Goal: Information Seeking & Learning: Learn about a topic

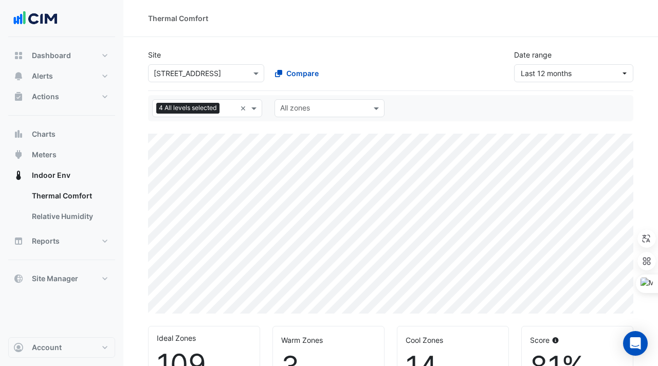
select select "***"
click at [211, 74] on input "text" at bounding box center [196, 73] width 84 height 11
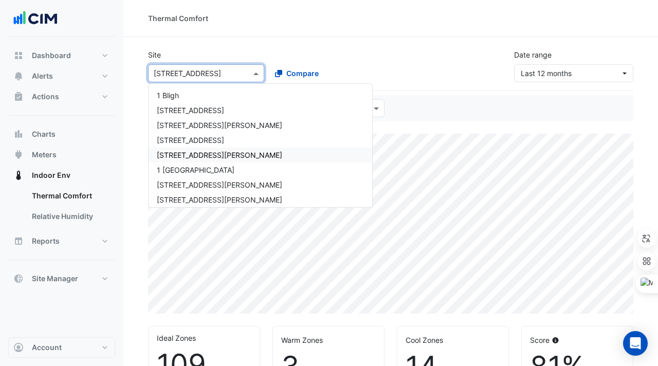
click at [185, 153] on span "[STREET_ADDRESS][PERSON_NAME]" at bounding box center [219, 155] width 125 height 9
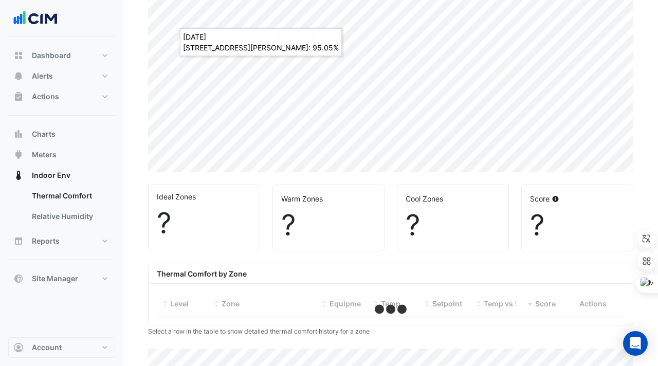
select select "***"
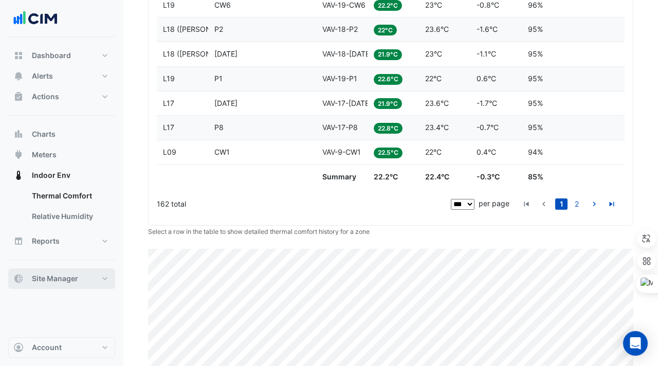
scroll to position [2727, 0]
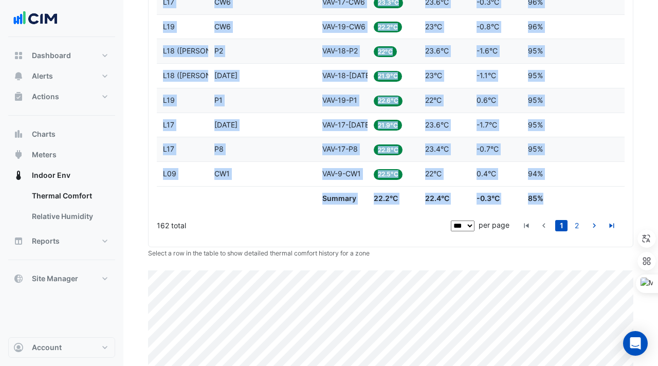
drag, startPoint x: 564, startPoint y: 200, endPoint x: 150, endPoint y: 141, distance: 418.6
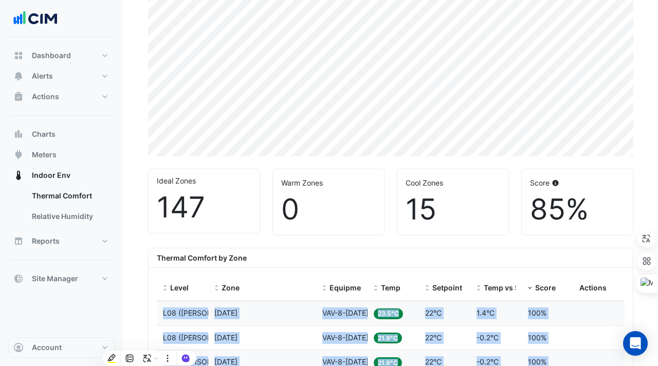
scroll to position [263, 0]
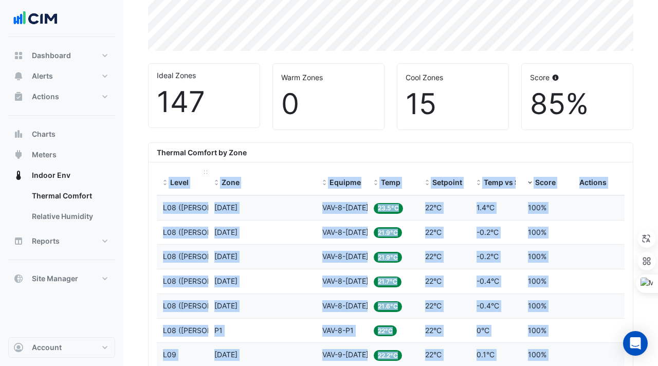
click at [158, 178] on datatable-header-cell "Level" at bounding box center [182, 183] width 51 height 25
copy div "Level Zone Equipment Temp Setpoint Temp vs Setpoint Score Actions Level L08 (NA…"
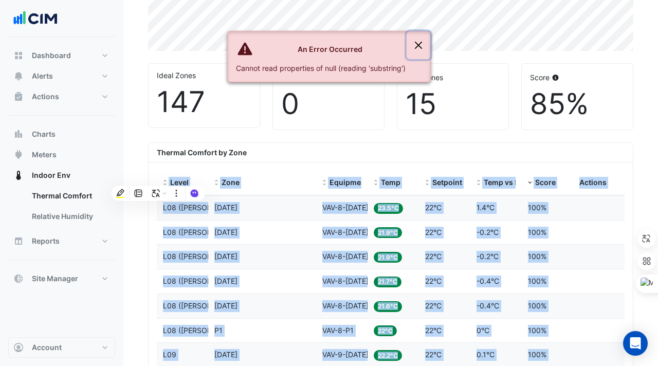
click at [416, 37] on button "Close" at bounding box center [419, 45] width 24 height 28
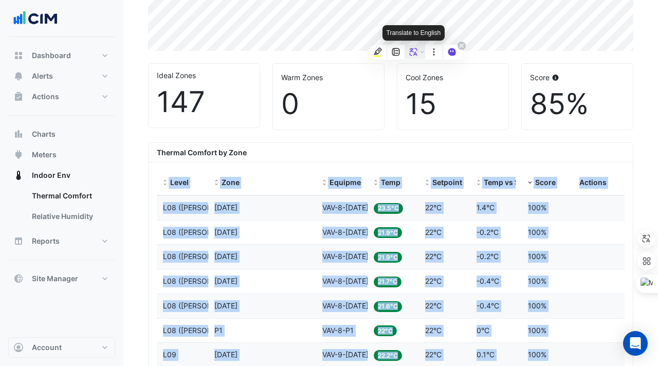
copy div "Level Zone Equipment Temp Setpoint Temp vs Setpoint Score Actions Level L08 (NA…"
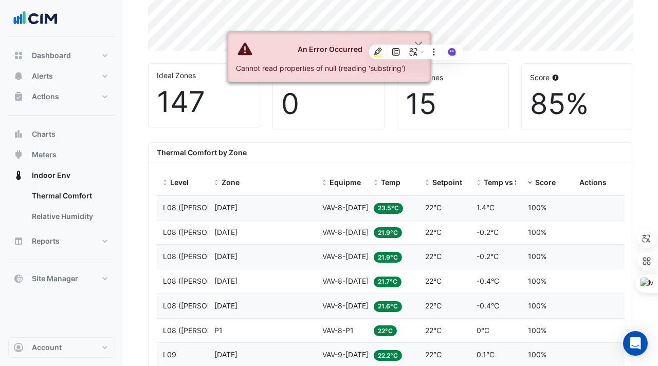
drag, startPoint x: 159, startPoint y: 150, endPoint x: 445, endPoint y: 258, distance: 305.4
click at [219, 183] on span at bounding box center [216, 183] width 7 height 8
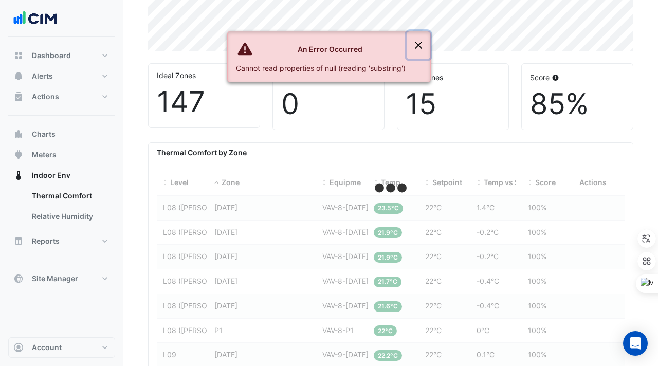
click at [422, 43] on button "Close" at bounding box center [419, 45] width 24 height 28
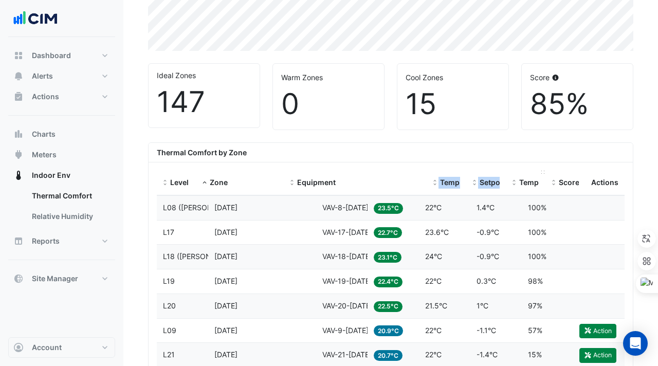
drag, startPoint x: 366, startPoint y: 172, endPoint x: 514, endPoint y: 172, distance: 148.1
click at [514, 172] on div "Level Zone Equipment Temp Setpoint Temp vs Setpoint Score Actions" at bounding box center [391, 183] width 468 height 25
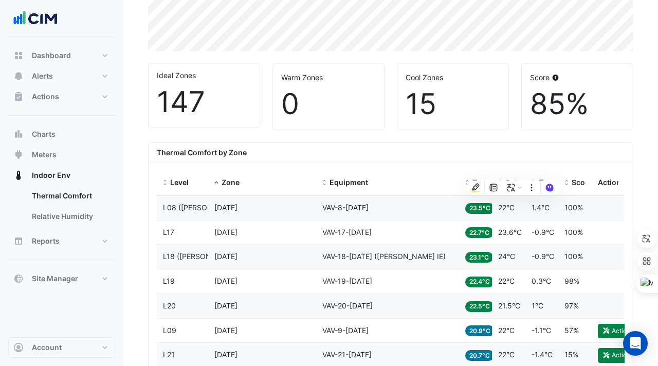
click at [415, 218] on datatable-body-cell "Equipment VAV-8-CE1" at bounding box center [387, 208] width 143 height 24
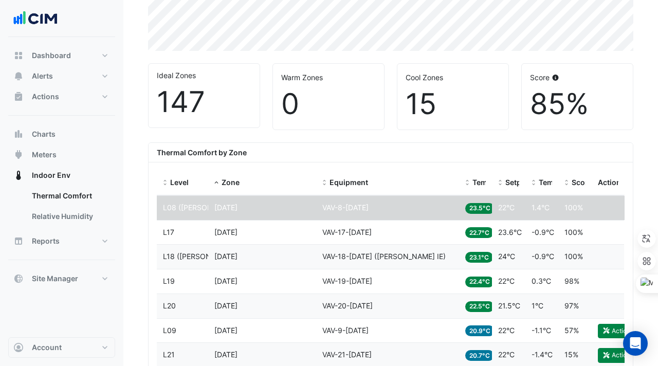
click at [330, 162] on div "Thermal Comfort by Zone" at bounding box center [391, 153] width 484 height 20
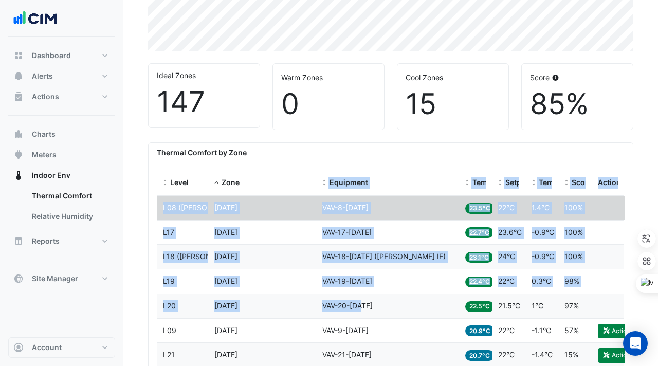
drag, startPoint x: 320, startPoint y: 177, endPoint x: 389, endPoint y: 309, distance: 148.8
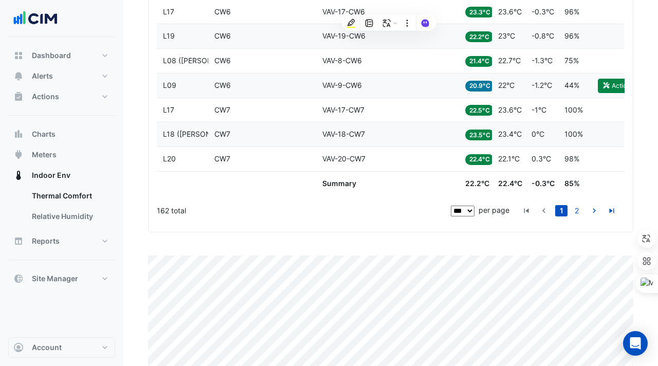
scroll to position [2719, 0]
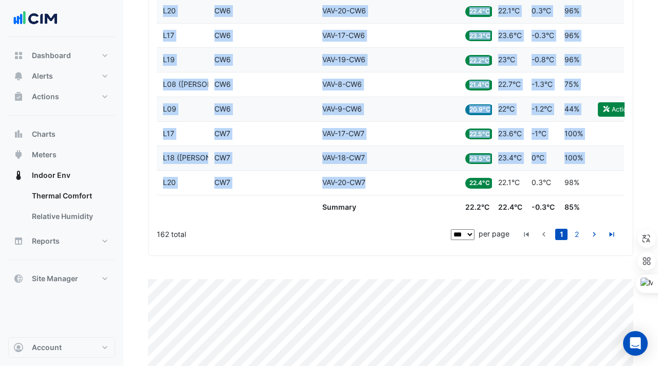
click at [374, 186] on div "Equipment VAV-20-CW7" at bounding box center [387, 183] width 131 height 12
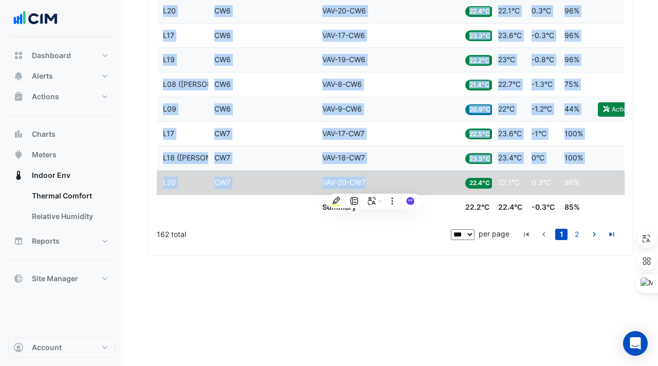
copy div "Equipment Temp Setpoint Temp vs Setpoint Score Actions Level L08 (NABERS IE) Zo…"
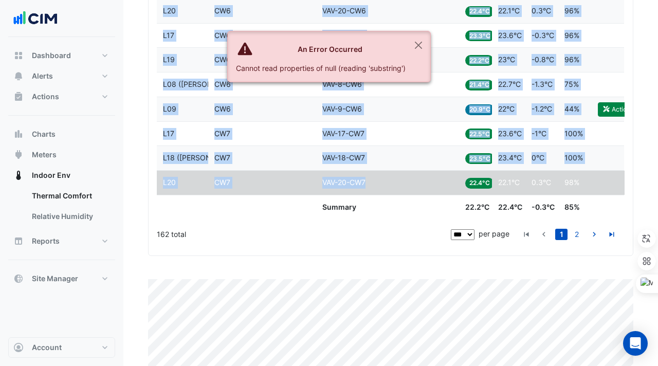
copy div "Equipment Temp Setpoint Temp vs Setpoint Score Actions Level L08 (NABERS IE) Zo…"
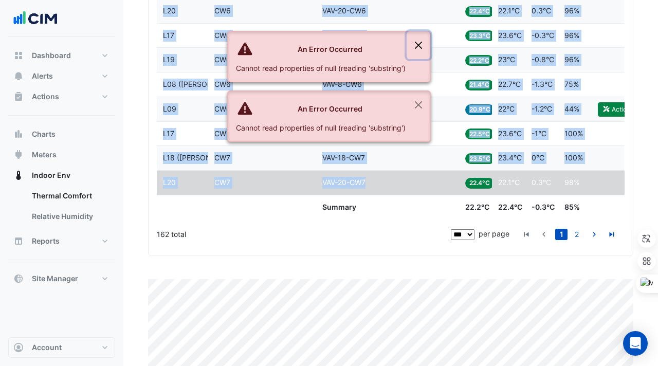
click at [412, 44] on button "Close" at bounding box center [419, 45] width 24 height 28
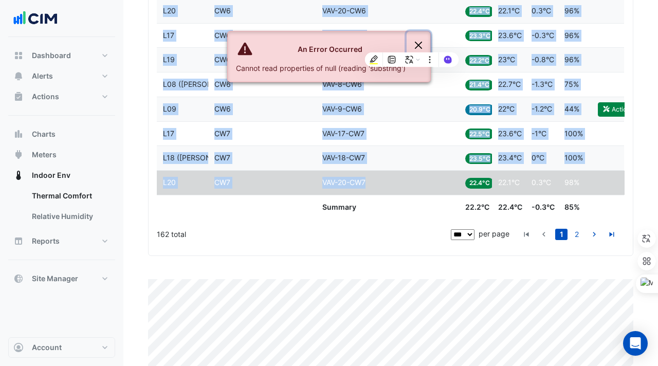
click at [418, 45] on button "Close" at bounding box center [419, 45] width 24 height 28
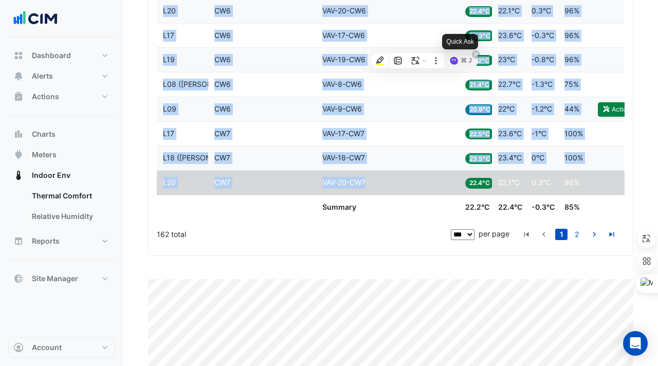
click at [449, 58] on div "⌘ J" at bounding box center [461, 60] width 33 height 14
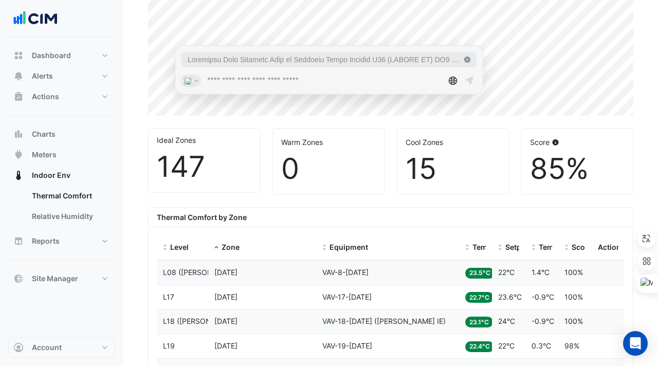
scroll to position [204, 0]
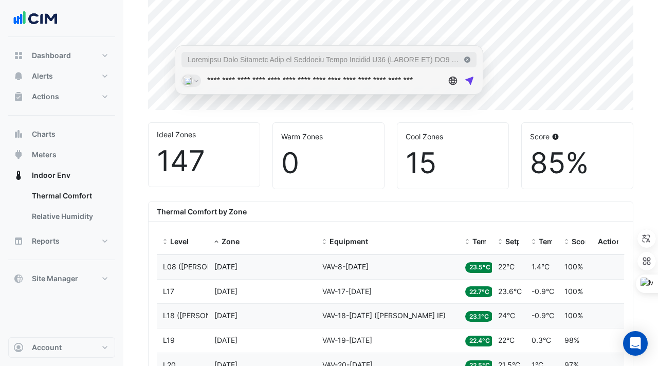
type input "**********"
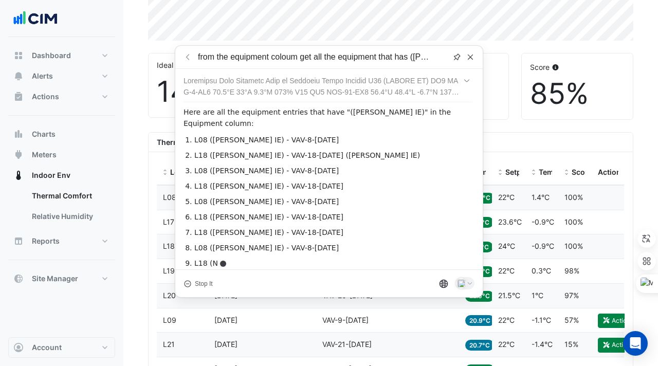
scroll to position [274, 0]
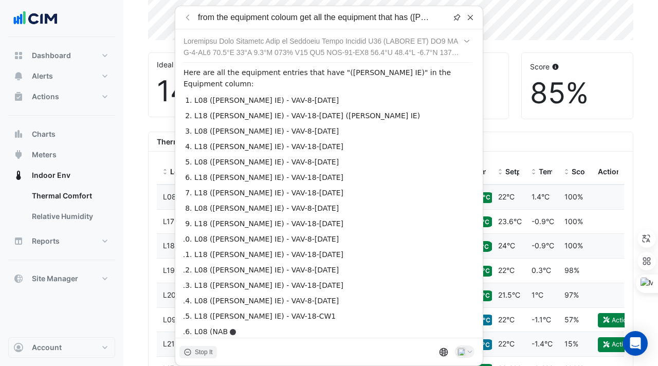
click at [187, 348] on icon at bounding box center [188, 352] width 8 height 8
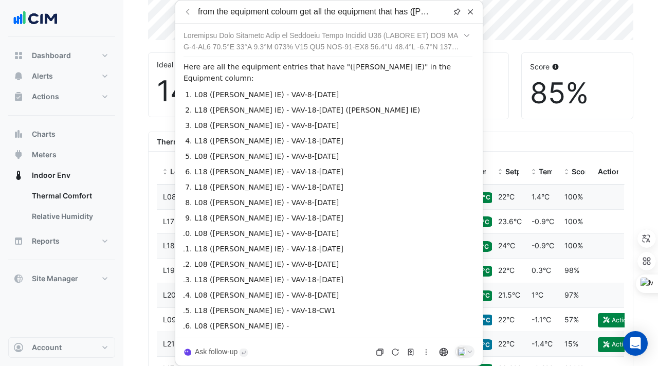
click at [221, 349] on span "Ask follow-up" at bounding box center [216, 352] width 43 height 11
click at [309, 352] on input "**********" at bounding box center [327, 352] width 258 height 16
click at [333, 352] on input "**********" at bounding box center [327, 352] width 258 height 16
type input "**********"
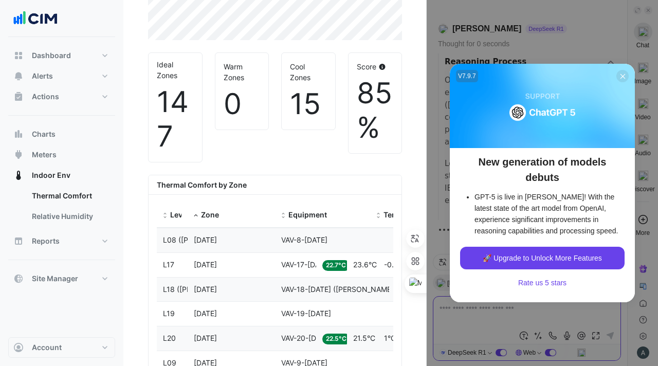
click at [622, 80] on icon at bounding box center [623, 77] width 8 height 8
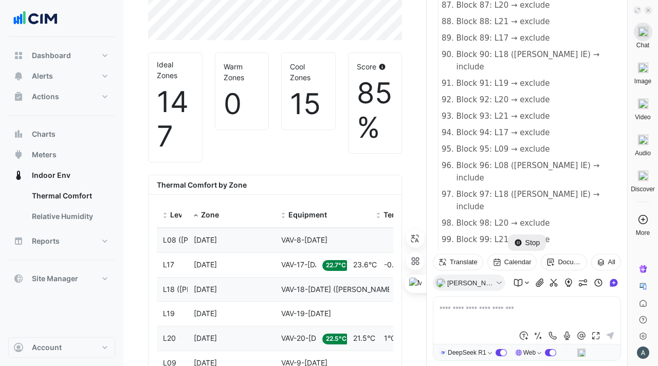
scroll to position [7691, 0]
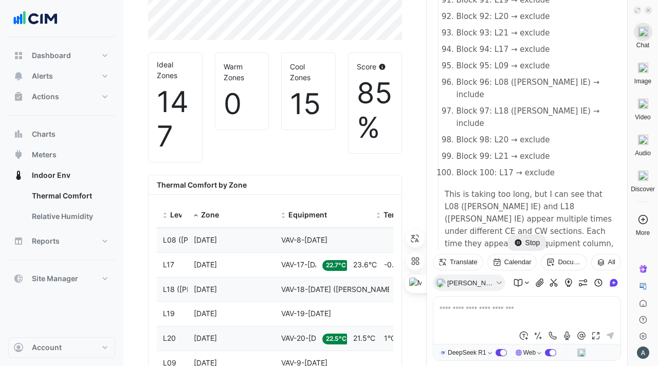
click at [649, 8] on icon at bounding box center [648, 10] width 5 height 5
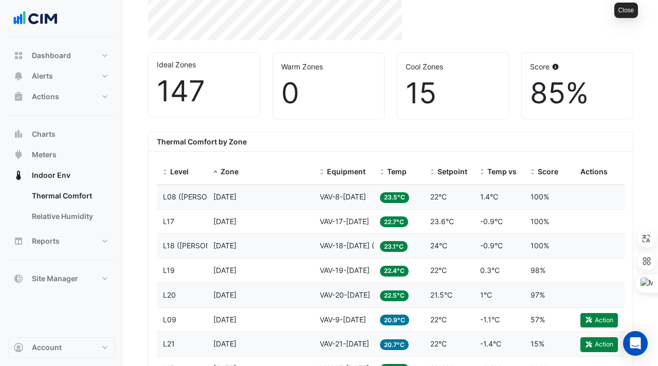
scroll to position [0, 0]
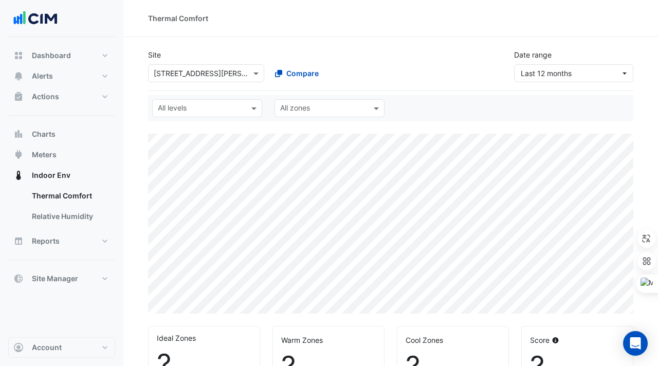
select select "***"
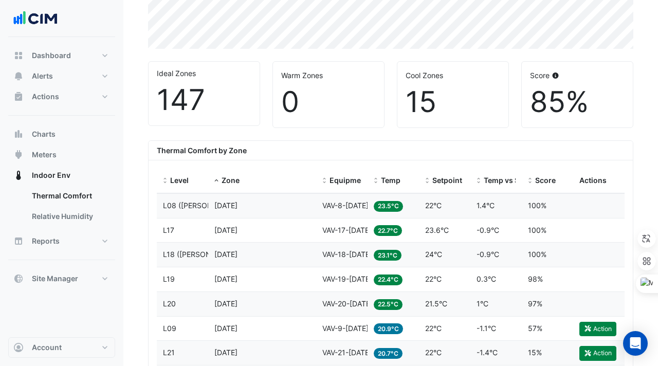
scroll to position [266, 0]
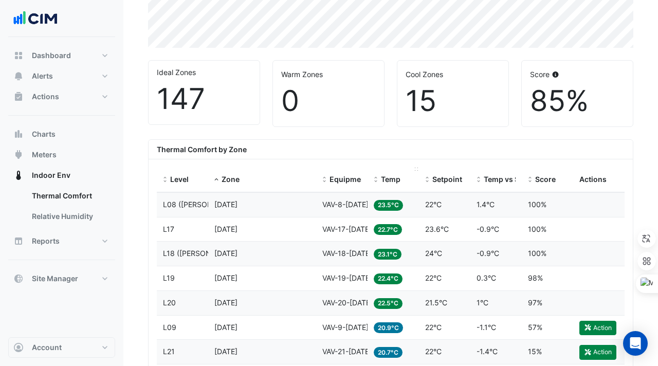
click at [375, 169] on datatable-header-cell "Temp" at bounding box center [393, 180] width 51 height 25
drag, startPoint x: 349, startPoint y: 177, endPoint x: 320, endPoint y: 172, distance: 28.7
click at [320, 173] on datatable-header-cell "Equipment" at bounding box center [341, 180] width 51 height 25
drag, startPoint x: 366, startPoint y: 168, endPoint x: 400, endPoint y: 167, distance: 34.5
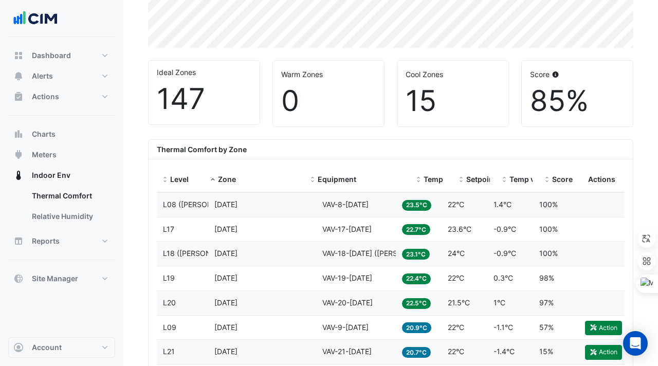
drag, startPoint x: 394, startPoint y: 168, endPoint x: 427, endPoint y: 167, distance: 33.4
click at [429, 168] on div "Level Zone Equipment Temp Setpoint Temp vs Setpoint Score Actions" at bounding box center [391, 180] width 468 height 25
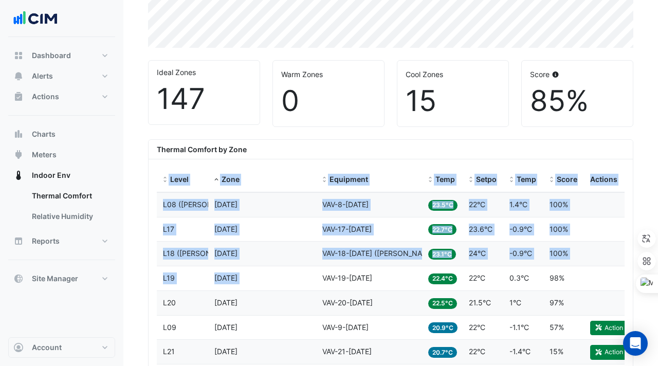
drag, startPoint x: 160, startPoint y: 176, endPoint x: 392, endPoint y: 268, distance: 249.5
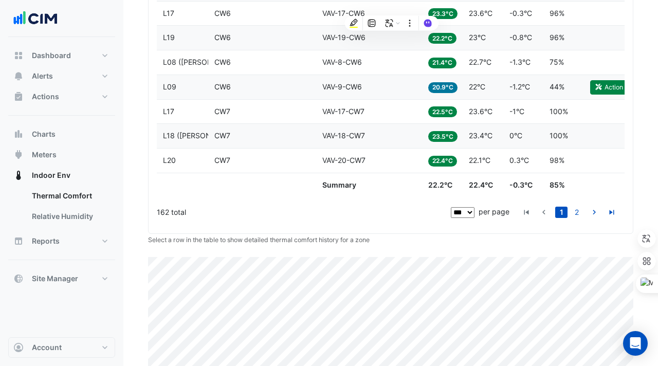
scroll to position [2780, 0]
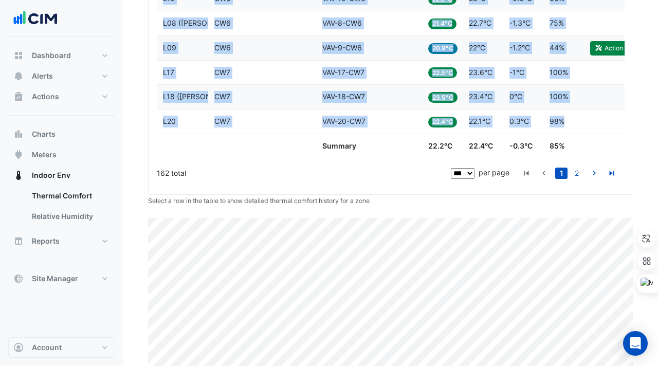
click at [567, 118] on div "Score 98%" at bounding box center [564, 122] width 28 height 12
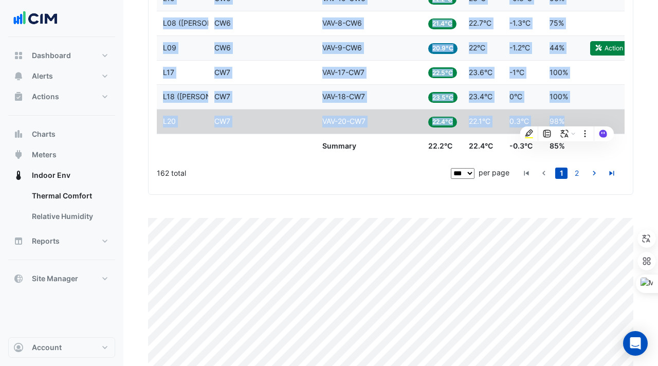
copy div "Lorem Ipsu Dolorsita Cons Adipisci Elit se Doeiusmo Tempo Incidid Utlab E99 (DO…"
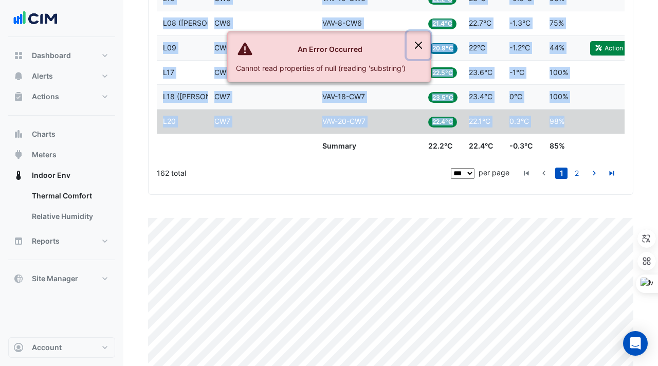
click at [416, 41] on button "Close" at bounding box center [419, 45] width 24 height 28
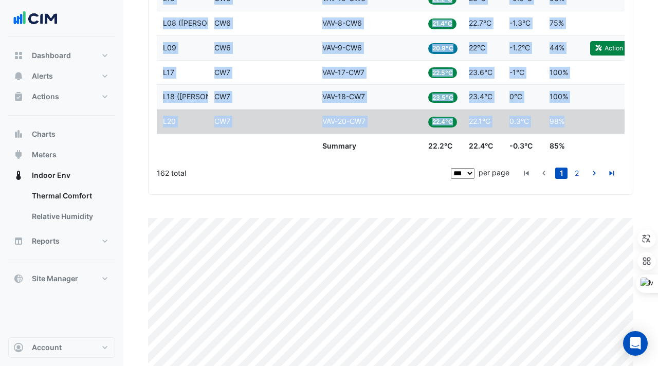
copy div "Lorem Ipsu Dolorsita Cons Adipisci Elit se Doeiusmo Tempo Incidid Utlab E99 (DO…"
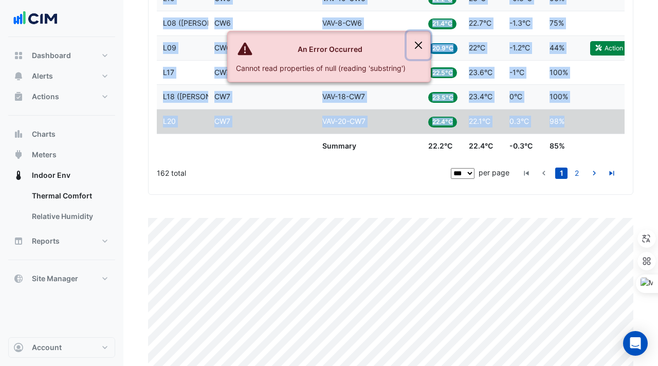
click at [420, 43] on button "Close" at bounding box center [419, 45] width 24 height 28
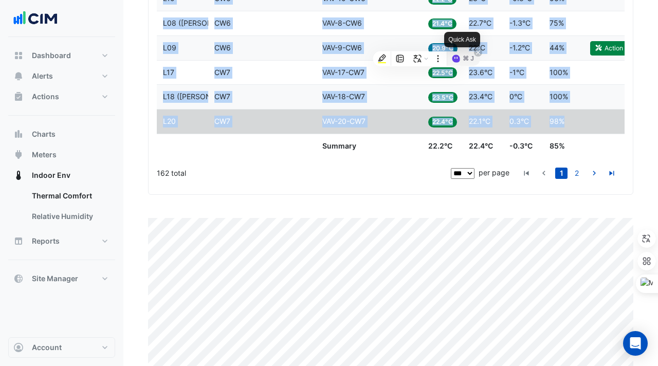
click at [453, 58] on icon at bounding box center [456, 59] width 8 height 8
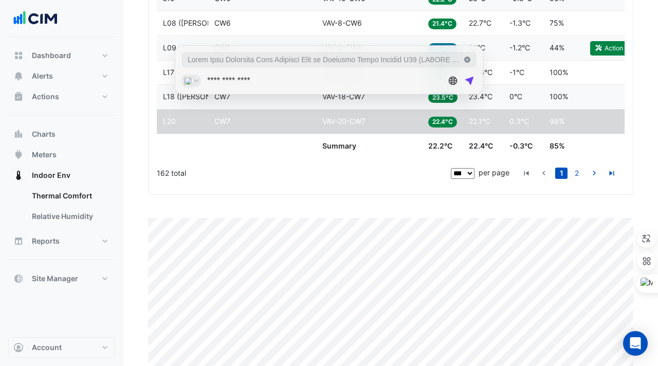
type input "**********"
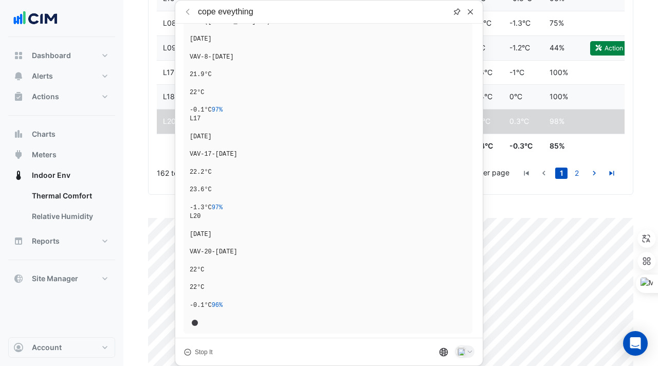
scroll to position [3402, 0]
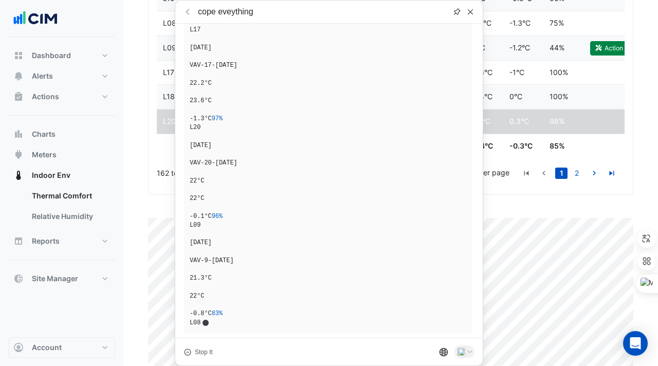
click at [470, 13] on icon at bounding box center [470, 12] width 8 height 8
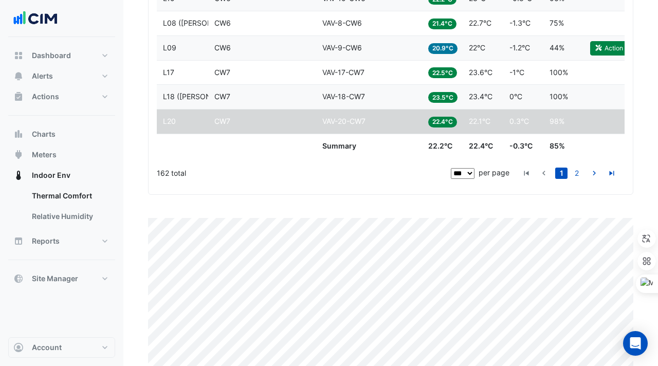
click at [473, 172] on select "** ** ** ***" at bounding box center [463, 173] width 24 height 11
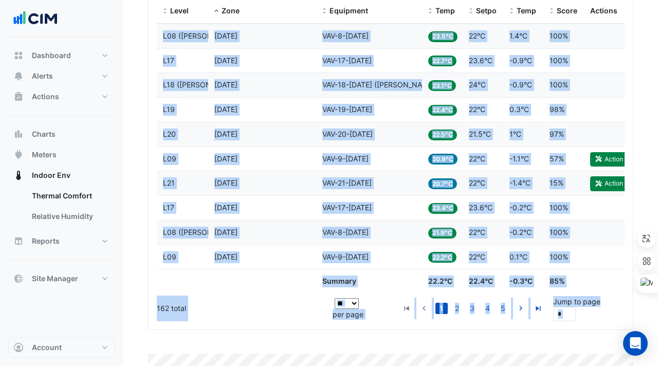
scroll to position [467, 0]
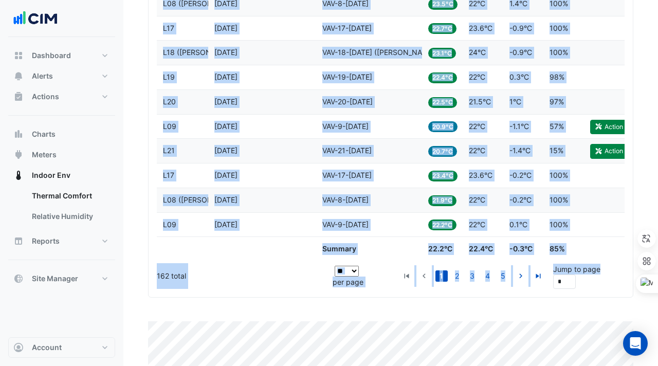
drag, startPoint x: 160, startPoint y: 105, endPoint x: 593, endPoint y: 298, distance: 473.7
click at [592, 292] on div "Level Zone Equipment Temp Setpoint Temp vs Setpoint Score Actions Level L08 ([P…" at bounding box center [391, 127] width 484 height 339
copy div "L87 (IPSUMD SI) Amet CO2 Adipiscin ELI-1-SE2 Doei 44.9°T Incididu 08°U Labo et …"
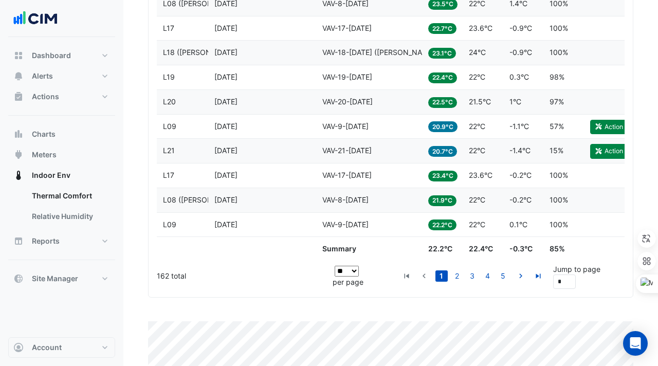
click at [449, 316] on div "Ideal Zones 147 Warm Zones 0 Cool Zones 15 Score 85% Thermal Comfort by Zone Le…" at bounding box center [390, 176] width 485 height 650
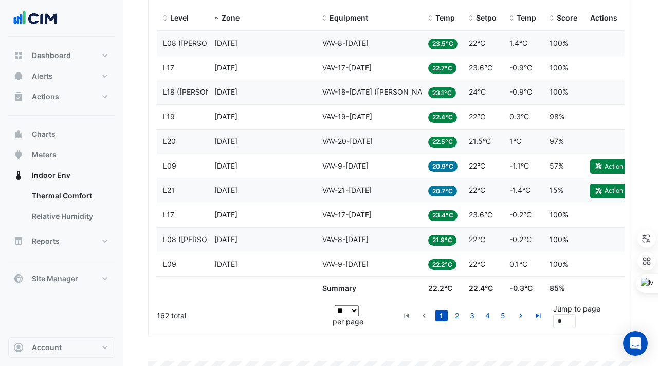
scroll to position [462, 0]
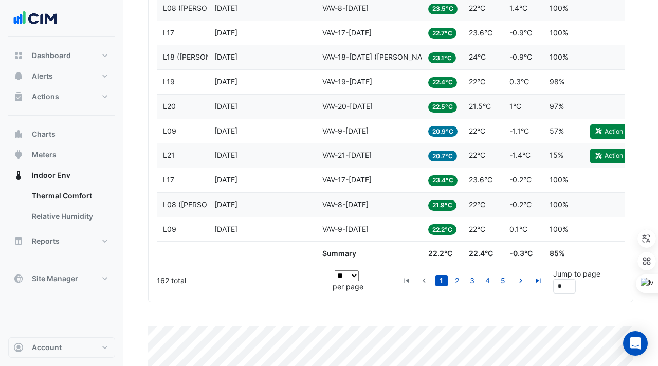
click at [351, 273] on select "** ** ** ***" at bounding box center [347, 275] width 24 height 11
select select "***"
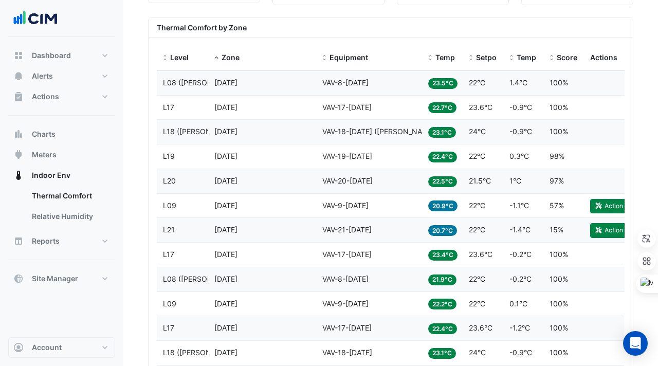
scroll to position [378, 0]
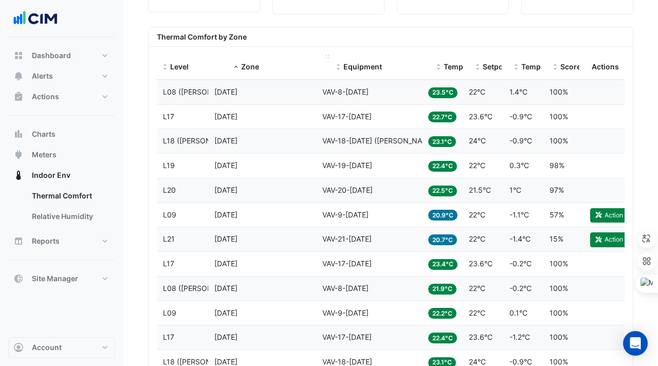
drag, startPoint x: 205, startPoint y: 56, endPoint x: 228, endPoint y: 56, distance: 23.1
click at [228, 56] on div "Level Zone Equipment Temp Setpoint Temp vs Setpoint Score Actions" at bounding box center [391, 67] width 468 height 25
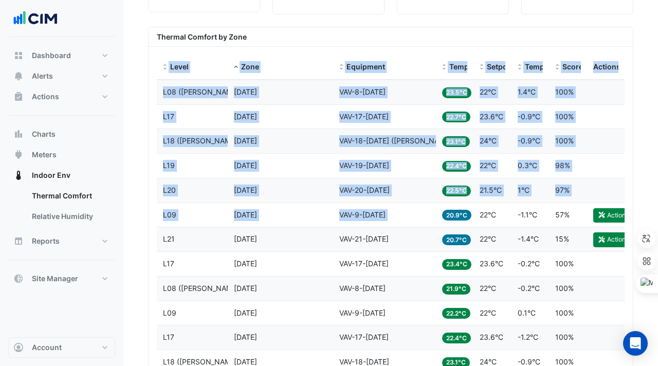
drag, startPoint x: 160, startPoint y: 65, endPoint x: 450, endPoint y: 203, distance: 321.5
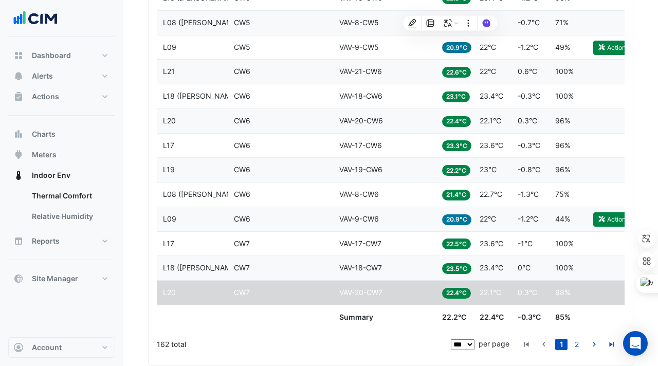
scroll to position [2642, 0]
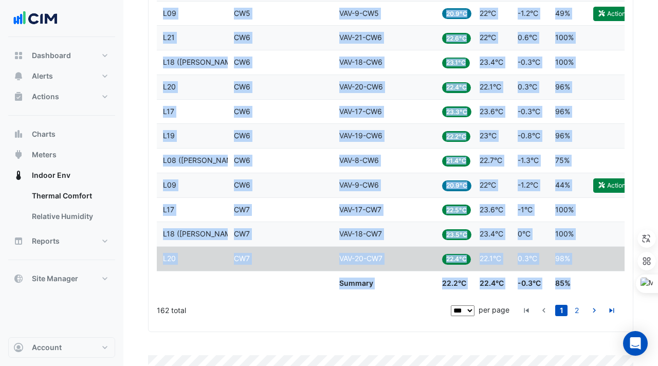
click at [575, 283] on div "Score 85%" at bounding box center [567, 284] width 25 height 12
copy div "Lorem Ipsu Dolorsita Cons Adipisci Elit se Doeiusmo Tempo Incidid Utlab E99 (DO…"
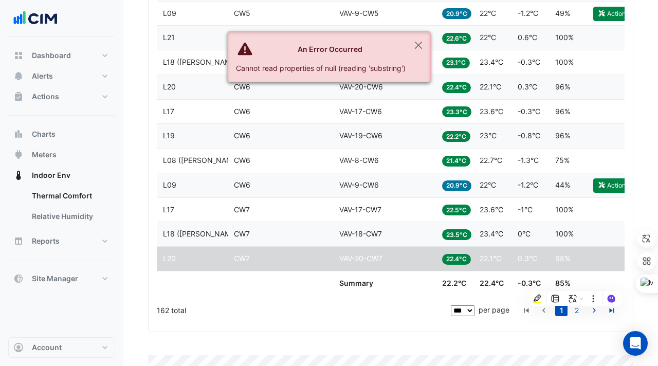
click at [335, 63] on div "Cannot read properties of null (reading 'substring')" at bounding box center [321, 68] width 170 height 11
click at [419, 46] on button "Close" at bounding box center [419, 45] width 24 height 28
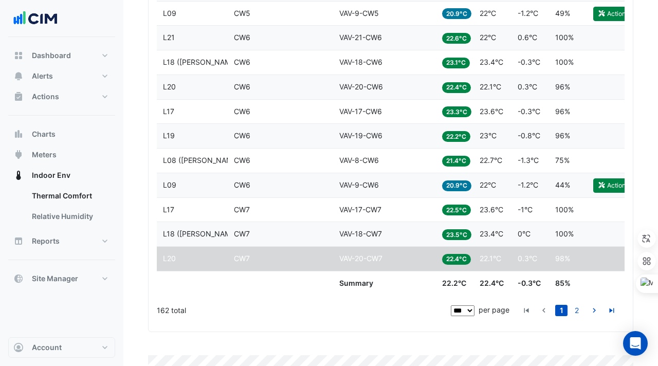
click at [333, 304] on div "162 total" at bounding box center [303, 311] width 292 height 26
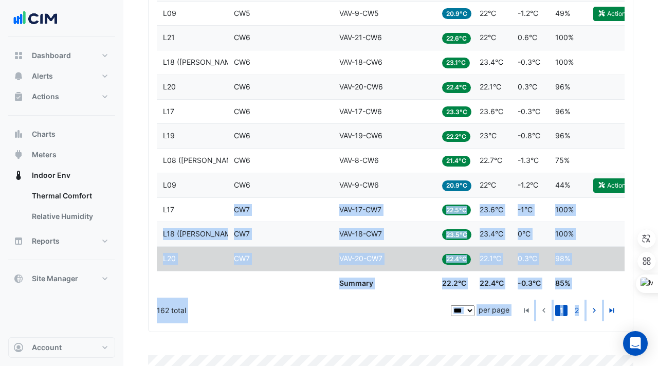
drag, startPoint x: 624, startPoint y: 313, endPoint x: 253, endPoint y: 195, distance: 388.8
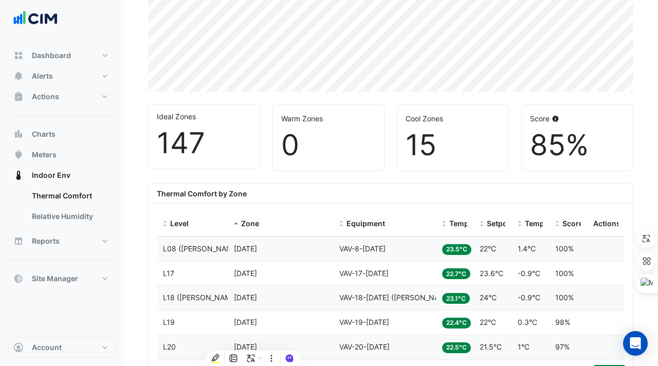
scroll to position [266, 0]
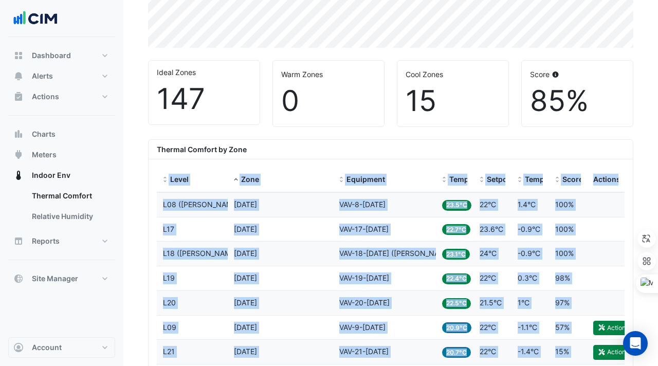
drag, startPoint x: 159, startPoint y: 173, endPoint x: 159, endPoint y: 154, distance: 18.5
click at [159, 154] on div at bounding box center [158, 149] width 21 height 14
copy div "Lorem Ipsu Dolorsita Cons Adipisci Elit se Doeiusmo Tempo Incidid Utlab E99 (DO…"
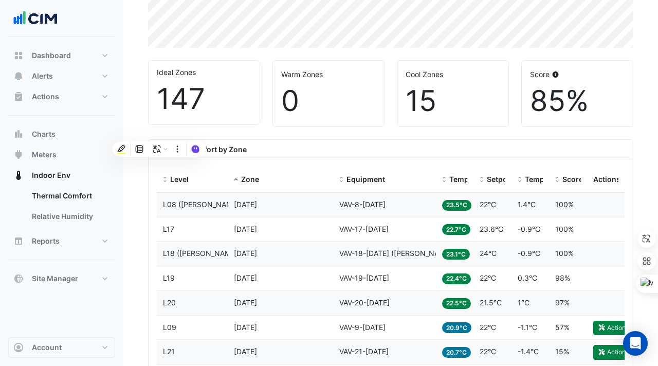
click at [294, 149] on div "Thermal Comfort by Zone" at bounding box center [391, 150] width 484 height 20
click at [340, 145] on div "Thermal Comfort by Zone" at bounding box center [391, 150] width 484 height 20
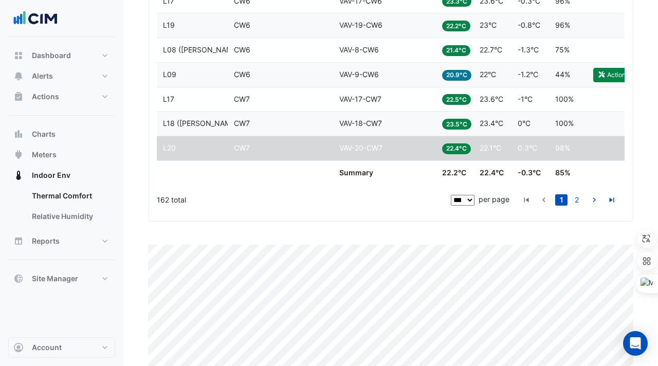
scroll to position [2760, 0]
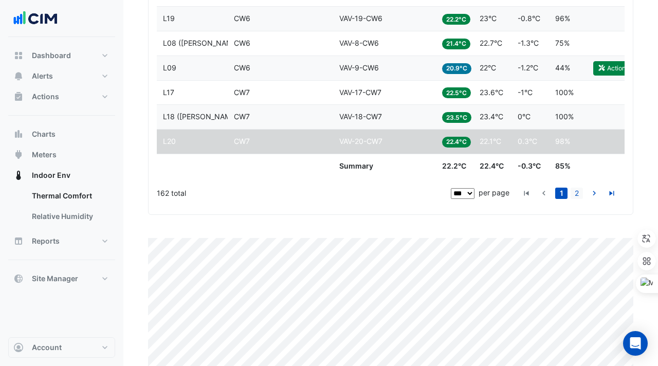
click at [577, 188] on link "2" at bounding box center [577, 193] width 12 height 11
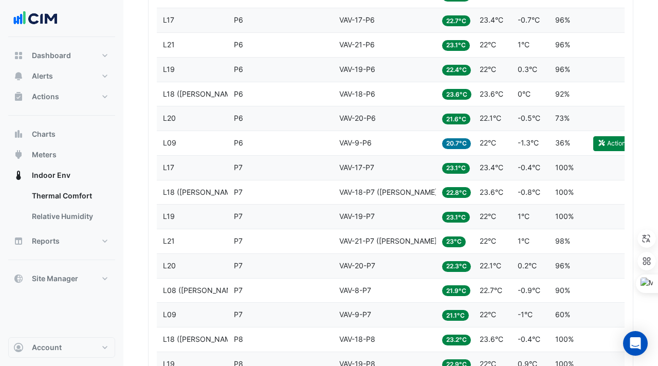
scroll to position [1498, 0]
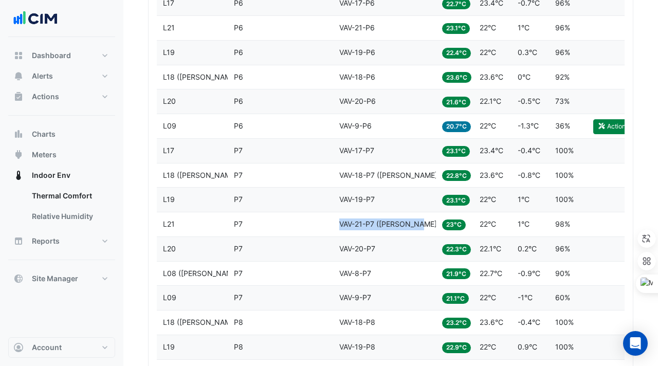
drag, startPoint x: 427, startPoint y: 226, endPoint x: 338, endPoint y: 226, distance: 89.5
click at [338, 226] on datatable-body-cell "Equipment VAV-21-P7 ([PERSON_NAME] IE)" at bounding box center [384, 224] width 103 height 24
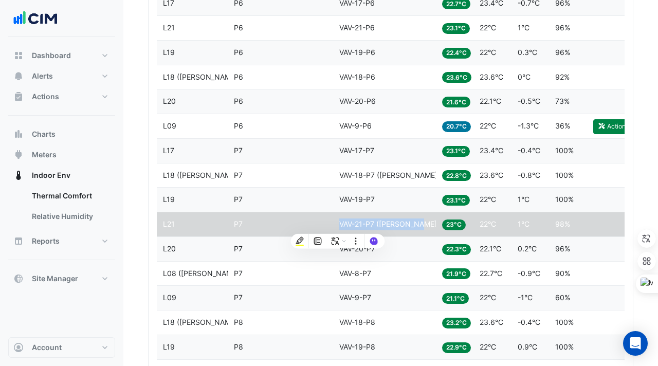
copy span "VAV-21-P7 ([PERSON_NAME] IE)"
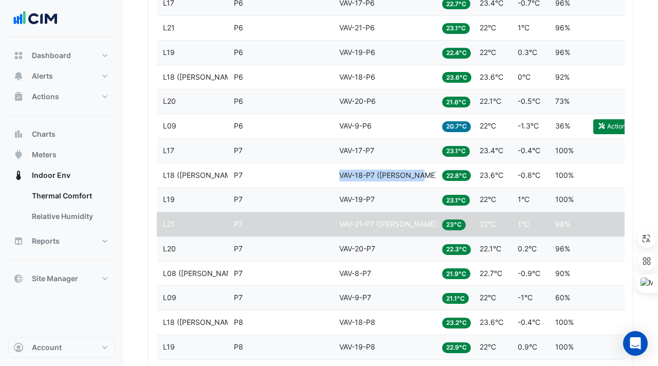
drag, startPoint x: 424, startPoint y: 176, endPoint x: 331, endPoint y: 176, distance: 93.1
click at [331, 176] on div "Level L18 ([PERSON_NAME] IE) Zone P7 Equipment VAV-18-P7 ([PERSON_NAME] IE) Tem…" at bounding box center [391, 176] width 468 height 24
copy div "Equipment VAV-18-P7 ([PERSON_NAME] IE)"
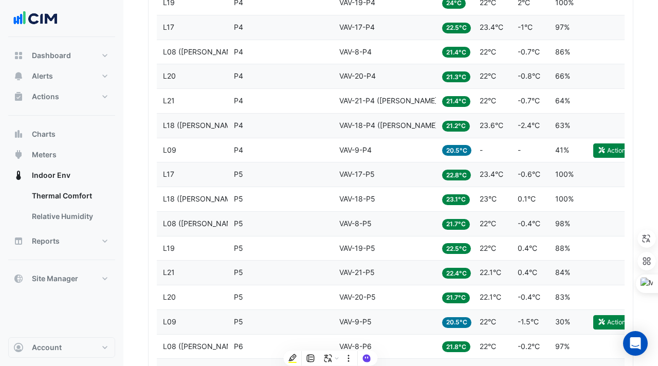
scroll to position [1117, 0]
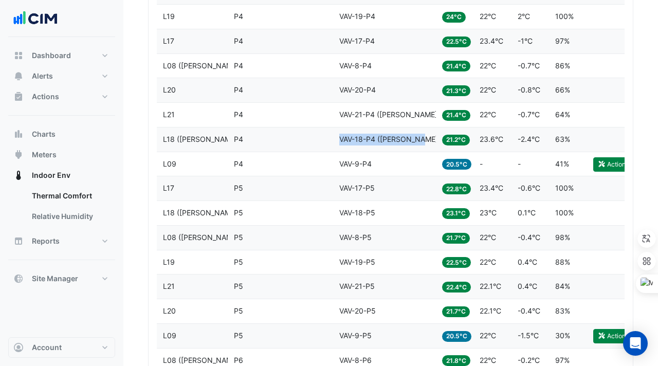
drag, startPoint x: 428, startPoint y: 143, endPoint x: 340, endPoint y: 139, distance: 88.6
click at [340, 139] on div "Equipment VAV-18-P4 ([PERSON_NAME] IE)" at bounding box center [384, 140] width 91 height 12
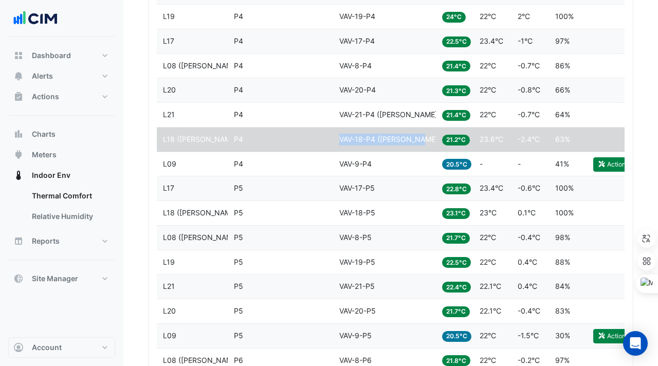
copy span "VAV-18-P4 ([PERSON_NAME] IE)"
click at [269, 106] on datatable-body-cell "Zone P4" at bounding box center [280, 115] width 105 height 24
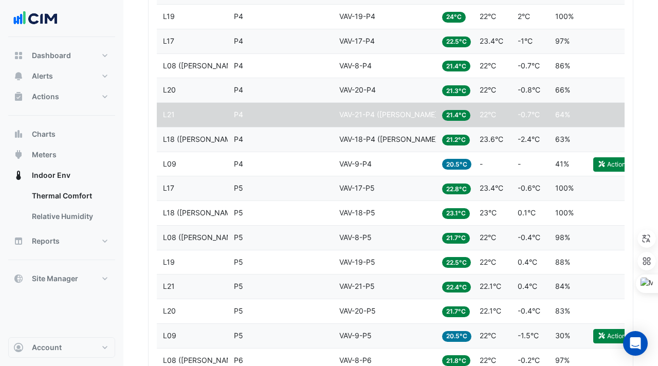
click at [344, 143] on span "VAV-18-P4 ([PERSON_NAME] IE)" at bounding box center [394, 139] width 110 height 9
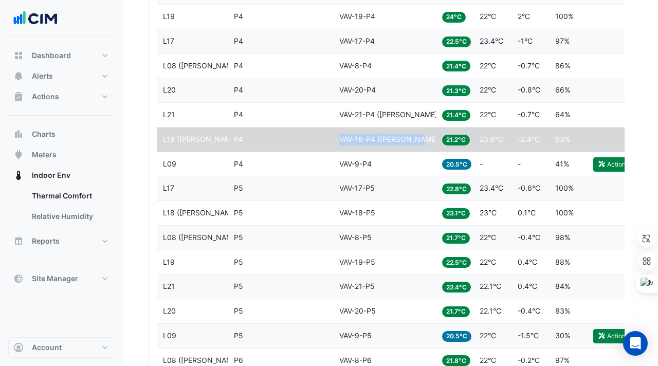
drag, startPoint x: 336, startPoint y: 139, endPoint x: 420, endPoint y: 138, distance: 83.8
click at [420, 138] on datatable-body-cell "Equipment VAV-18-P4 ([PERSON_NAME] IE)" at bounding box center [384, 140] width 103 height 24
copy span "VAV-18-P4 ([PERSON_NAME] IE)"
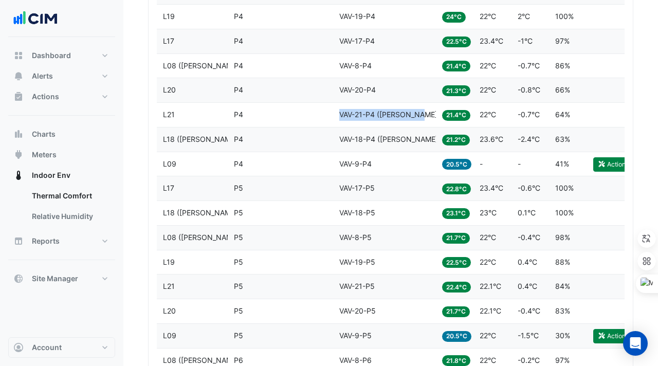
drag, startPoint x: 340, startPoint y: 115, endPoint x: 426, endPoint y: 117, distance: 85.9
click at [426, 117] on div "Equipment VAV-21-P4 ([PERSON_NAME] IE)" at bounding box center [384, 115] width 91 height 12
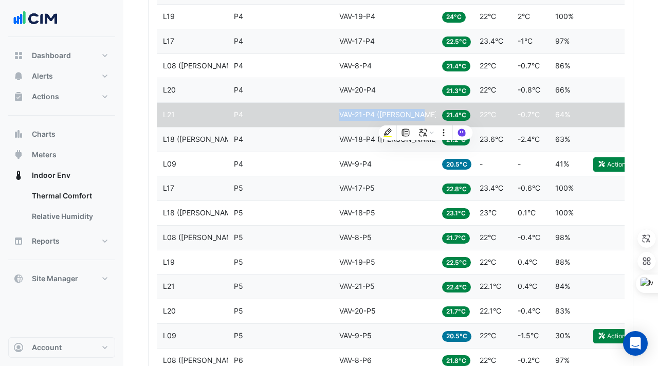
click at [426, 117] on div "Equipment VAV-21-P4 ([PERSON_NAME] IE)" at bounding box center [384, 115] width 91 height 12
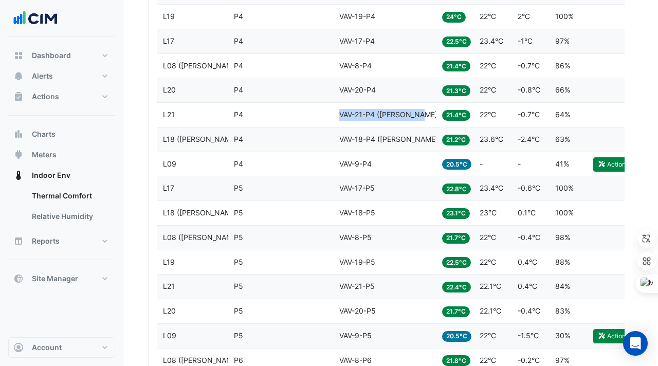
drag, startPoint x: 340, startPoint y: 114, endPoint x: 421, endPoint y: 117, distance: 81.3
click at [421, 117] on div "Equipment VAV-21-P4 ([PERSON_NAME] IE)" at bounding box center [384, 115] width 91 height 12
copy span "VAV-21-P4 ([PERSON_NAME] IE)"
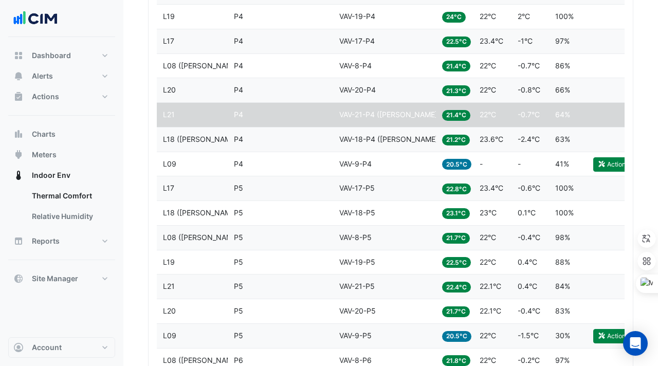
click at [320, 78] on datatable-body-cell "Zone P4" at bounding box center [280, 90] width 105 height 24
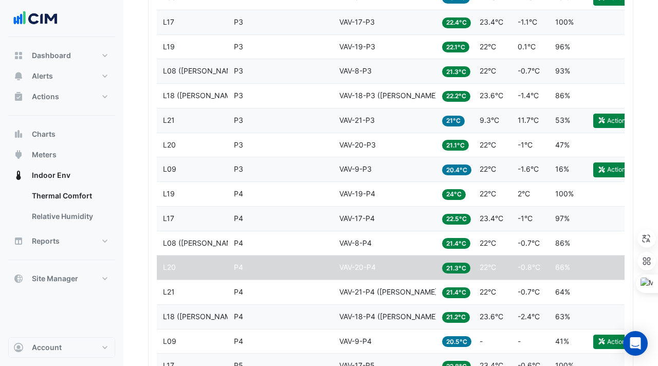
scroll to position [938, 0]
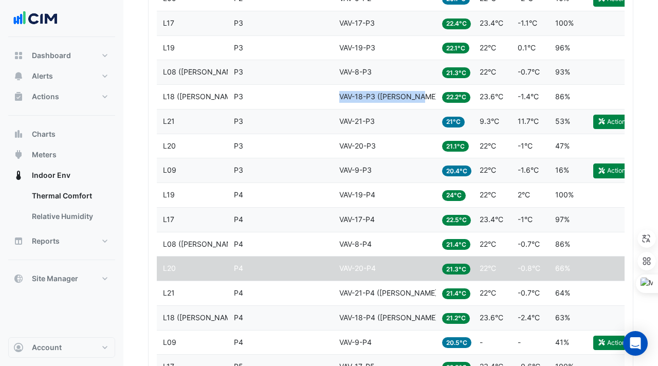
drag, startPoint x: 340, startPoint y: 94, endPoint x: 419, endPoint y: 97, distance: 78.7
click at [419, 97] on span "VAV-18-P3 ([PERSON_NAME] IE)" at bounding box center [394, 96] width 110 height 9
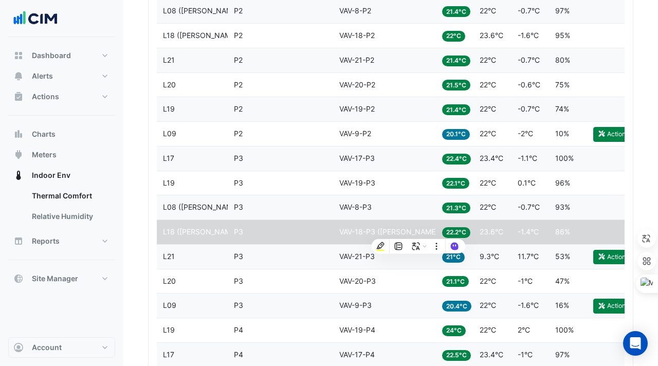
click at [343, 87] on span "VAV-20-P2" at bounding box center [357, 84] width 36 height 9
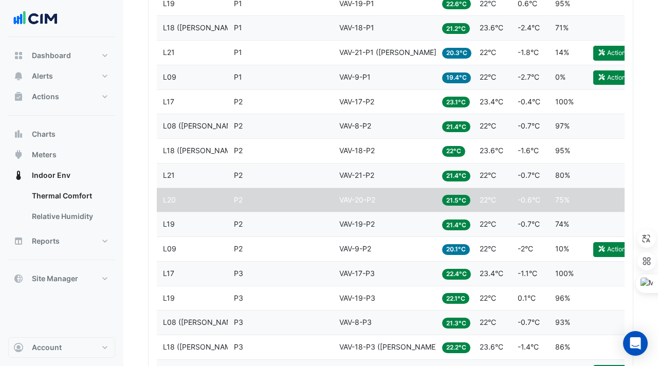
scroll to position [682, 0]
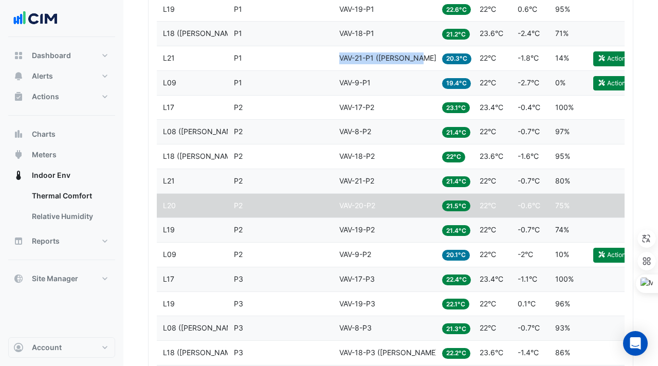
drag, startPoint x: 341, startPoint y: 58, endPoint x: 424, endPoint y: 58, distance: 82.8
click at [424, 58] on div "Equipment VAV-21-P1 ([PERSON_NAME] IE)" at bounding box center [384, 58] width 91 height 12
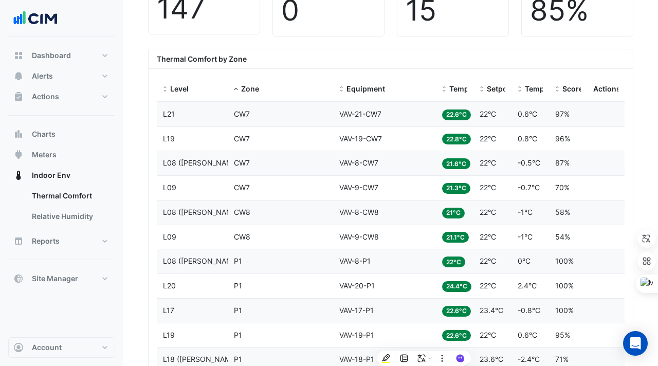
scroll to position [346, 0]
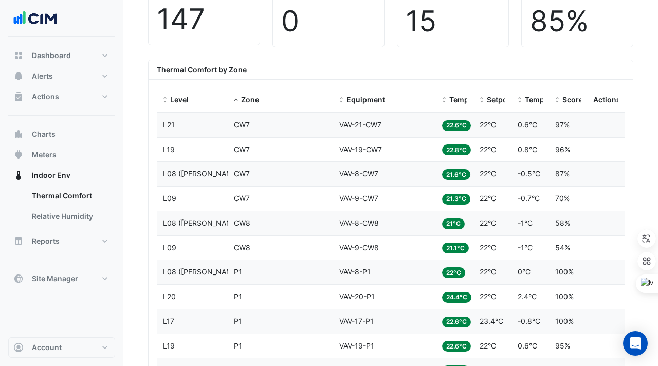
click at [374, 61] on div "Thermal Comfort by Zone" at bounding box center [391, 70] width 484 height 20
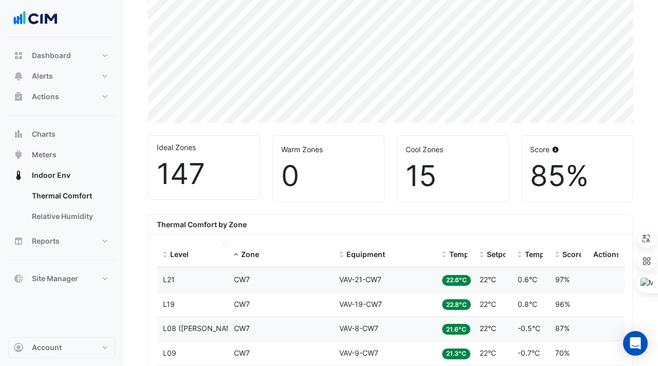
scroll to position [0, 0]
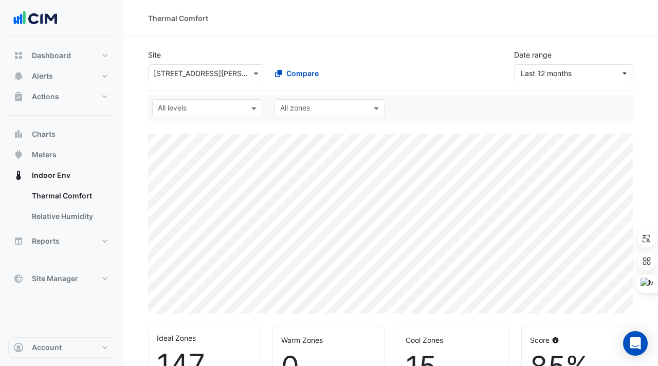
click at [233, 113] on input "text" at bounding box center [201, 109] width 87 height 11
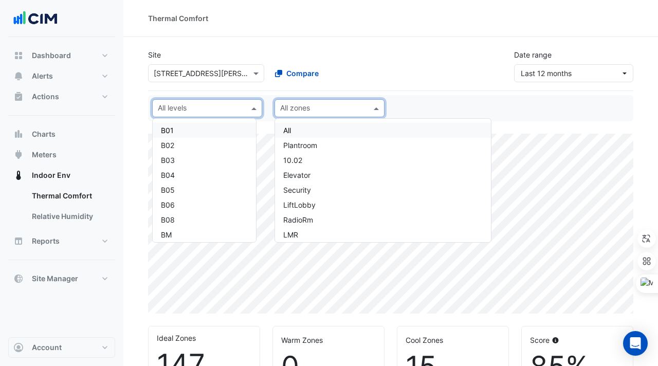
click at [297, 109] on input "text" at bounding box center [323, 109] width 87 height 11
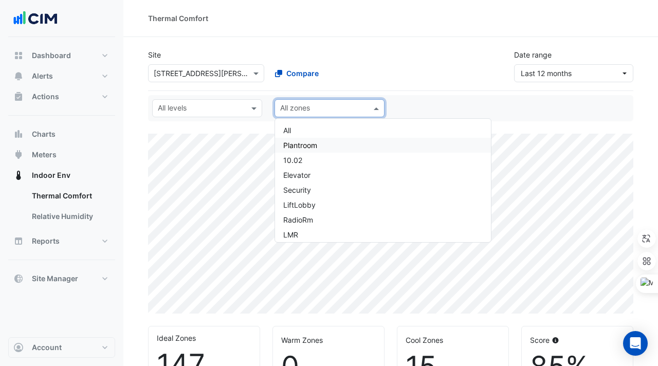
click at [225, 107] on input "text" at bounding box center [201, 109] width 87 height 11
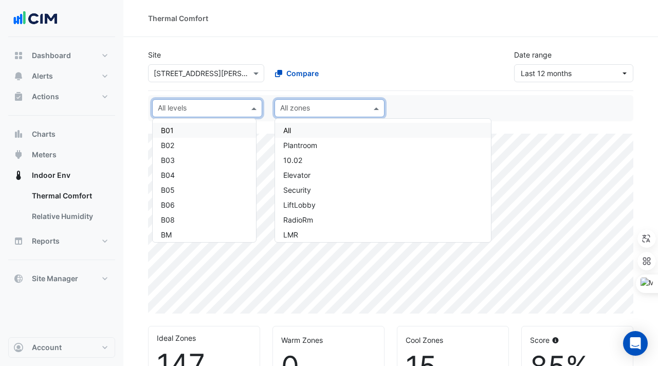
click at [315, 115] on div at bounding box center [323, 109] width 88 height 13
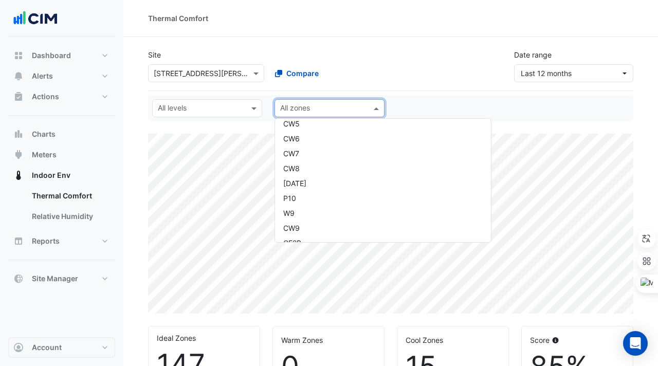
scroll to position [706, 0]
click at [473, 77] on div "Site Select a Site × [STREET_ADDRESS][PERSON_NAME] Compare Date range Last 12 m…" at bounding box center [391, 61] width 498 height 41
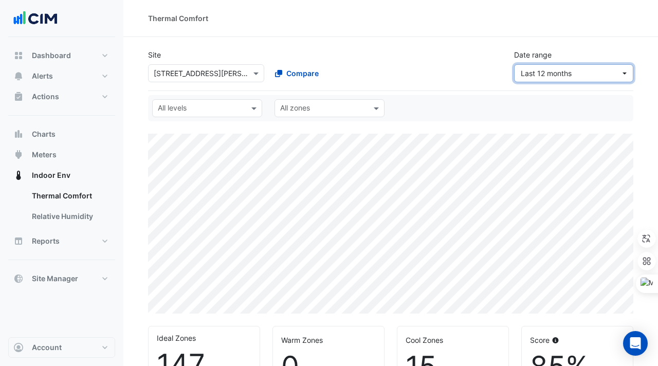
click at [540, 74] on span "Last 12 months" at bounding box center [546, 73] width 51 height 9
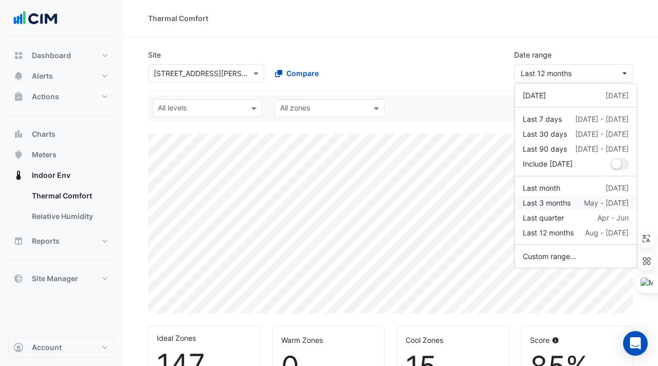
click at [552, 201] on div "Last 3 months" at bounding box center [547, 202] width 48 height 11
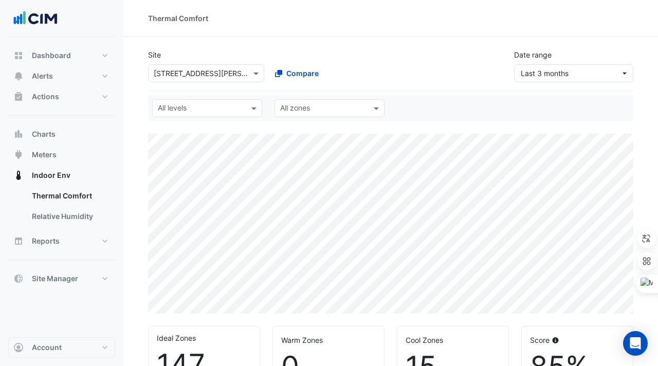
click at [206, 115] on div at bounding box center [200, 109] width 88 height 13
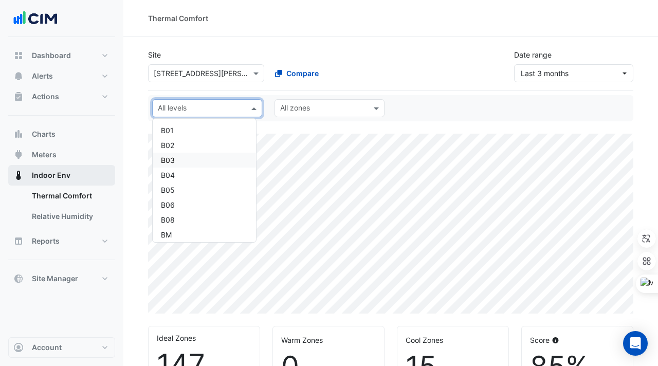
click at [76, 178] on button "Indoor Env" at bounding box center [61, 175] width 107 height 21
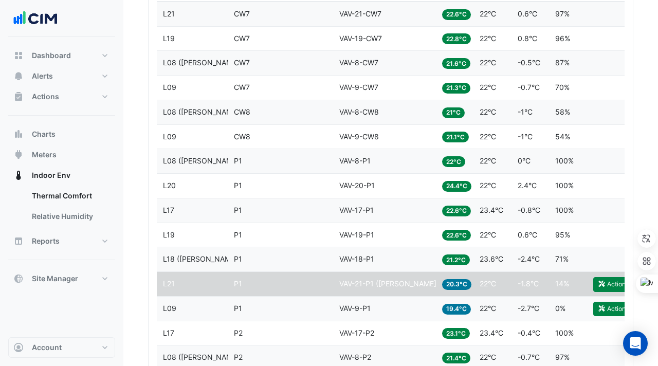
scroll to position [456, 0]
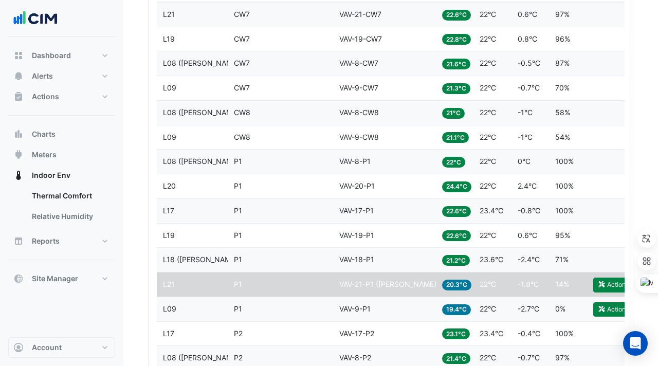
click at [226, 179] on datatable-body-cell "Level L20" at bounding box center [192, 186] width 71 height 24
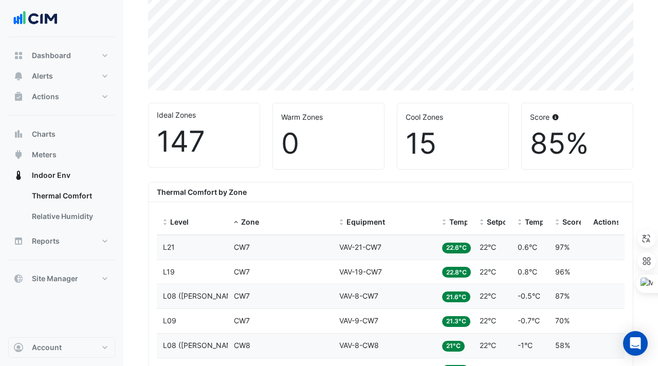
scroll to position [144, 0]
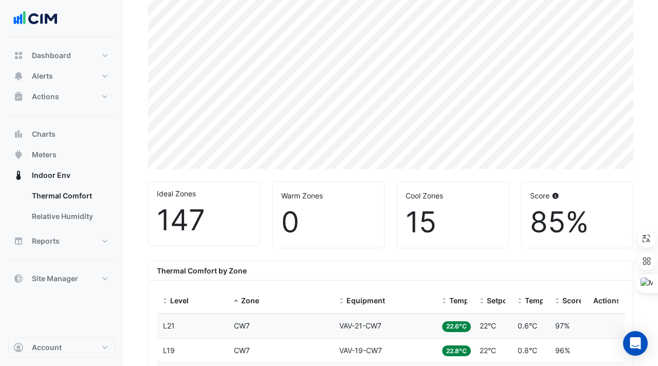
click at [232, 265] on div "Thermal Comfort by Zone" at bounding box center [391, 271] width 484 height 20
click at [235, 270] on b "Thermal Comfort by Zone" at bounding box center [202, 270] width 90 height 9
click at [262, 280] on div "Thermal Comfort by Zone" at bounding box center [391, 271] width 484 height 20
click at [256, 325] on div "Zone CW7" at bounding box center [280, 326] width 93 height 12
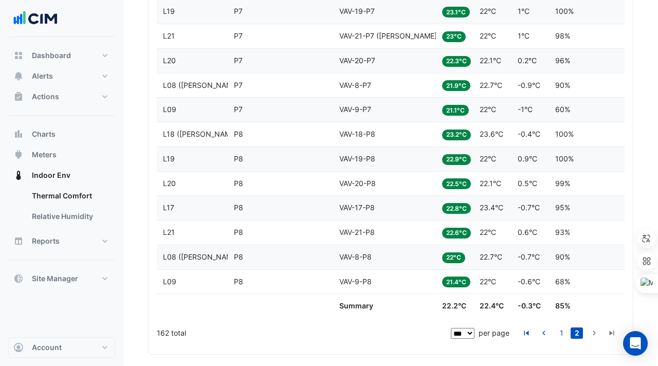
scroll to position [1686, 0]
click at [563, 333] on link "1" at bounding box center [561, 333] width 12 height 11
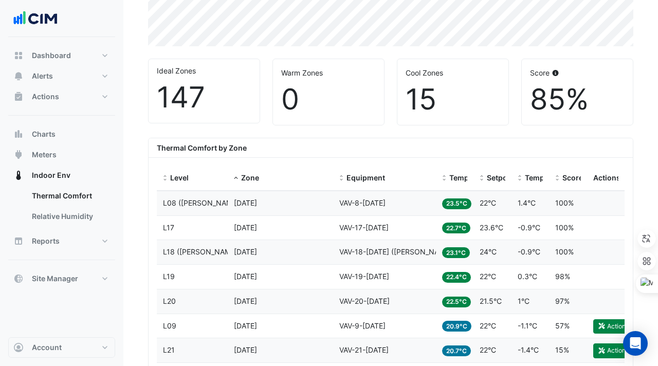
scroll to position [0, 0]
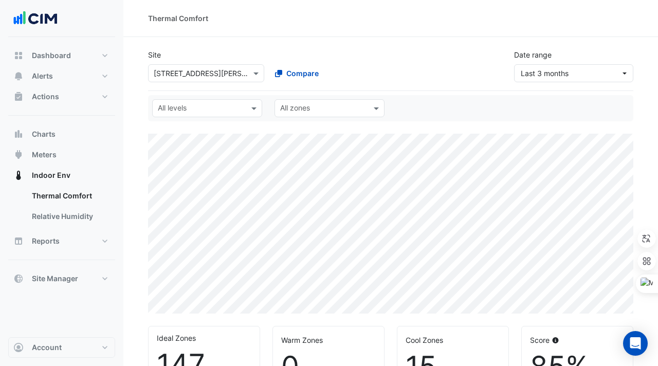
click at [204, 64] on div "Select a Site × [STREET_ADDRESS][PERSON_NAME] Compare" at bounding box center [266, 71] width 241 height 22
click at [204, 66] on div "Select a Site × [STREET_ADDRESS][PERSON_NAME]" at bounding box center [206, 73] width 116 height 18
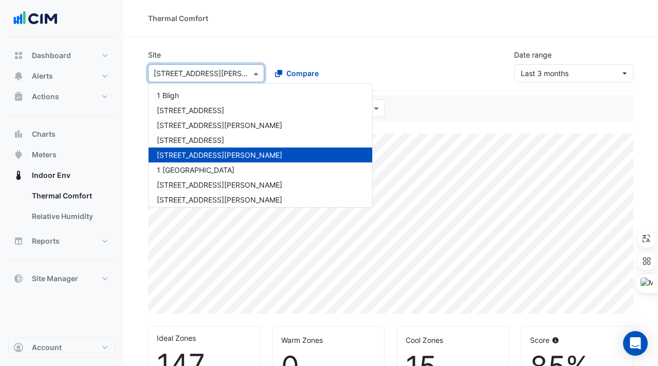
paste input "**********"
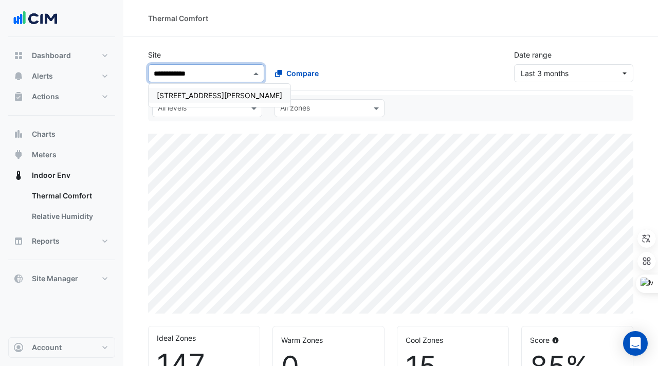
type input "**********"
click at [205, 92] on span "[STREET_ADDRESS][PERSON_NAME]" at bounding box center [219, 95] width 125 height 9
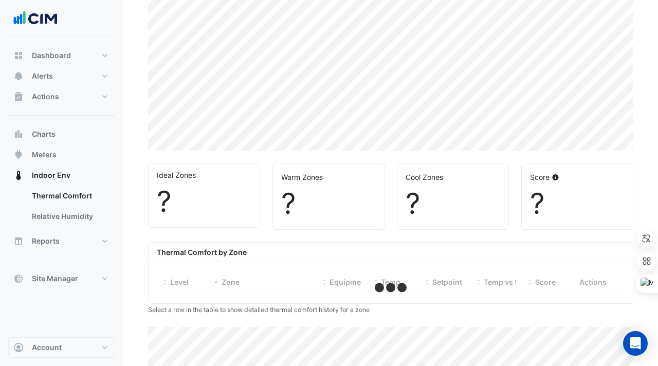
select select "***"
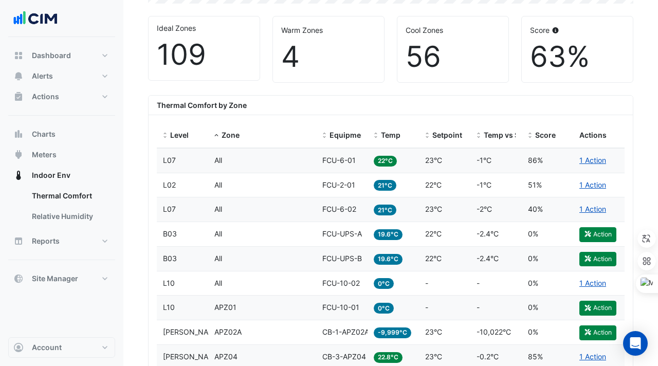
scroll to position [306, 0]
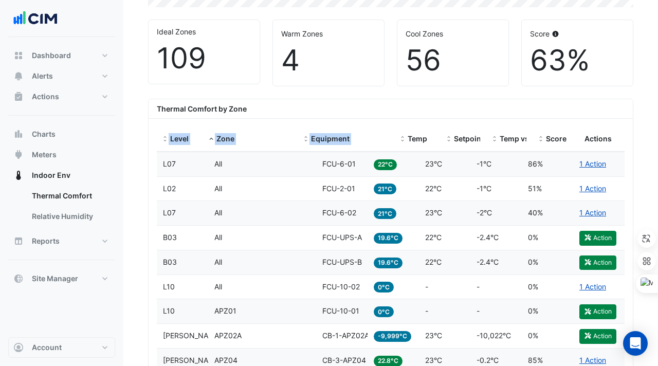
drag, startPoint x: 367, startPoint y: 128, endPoint x: 430, endPoint y: 125, distance: 63.8
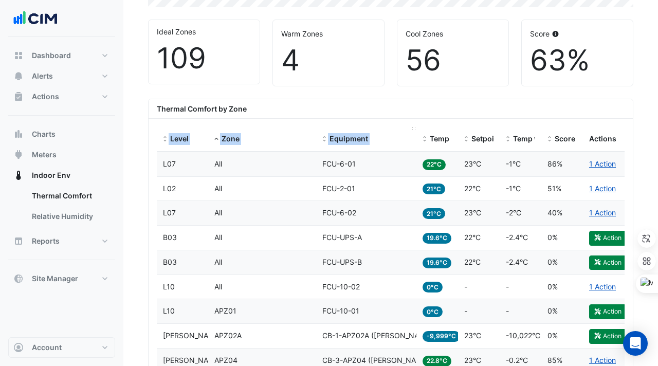
click at [396, 146] on datatable-header-cell "Equipment" at bounding box center [366, 139] width 100 height 25
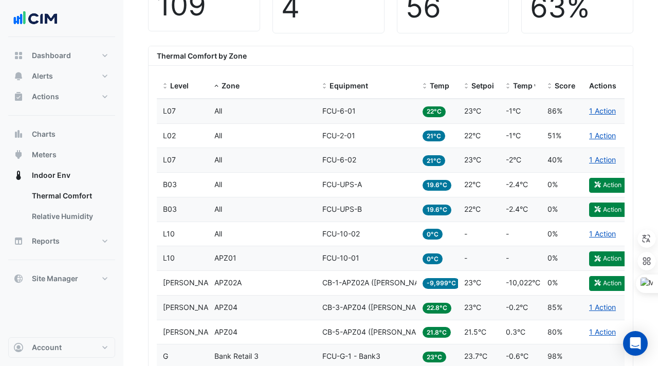
scroll to position [356, 0]
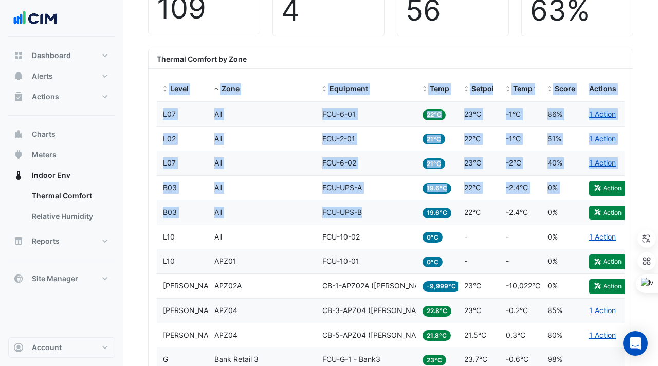
drag, startPoint x: 160, startPoint y: 87, endPoint x: 409, endPoint y: 219, distance: 281.5
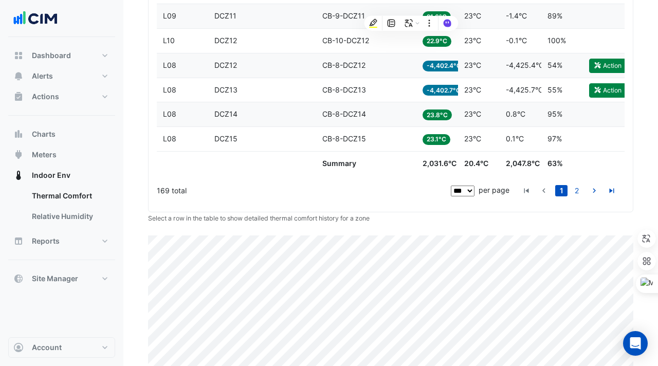
scroll to position [2759, 0]
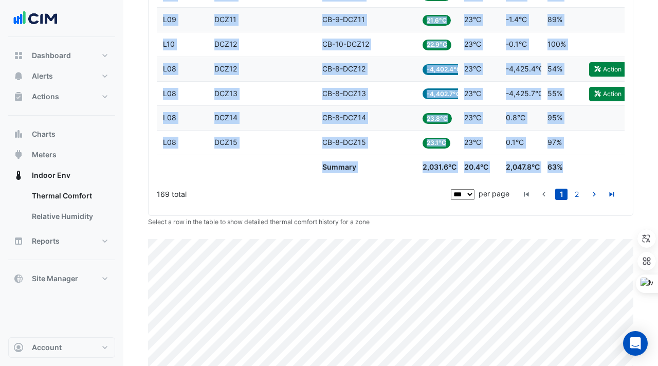
click at [571, 169] on div "Score 63%" at bounding box center [562, 167] width 29 height 12
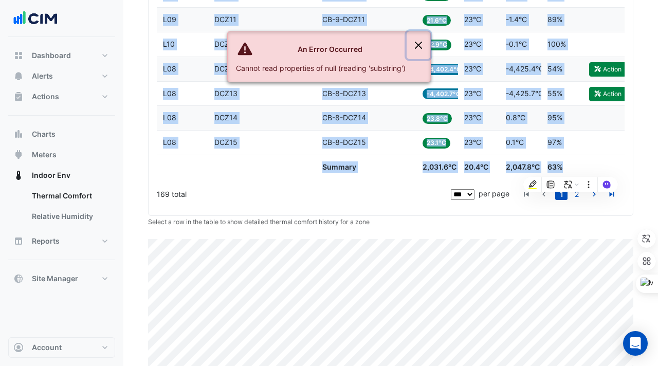
click at [422, 47] on button "Close" at bounding box center [419, 45] width 24 height 28
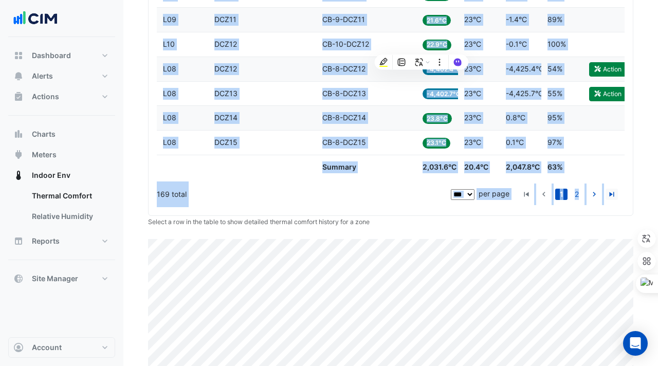
click at [617, 194] on icon "go to last page" at bounding box center [612, 195] width 12 height 11
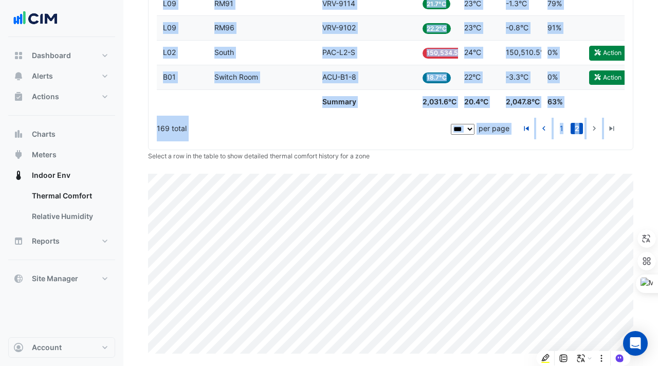
scroll to position [1997, 0]
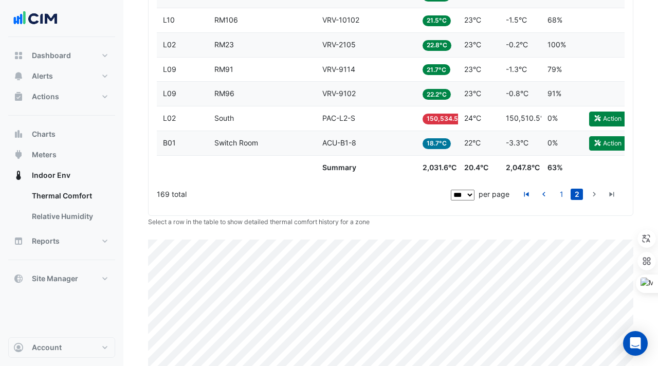
click at [287, 187] on div "169 total" at bounding box center [303, 195] width 292 height 26
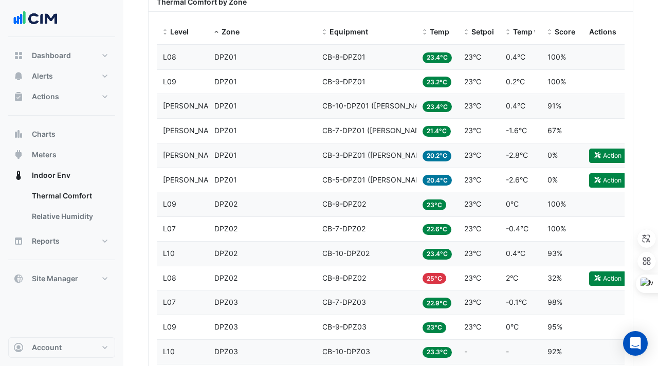
scroll to position [424, 0]
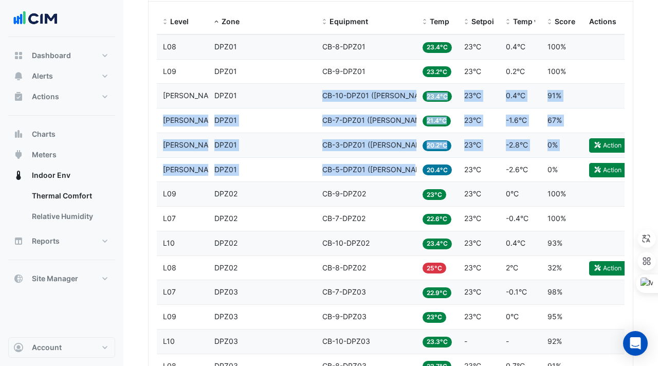
drag, startPoint x: 321, startPoint y: 92, endPoint x: 410, endPoint y: 170, distance: 119.1
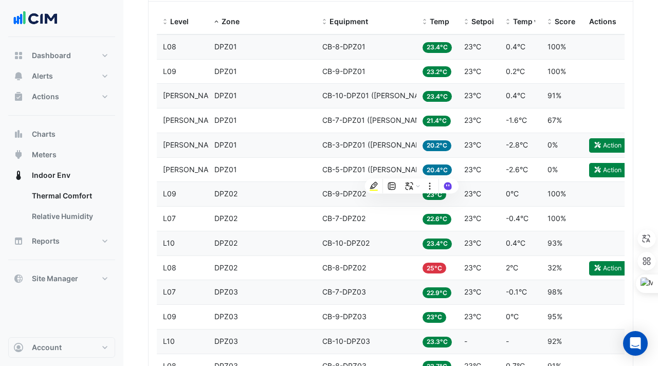
click at [299, 149] on div "Zone DPZ01" at bounding box center [262, 145] width 96 height 12
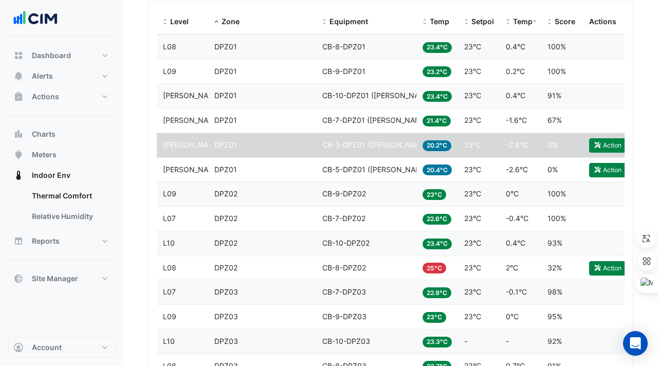
click at [316, 97] on datatable-body-cell "Equipment CB-10-DPZ01 ([PERSON_NAME] IE)" at bounding box center [366, 96] width 100 height 24
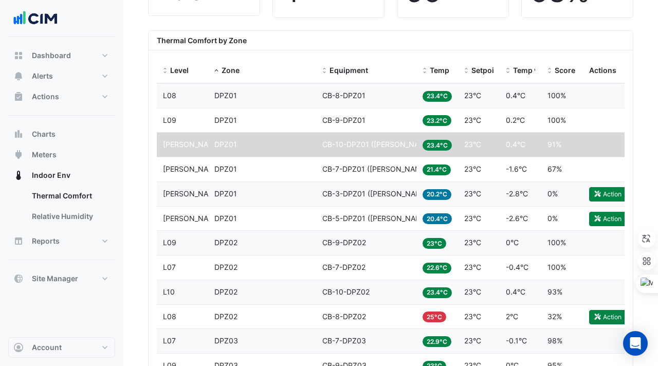
scroll to position [363, 0]
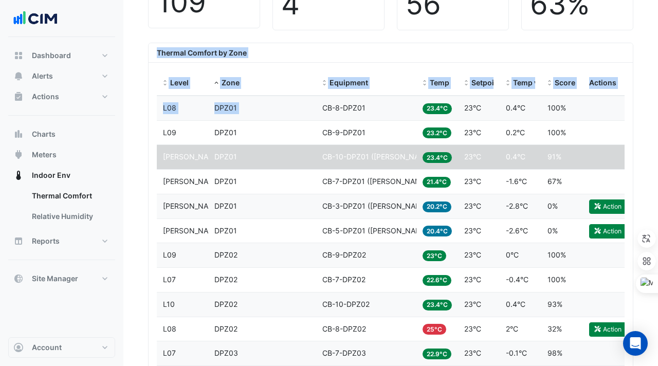
drag, startPoint x: 158, startPoint y: 51, endPoint x: 405, endPoint y: 97, distance: 251.6
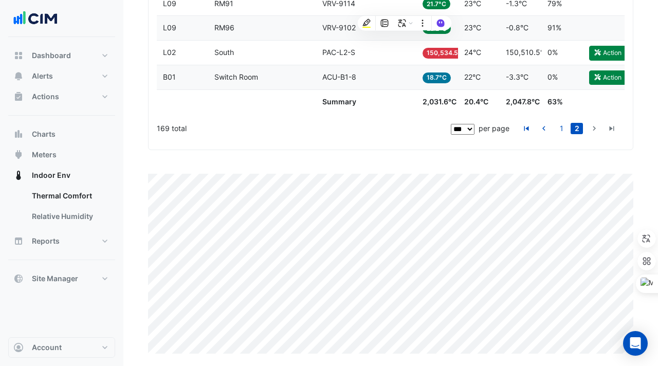
scroll to position [2037, 0]
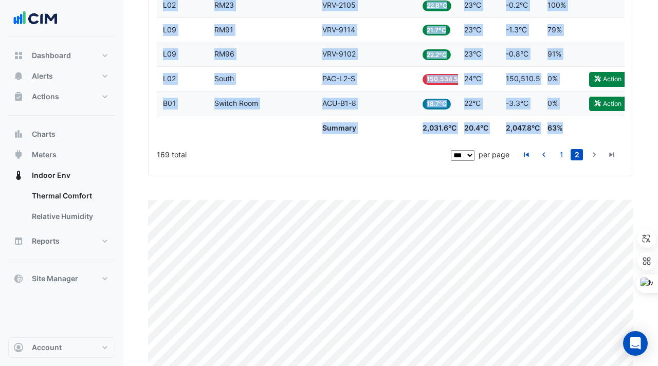
click at [577, 132] on datatable-body-cell "Score 63%" at bounding box center [562, 128] width 42 height 24
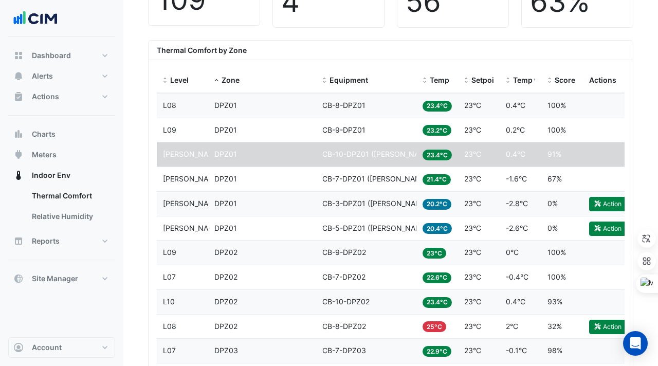
scroll to position [351, 0]
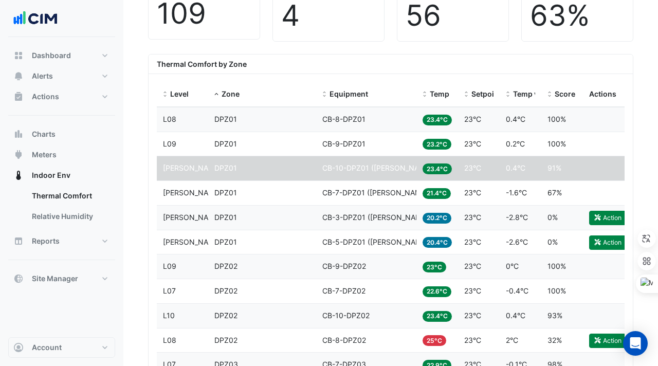
click at [294, 120] on div "Zone DPZ01" at bounding box center [262, 120] width 96 height 12
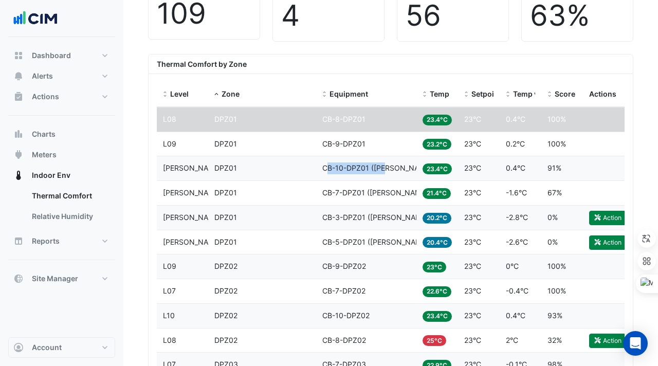
drag, startPoint x: 326, startPoint y: 167, endPoint x: 390, endPoint y: 171, distance: 64.4
click at [390, 171] on span "CB-10-DPZ01 ([PERSON_NAME] IE)" at bounding box center [382, 168] width 120 height 9
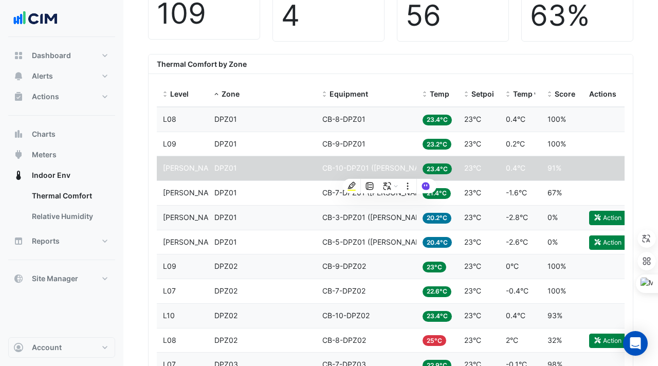
click at [411, 167] on span "CB-10-DPZ01 ([PERSON_NAME] IE)" at bounding box center [382, 168] width 120 height 9
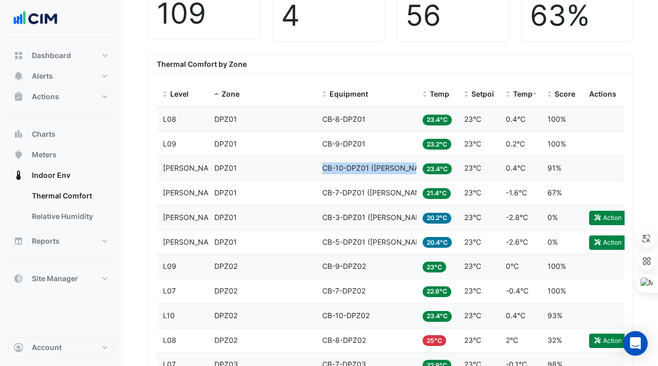
drag, startPoint x: 414, startPoint y: 167, endPoint x: 324, endPoint y: 169, distance: 90.0
click at [324, 169] on datatable-body-cell "Equipment CB-10-DPZ01 ([PERSON_NAME] IE)" at bounding box center [366, 168] width 100 height 24
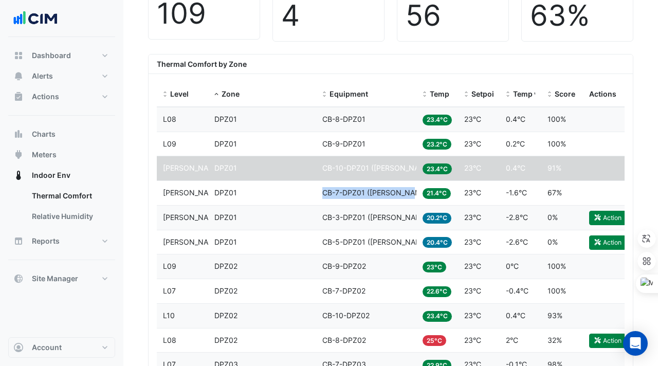
drag, startPoint x: 413, startPoint y: 194, endPoint x: 319, endPoint y: 193, distance: 93.6
click at [319, 193] on datatable-body-cell "Equipment CB-7-DPZ01 ([PERSON_NAME] IE)" at bounding box center [366, 193] width 100 height 24
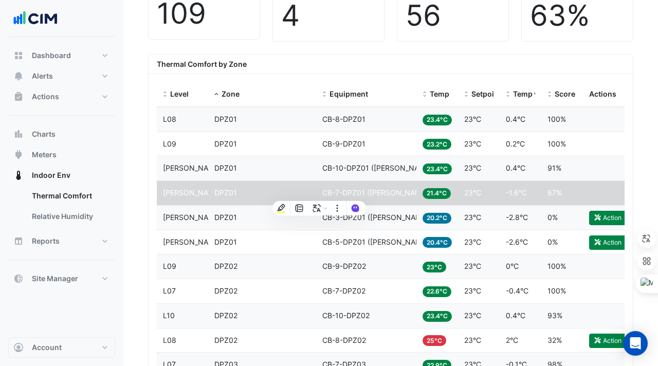
click at [291, 160] on datatable-body-cell "Zone DPZ01" at bounding box center [262, 168] width 108 height 24
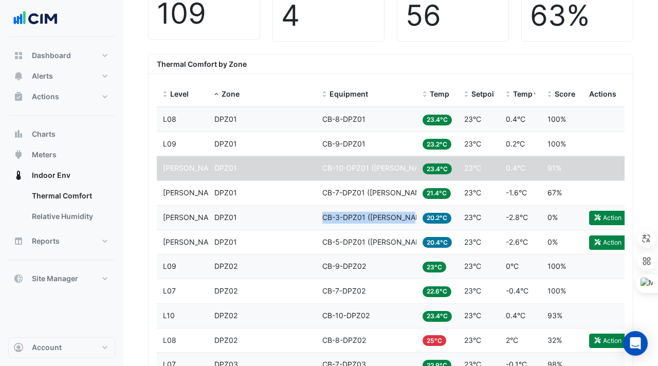
drag, startPoint x: 412, startPoint y: 214, endPoint x: 319, endPoint y: 216, distance: 93.6
click at [319, 216] on datatable-body-cell "Equipment CB-3-DPZ01 ([PERSON_NAME] IE)" at bounding box center [366, 218] width 100 height 24
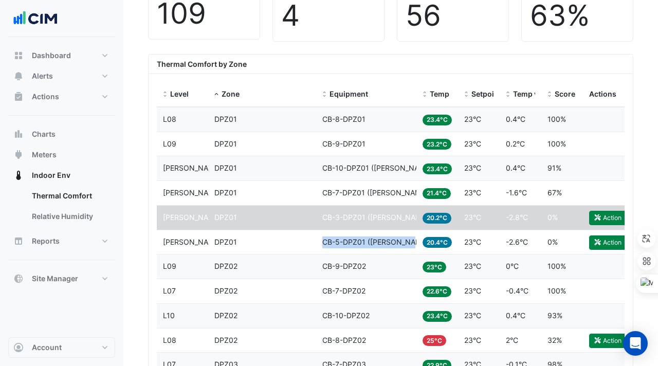
drag, startPoint x: 413, startPoint y: 243, endPoint x: 323, endPoint y: 243, distance: 90.0
click at [323, 243] on datatable-body-cell "Equipment CB-5-DPZ01 ([PERSON_NAME] IE)" at bounding box center [366, 242] width 100 height 24
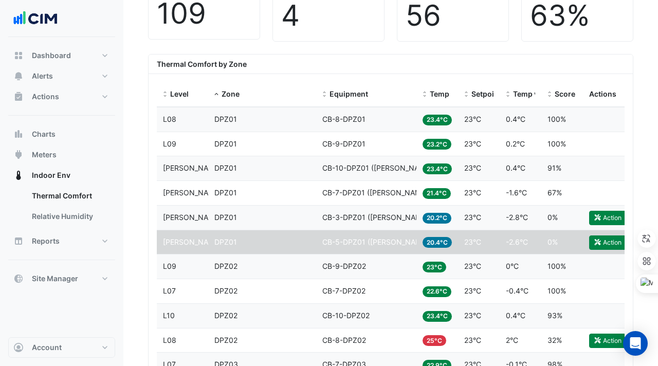
click at [311, 160] on datatable-body-cell "Zone DPZ01" at bounding box center [262, 168] width 108 height 24
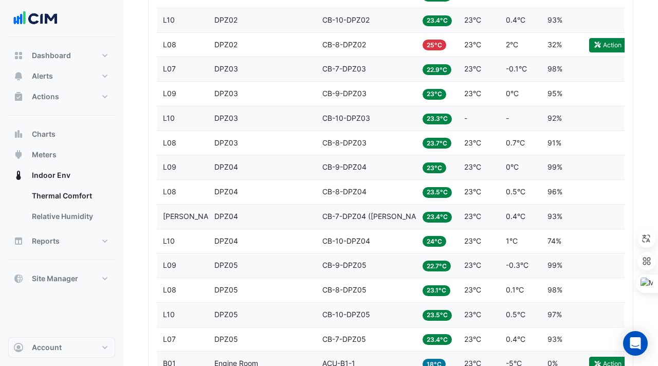
scroll to position [649, 0]
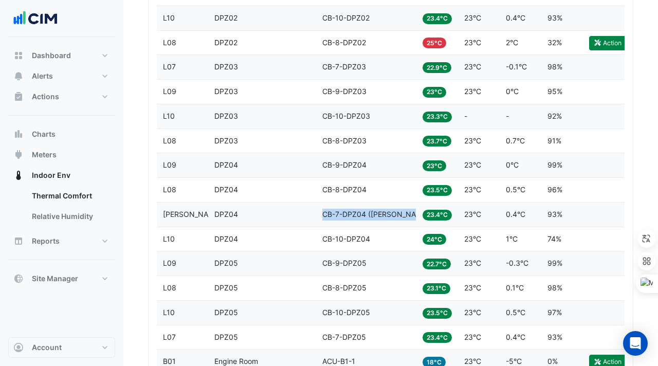
drag, startPoint x: 409, startPoint y: 215, endPoint x: 322, endPoint y: 214, distance: 86.9
click at [322, 214] on span "CB-7-DPZ04 ([PERSON_NAME] IE)" at bounding box center [380, 214] width 117 height 9
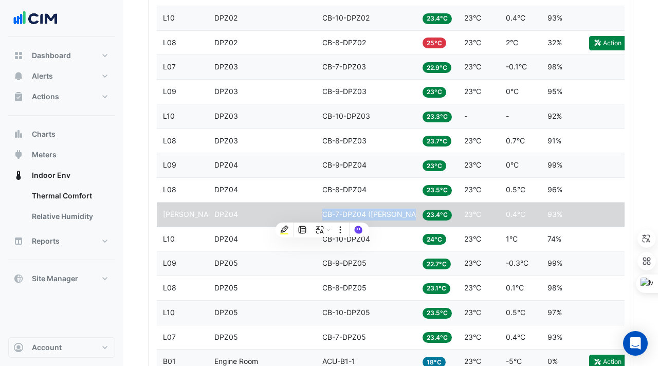
click at [284, 144] on div "Zone DPZ03" at bounding box center [262, 141] width 96 height 12
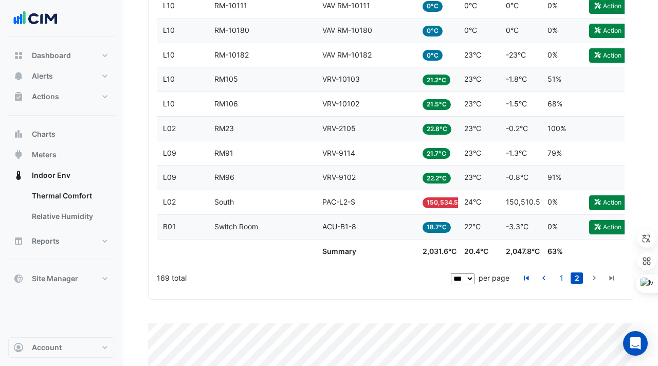
scroll to position [1923, 0]
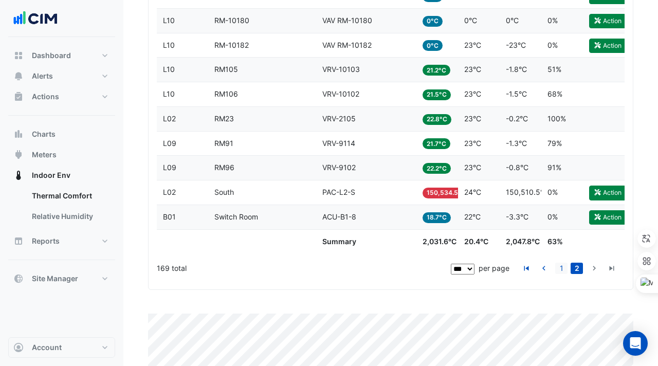
click at [564, 267] on link "1" at bounding box center [561, 268] width 12 height 11
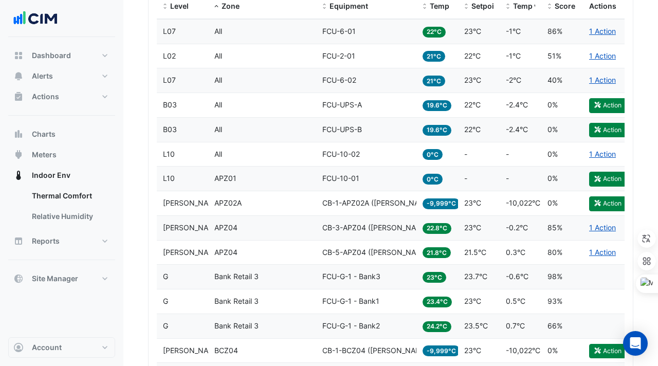
scroll to position [441, 0]
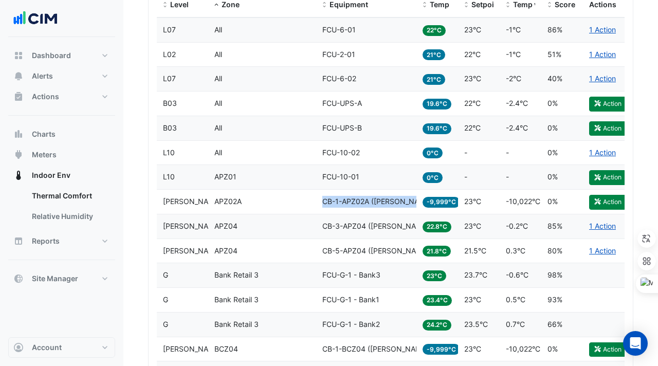
drag, startPoint x: 321, startPoint y: 202, endPoint x: 413, endPoint y: 206, distance: 92.1
click at [413, 206] on datatable-body-cell "Equipment CB-1-APZ02A ([PERSON_NAME] IE)" at bounding box center [366, 202] width 100 height 24
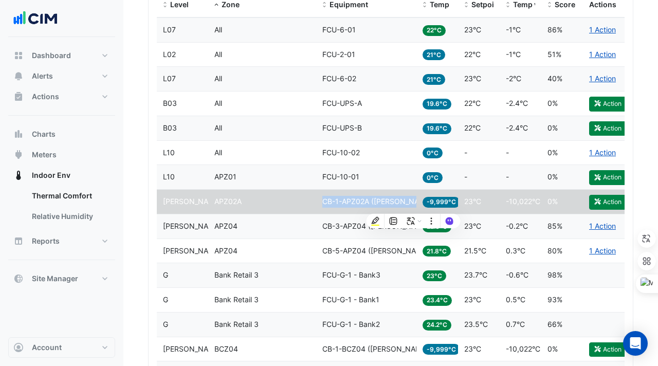
click at [297, 225] on div "Zone APZ04" at bounding box center [262, 227] width 96 height 12
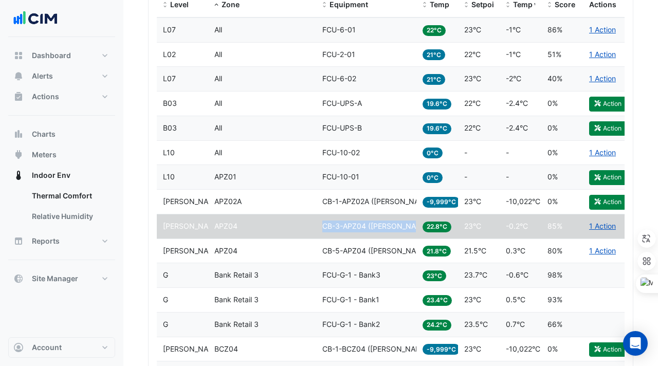
drag, startPoint x: 322, startPoint y: 224, endPoint x: 410, endPoint y: 230, distance: 87.6
click at [412, 230] on datatable-body-cell "Equipment CB-3-APZ04 ([PERSON_NAME] IE)" at bounding box center [366, 226] width 100 height 24
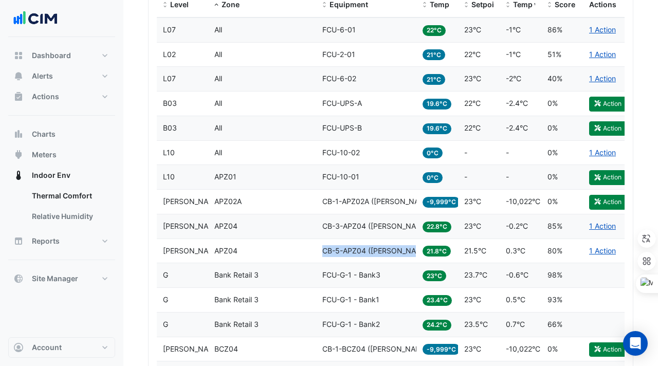
drag, startPoint x: 320, startPoint y: 251, endPoint x: 410, endPoint y: 240, distance: 91.2
click at [411, 242] on datatable-body-cell "Equipment CB-5-APZ04 ([PERSON_NAME] IE)" at bounding box center [366, 251] width 100 height 24
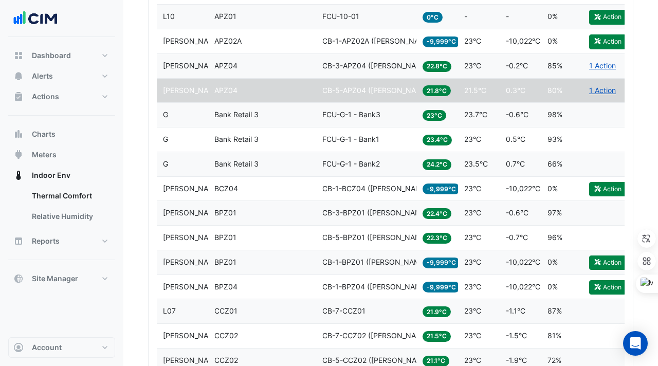
scroll to position [602, 0]
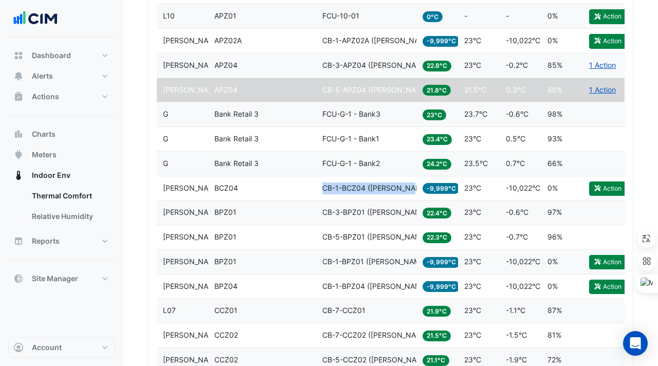
drag, startPoint x: 320, startPoint y: 183, endPoint x: 410, endPoint y: 193, distance: 90.0
click at [410, 193] on datatable-body-cell "Equipment CB-1-BCZ04 ([PERSON_NAME] IE)" at bounding box center [366, 188] width 100 height 24
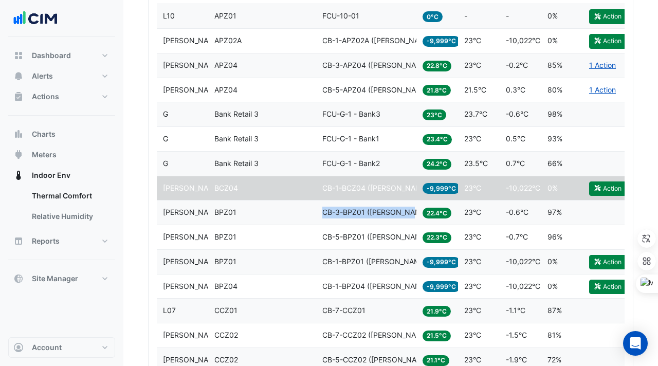
drag, startPoint x: 318, startPoint y: 211, endPoint x: 415, endPoint y: 214, distance: 96.7
click at [415, 214] on datatable-body-cell "Equipment CB-3-BPZ01 ([PERSON_NAME] IE)" at bounding box center [366, 213] width 100 height 24
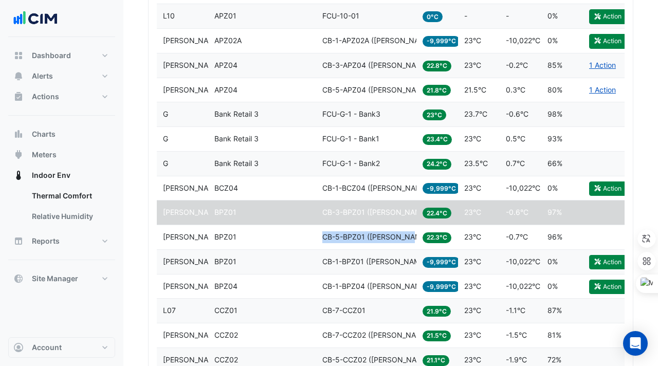
drag, startPoint x: 320, startPoint y: 234, endPoint x: 414, endPoint y: 238, distance: 94.1
click at [414, 238] on datatable-body-cell "Equipment CB-5-BPZ01 ([PERSON_NAME] IE)" at bounding box center [366, 237] width 100 height 24
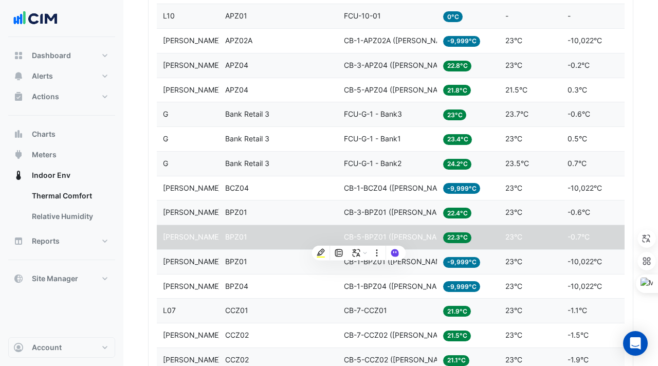
click at [307, 265] on div "Zone BPZ01" at bounding box center [278, 262] width 106 height 12
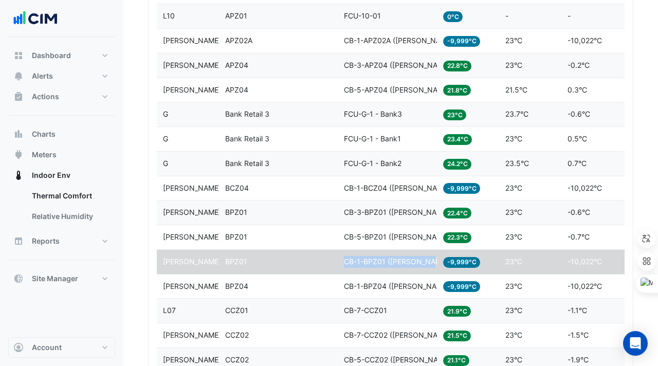
drag, startPoint x: 345, startPoint y: 260, endPoint x: 432, endPoint y: 262, distance: 87.4
click at [432, 262] on datatable-body-cell "Equipment CB-1-BPZ01 ([PERSON_NAME] IE)" at bounding box center [387, 262] width 99 height 24
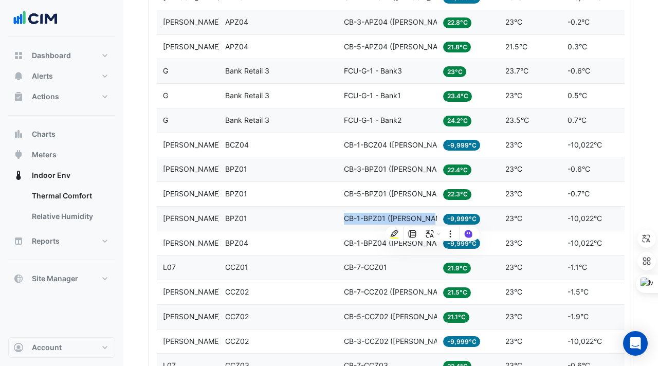
scroll to position [663, 0]
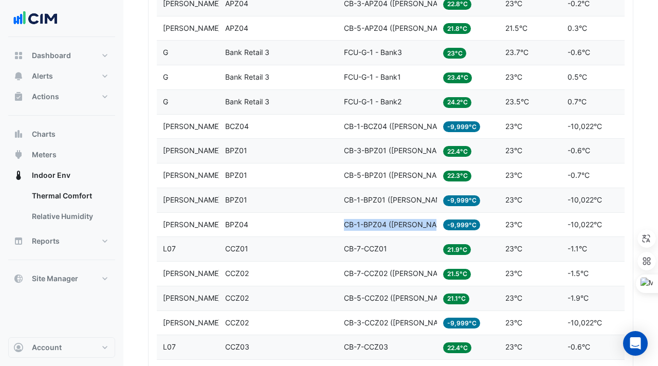
drag, startPoint x: 339, startPoint y: 225, endPoint x: 436, endPoint y: 225, distance: 96.2
click at [436, 225] on datatable-body-cell "Equipment CB-1-BPZ04 ([PERSON_NAME] IE)" at bounding box center [387, 225] width 99 height 24
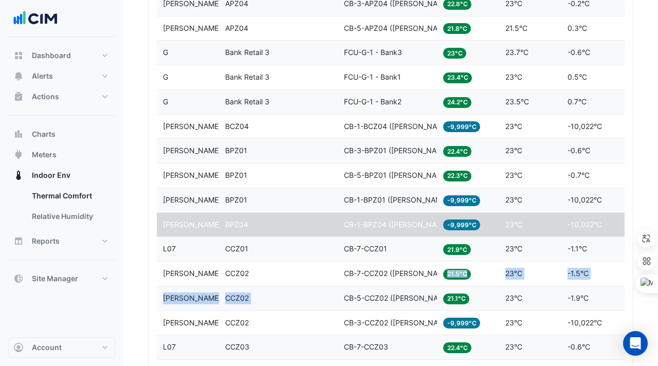
drag, startPoint x: 346, startPoint y: 280, endPoint x: 408, endPoint y: 287, distance: 62.6
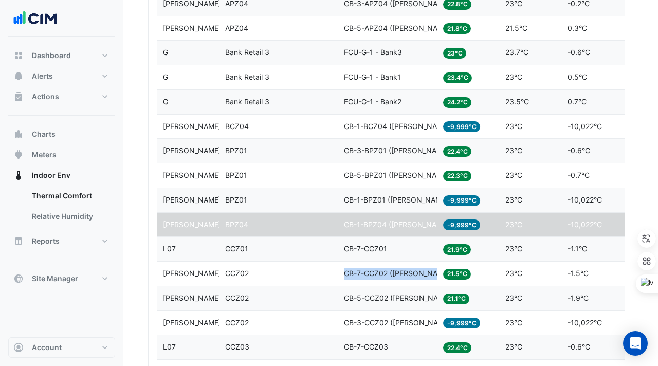
drag, startPoint x: 336, startPoint y: 269, endPoint x: 436, endPoint y: 281, distance: 99.9
click at [436, 281] on div "Level [PERSON_NAME] IE Zone CCZ02 Equipment CB-7-CCZ02 ([PERSON_NAME] IE) Temp …" at bounding box center [452, 274] width 591 height 24
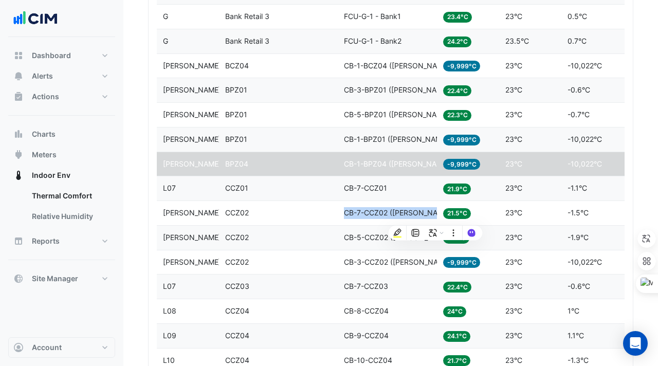
scroll to position [728, 0]
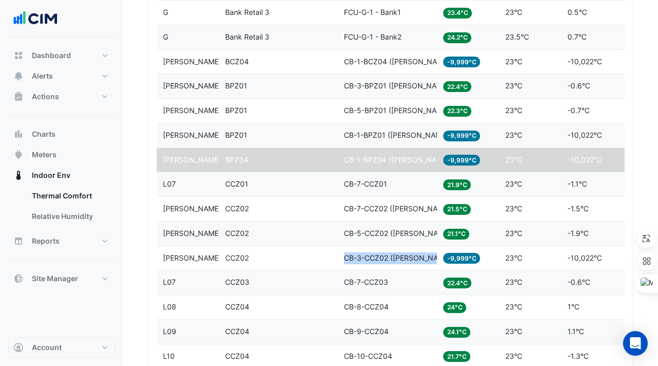
drag, startPoint x: 343, startPoint y: 260, endPoint x: 420, endPoint y: 266, distance: 76.8
click at [420, 266] on datatable-body-cell "Equipment CB-3-CCZ02 ([PERSON_NAME] IE)" at bounding box center [387, 258] width 99 height 24
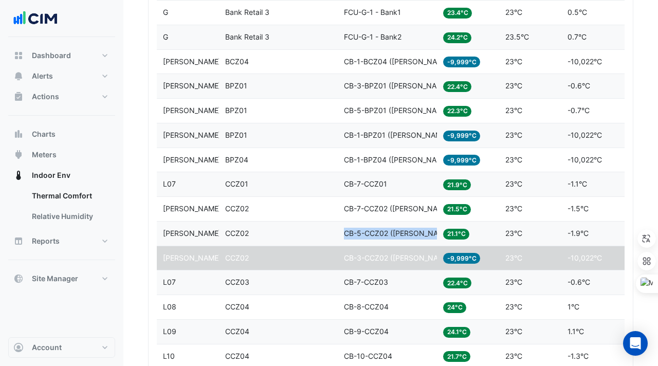
drag, startPoint x: 342, startPoint y: 230, endPoint x: 434, endPoint y: 233, distance: 91.6
click at [434, 233] on datatable-body-cell "Equipment CB-5-CCZ02 ([PERSON_NAME] IE)" at bounding box center [387, 234] width 99 height 24
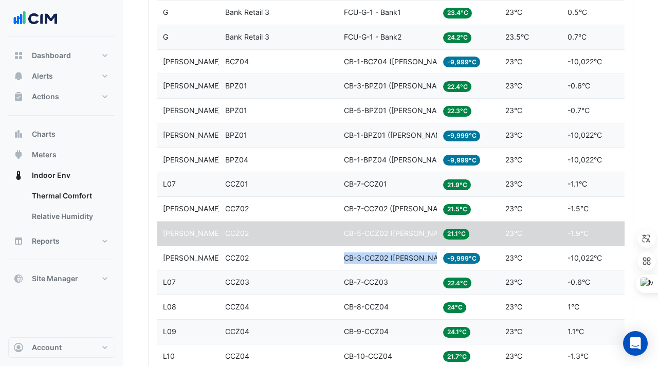
drag, startPoint x: 342, startPoint y: 260, endPoint x: 434, endPoint y: 262, distance: 92.6
click at [435, 262] on datatable-body-cell "Equipment CB-3-CCZ02 ([PERSON_NAME] IE)" at bounding box center [387, 258] width 99 height 24
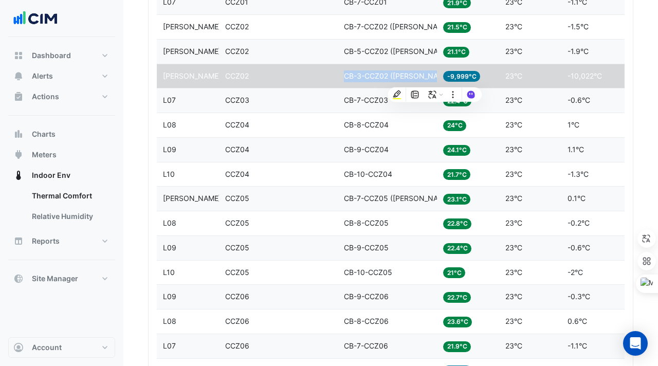
scroll to position [911, 0]
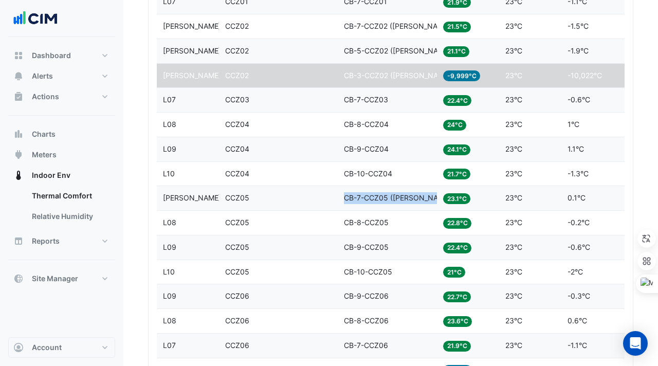
drag, startPoint x: 341, startPoint y: 199, endPoint x: 432, endPoint y: 201, distance: 91.0
click at [432, 201] on datatable-body-cell "Equipment CB-7-CCZ05 ([PERSON_NAME] IE)" at bounding box center [387, 198] width 99 height 24
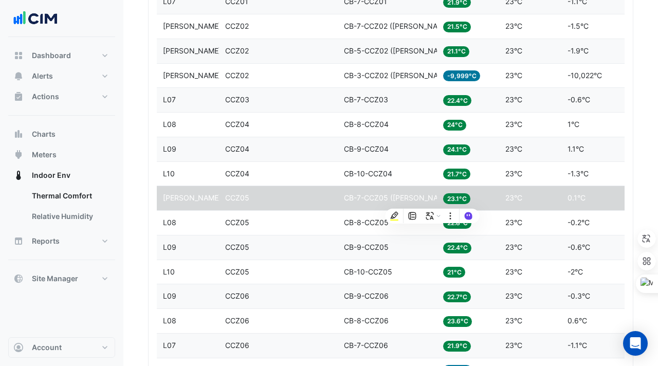
click at [338, 245] on datatable-body-cell "Equipment CB-9-CCZ05" at bounding box center [387, 247] width 99 height 24
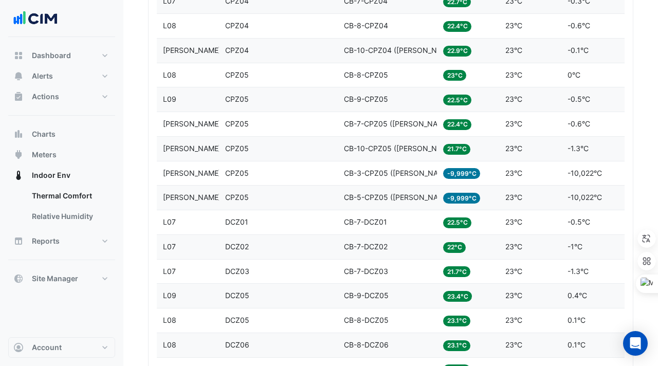
scroll to position [1988, 0]
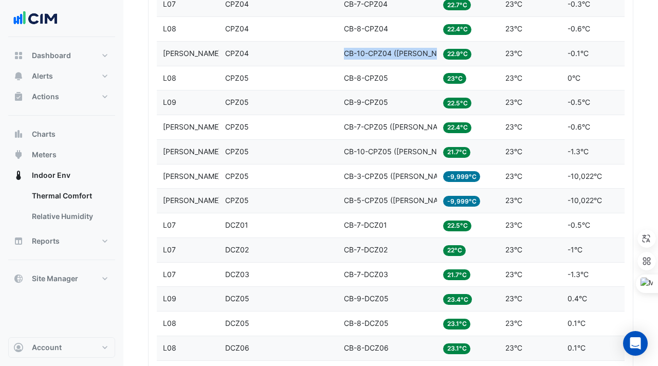
drag, startPoint x: 345, startPoint y: 51, endPoint x: 435, endPoint y: 53, distance: 90.0
click at [435, 53] on span "CB-10-CPZ04 ([PERSON_NAME] IE)" at bounding box center [404, 53] width 121 height 9
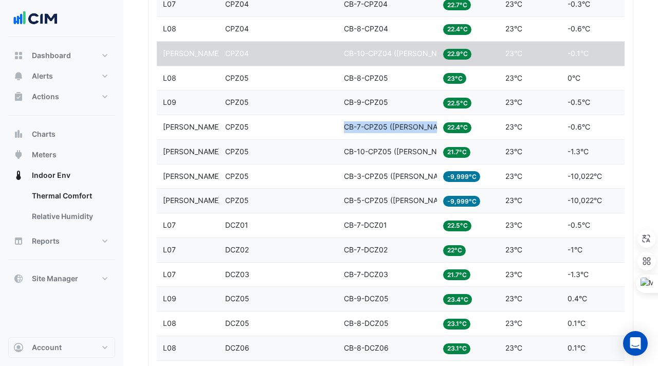
drag, startPoint x: 337, startPoint y: 130, endPoint x: 431, endPoint y: 134, distance: 93.7
click at [431, 134] on div "Level [PERSON_NAME] IE Zone CPZ05 Equipment CB-7-CPZ05 ([PERSON_NAME] IE) Temp …" at bounding box center [452, 127] width 591 height 24
click at [345, 153] on span "CB-10-CPZ05 ([PERSON_NAME] IE)" at bounding box center [404, 151] width 121 height 9
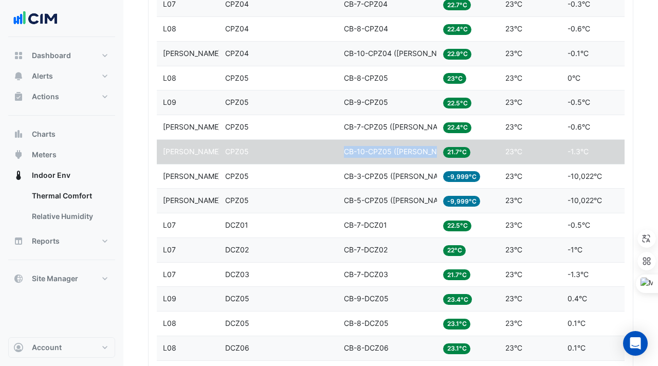
drag, startPoint x: 343, startPoint y: 154, endPoint x: 432, endPoint y: 158, distance: 89.0
click at [432, 158] on datatable-body-cell "Equipment CB-10-CPZ05 ([PERSON_NAME] IE)" at bounding box center [387, 152] width 99 height 24
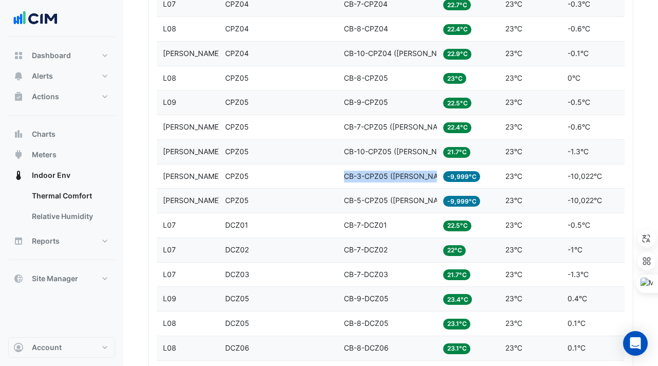
drag, startPoint x: 337, startPoint y: 177, endPoint x: 431, endPoint y: 180, distance: 93.6
click at [431, 180] on div "Level [PERSON_NAME] IE Zone CPZ05 Equipment CB-3-CPZ05 ([PERSON_NAME] IE) Temp …" at bounding box center [452, 177] width 591 height 24
drag, startPoint x: 343, startPoint y: 203, endPoint x: 432, endPoint y: 205, distance: 89.0
click at [432, 205] on datatable-body-cell "Equipment CB-5-CPZ05 ([PERSON_NAME] IE)" at bounding box center [387, 201] width 99 height 24
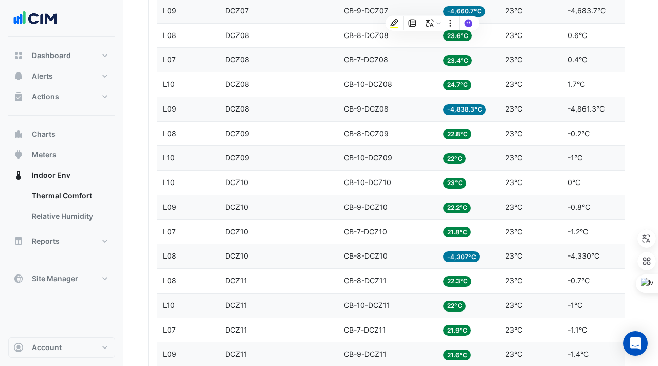
click at [283, 249] on datatable-body-cell "Zone DCZ10" at bounding box center [278, 256] width 119 height 24
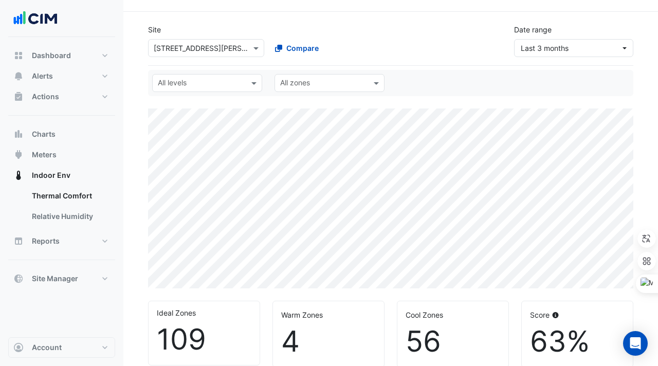
scroll to position [0, 0]
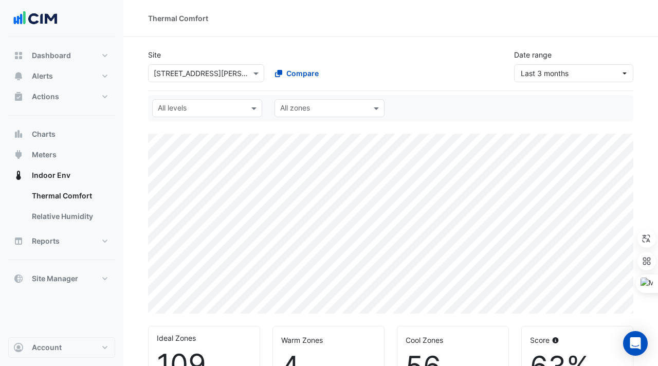
click at [168, 68] on input "text" at bounding box center [196, 73] width 84 height 11
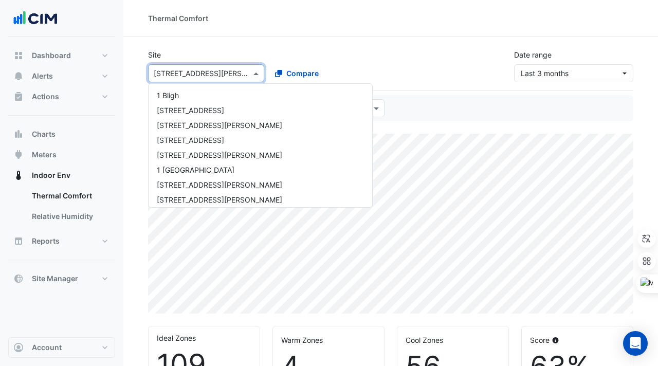
scroll to position [138, 0]
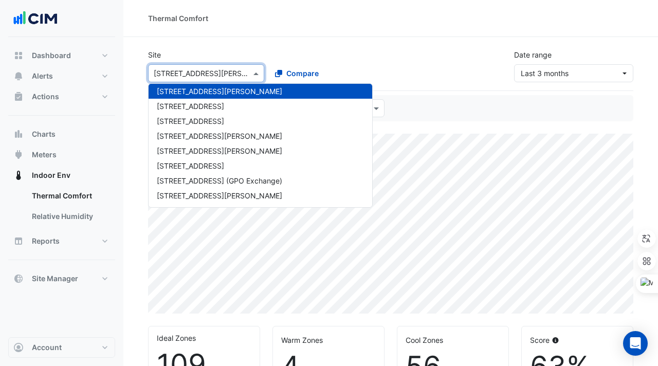
click at [164, 73] on input "text" at bounding box center [196, 73] width 84 height 11
click at [160, 73] on input "text" at bounding box center [196, 73] width 84 height 11
click at [158, 73] on input "text" at bounding box center [196, 73] width 84 height 11
click at [157, 73] on input "text" at bounding box center [196, 73] width 84 height 11
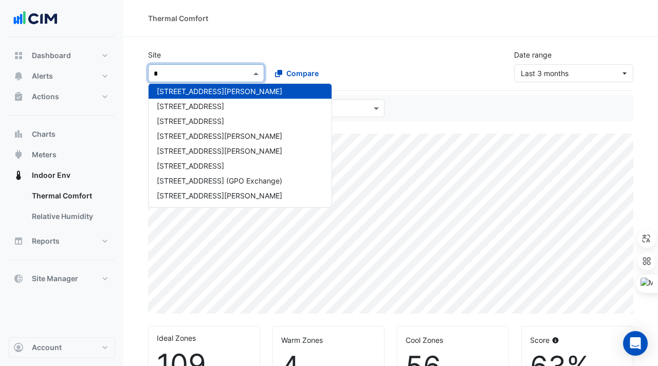
type input "**"
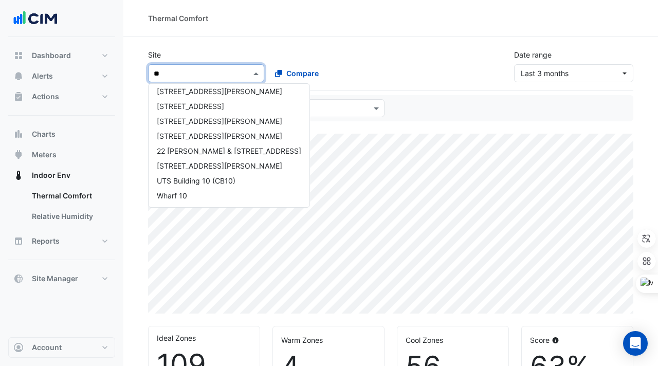
scroll to position [0, 0]
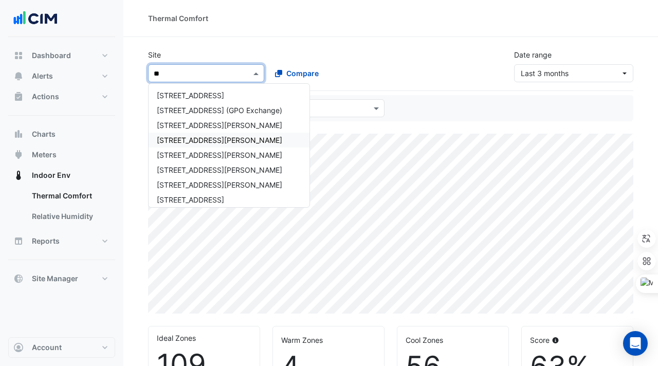
click at [196, 139] on span "[STREET_ADDRESS][PERSON_NAME]" at bounding box center [219, 140] width 125 height 9
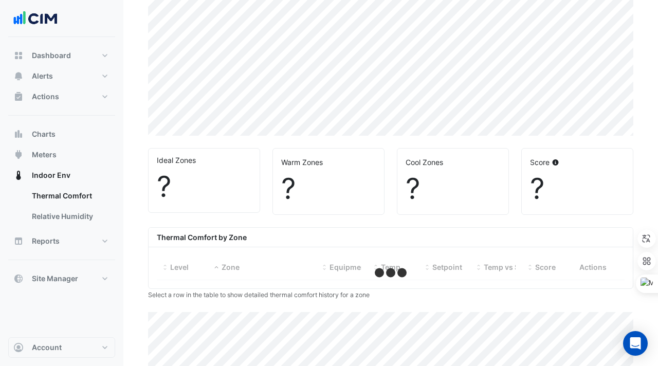
select select "***"
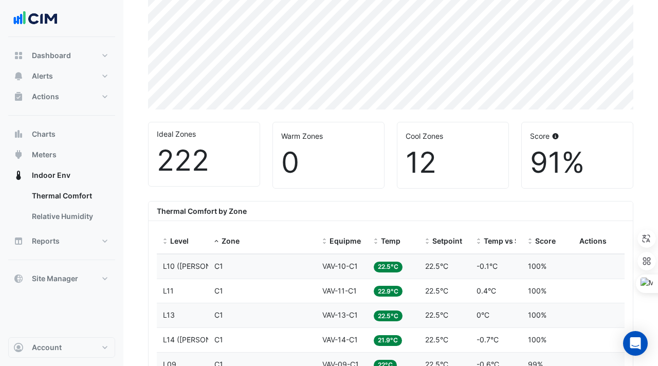
scroll to position [231, 0]
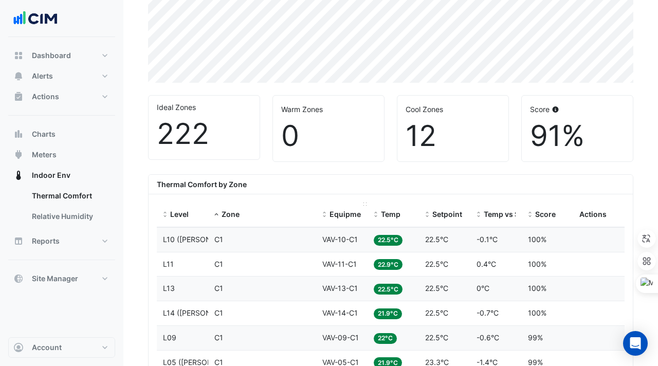
click at [367, 207] on datatable-header-cell "Equipment" at bounding box center [341, 215] width 51 height 25
drag, startPoint x: 366, startPoint y: 204, endPoint x: 402, endPoint y: 201, distance: 35.6
click at [402, 203] on div "Level Zone Equipment Temp Setpoint Temp vs Setpoint Score Actions" at bounding box center [391, 215] width 468 height 25
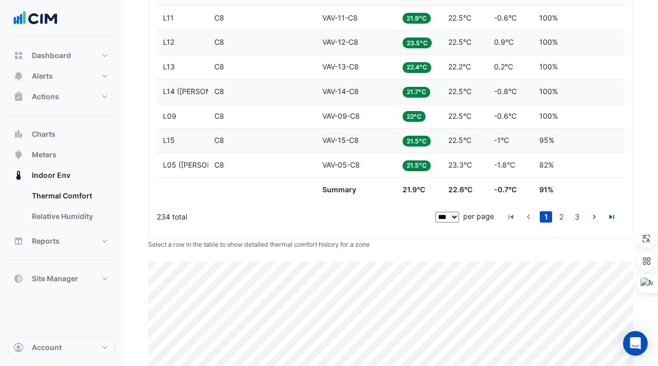
scroll to position [2743, 0]
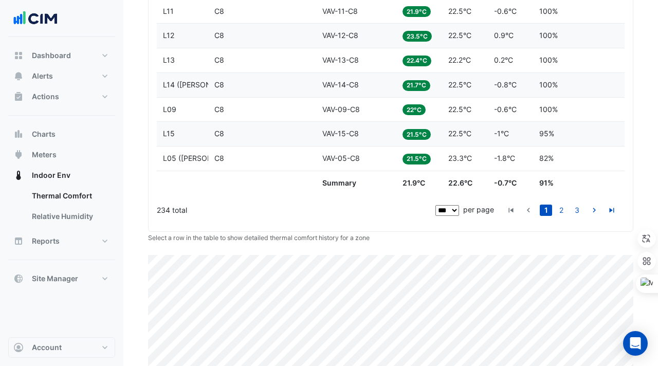
click at [563, 203] on ul "1 2 3" at bounding box center [561, 211] width 116 height 22
click at [563, 206] on link "2" at bounding box center [561, 210] width 12 height 11
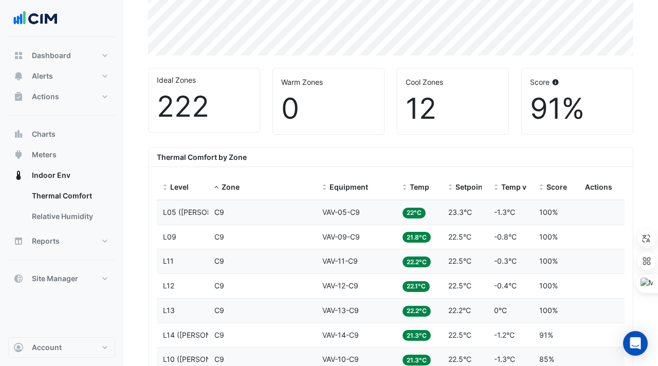
scroll to position [241, 0]
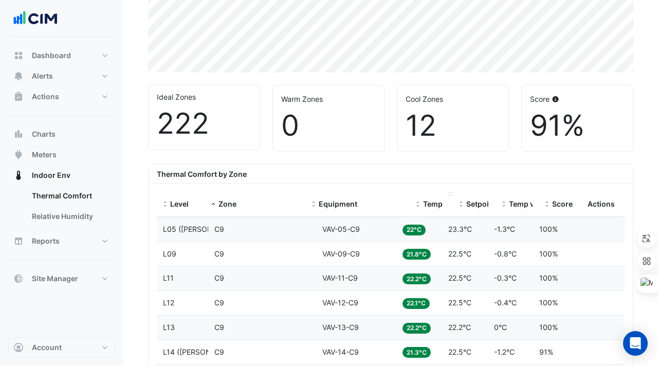
drag, startPoint x: 395, startPoint y: 194, endPoint x: 430, endPoint y: 192, distance: 35.5
click at [430, 192] on div "Level Zone Equipment Temp Setpoint Temp vs Setpoint Score Actions" at bounding box center [391, 204] width 468 height 25
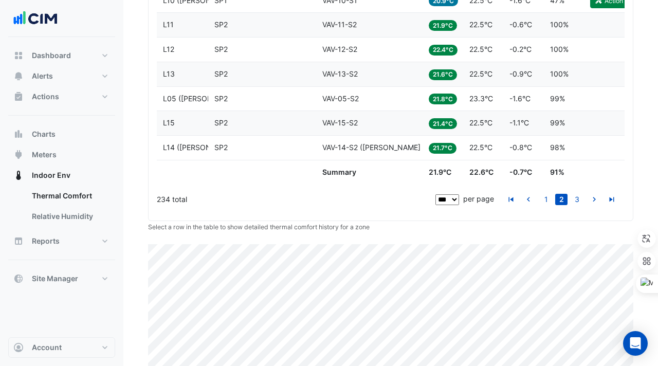
scroll to position [2744, 0]
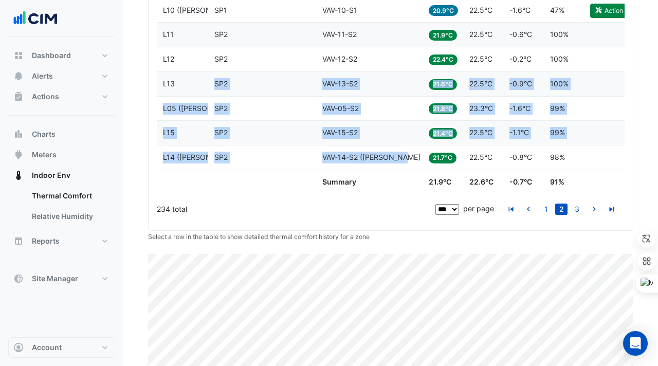
drag, startPoint x: 405, startPoint y: 157, endPoint x: 274, endPoint y: 75, distance: 155.5
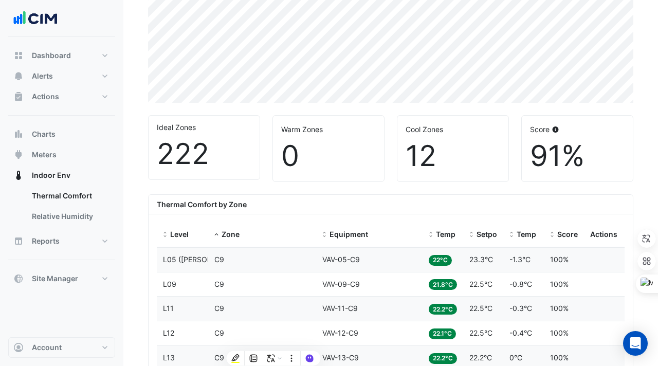
scroll to position [212, 0]
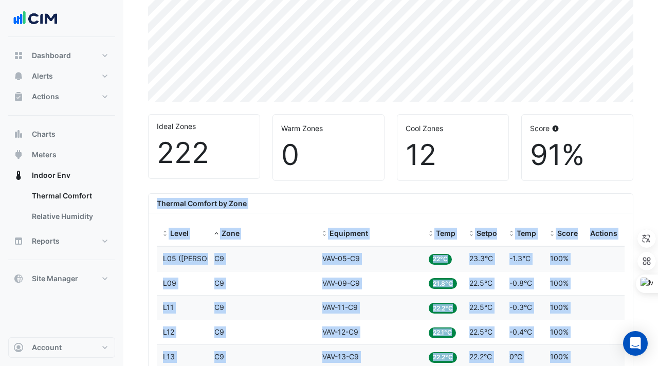
click at [158, 207] on b "Thermal Comfort by Zone" at bounding box center [202, 203] width 90 height 9
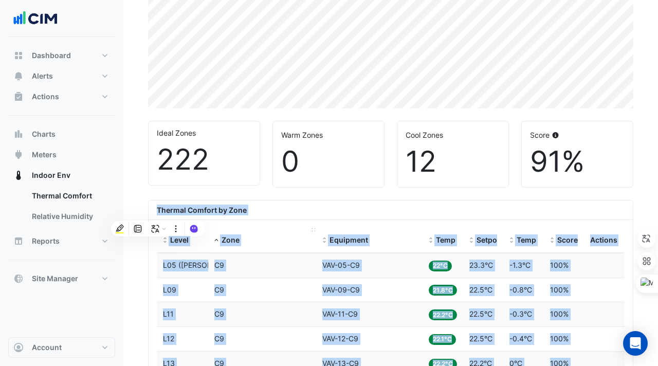
click at [299, 240] on div "Zone" at bounding box center [262, 240] width 96 height 12
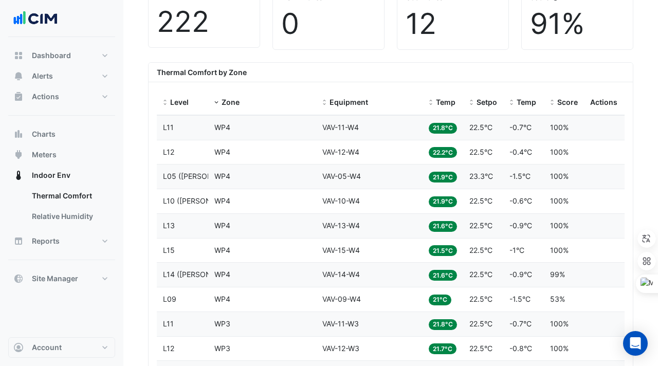
scroll to position [347, 0]
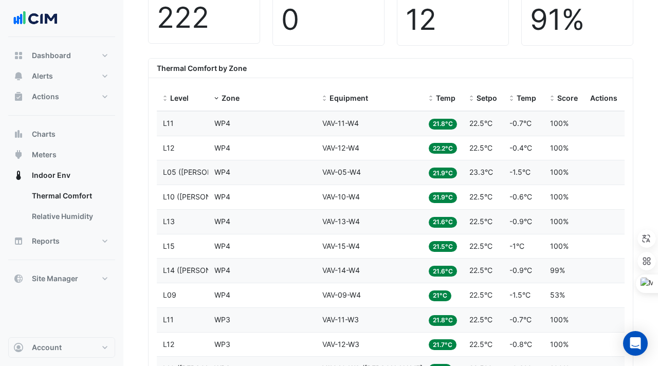
drag, startPoint x: 154, startPoint y: 95, endPoint x: 518, endPoint y: 182, distance: 373.8
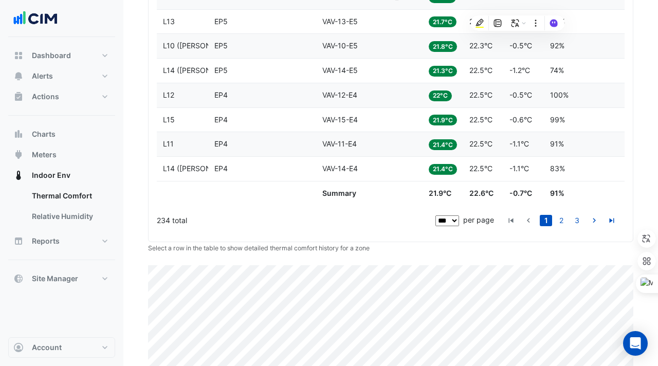
scroll to position [2732, 0]
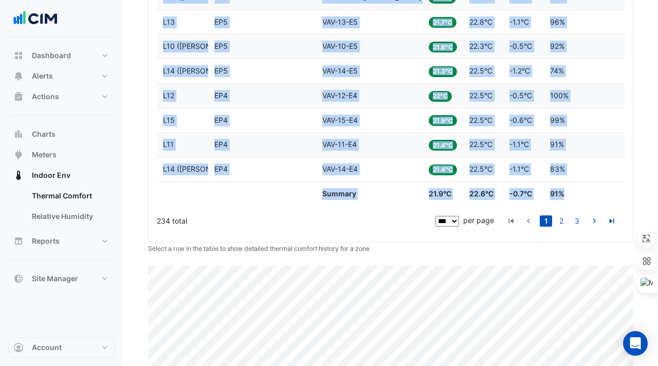
click at [573, 193] on div "Score 91%" at bounding box center [564, 194] width 28 height 12
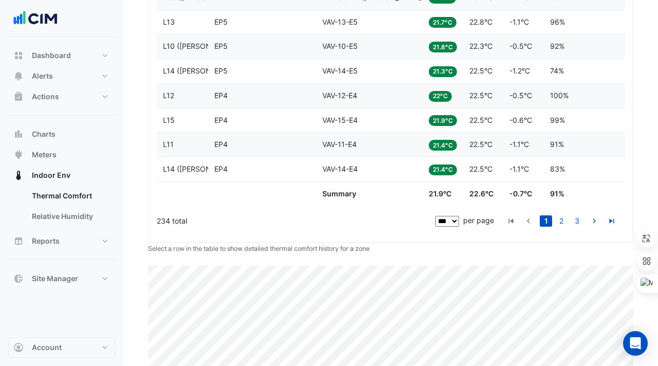
click at [330, 246] on small "Select a row in the table to show detailed thermal comfort history for a zone" at bounding box center [259, 249] width 222 height 8
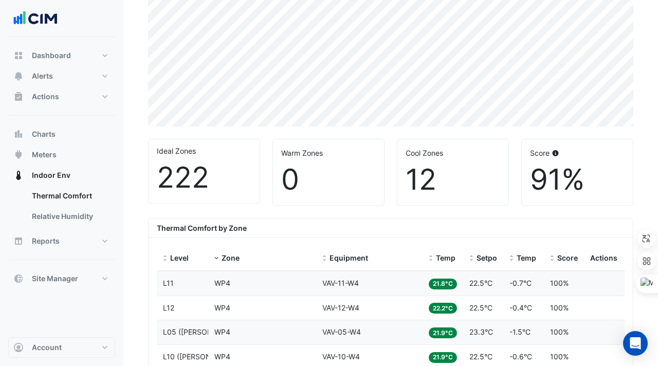
scroll to position [230, 0]
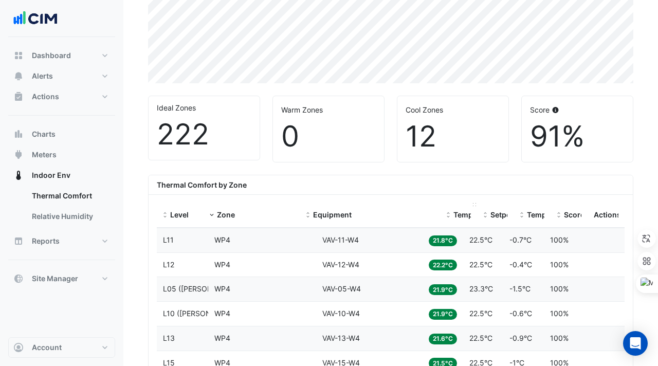
drag, startPoint x: 421, startPoint y: 203, endPoint x: 477, endPoint y: 203, distance: 56.0
click at [477, 203] on div "Level Zone Equipment Temp Setpoint Temp vs Setpoint Score Actions" at bounding box center [391, 215] width 468 height 25
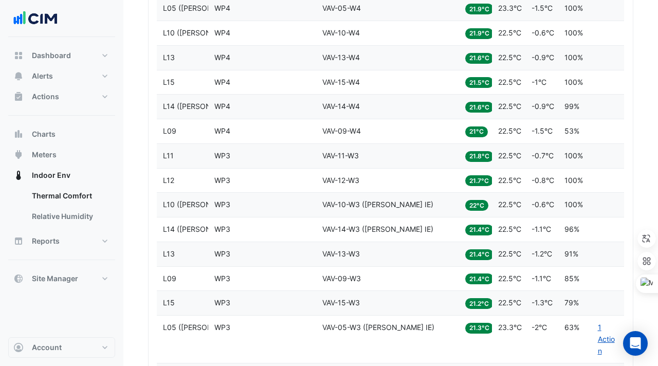
scroll to position [514, 0]
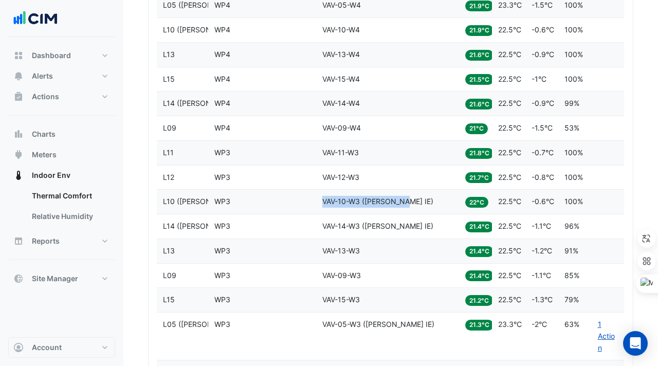
drag, startPoint x: 323, startPoint y: 200, endPoint x: 407, endPoint y: 208, distance: 83.7
click at [407, 208] on datatable-body-cell "Equipment VAV-10-W3 ([PERSON_NAME] IE)" at bounding box center [387, 202] width 143 height 24
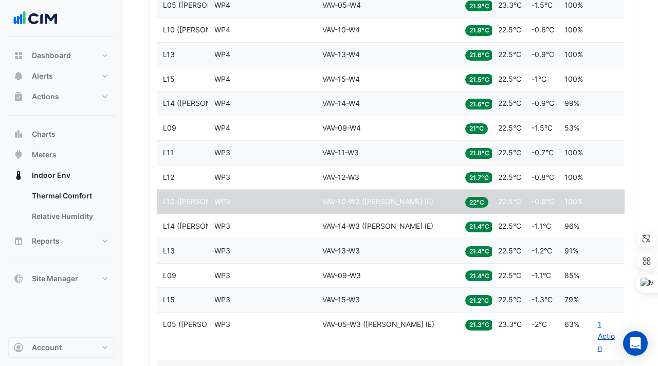
click at [281, 246] on div "Zone WP3" at bounding box center [262, 251] width 96 height 12
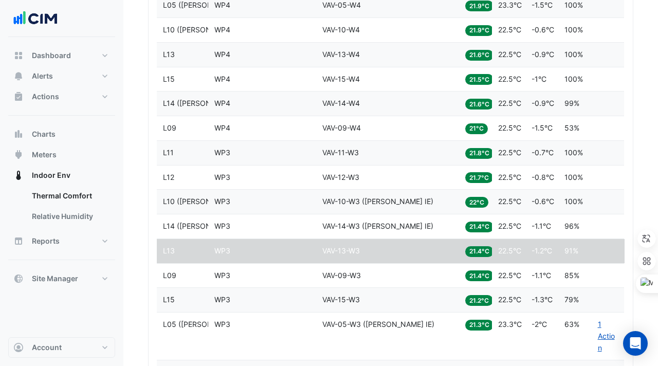
click at [338, 202] on span "VAV-10-W3 ([PERSON_NAME] IE)" at bounding box center [377, 201] width 111 height 9
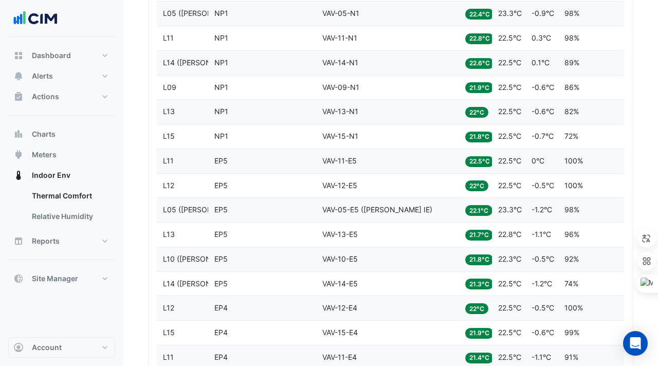
scroll to position [2847, 0]
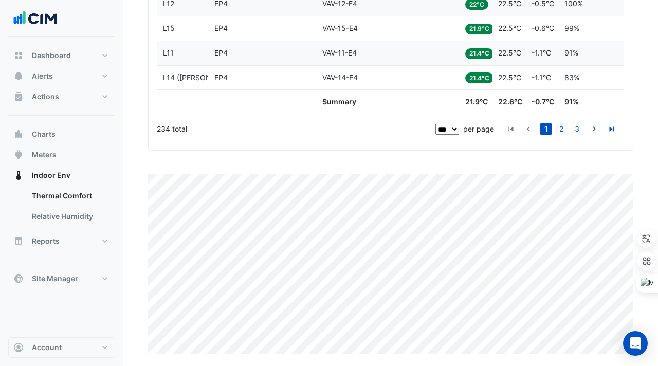
click at [559, 131] on link "2" at bounding box center [561, 128] width 12 height 11
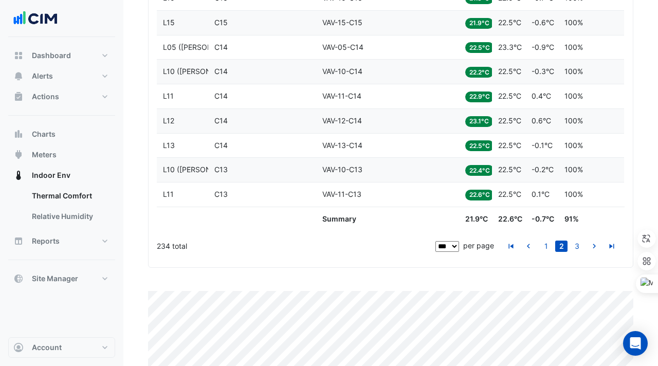
scroll to position [2824, 0]
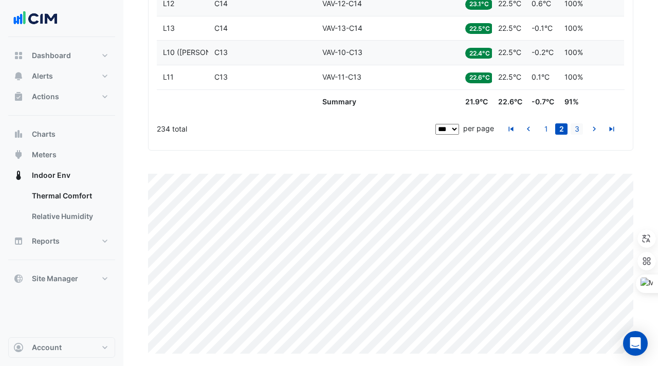
click at [576, 129] on link "3" at bounding box center [577, 128] width 12 height 11
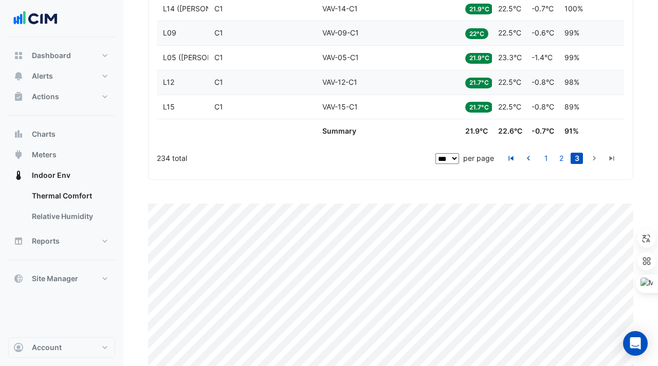
scroll to position [1203, 0]
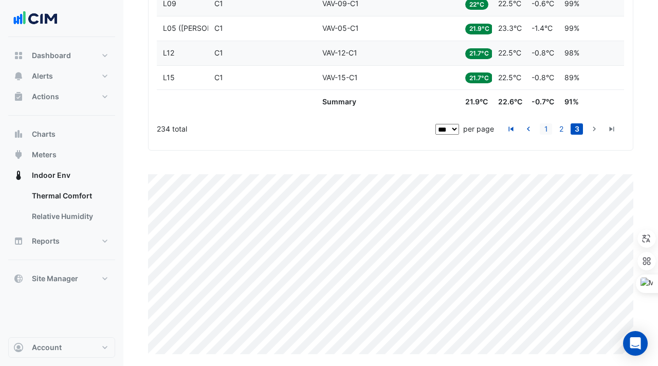
click at [546, 129] on link "1" at bounding box center [546, 128] width 12 height 11
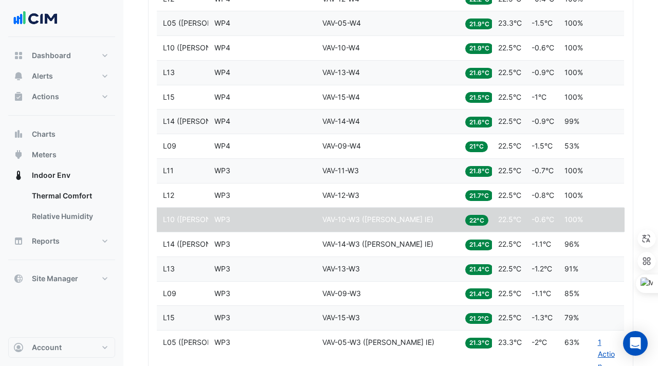
scroll to position [498, 0]
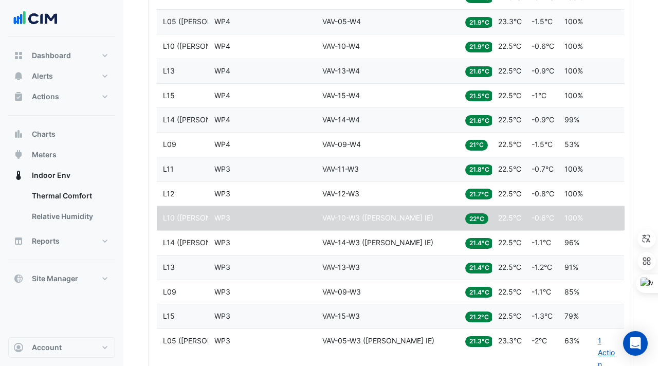
click at [321, 242] on datatable-body-cell "Equipment VAV-14-W3 ([PERSON_NAME] IE)" at bounding box center [387, 243] width 143 height 24
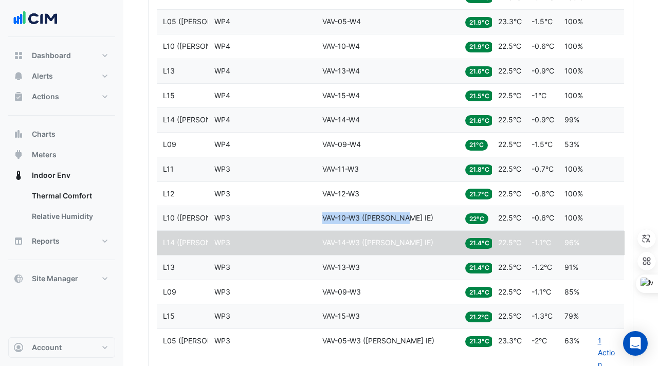
drag, startPoint x: 323, startPoint y: 219, endPoint x: 406, endPoint y: 220, distance: 82.8
click at [406, 220] on div "Equipment VAV-10-W3 ([PERSON_NAME] IE)" at bounding box center [387, 218] width 131 height 12
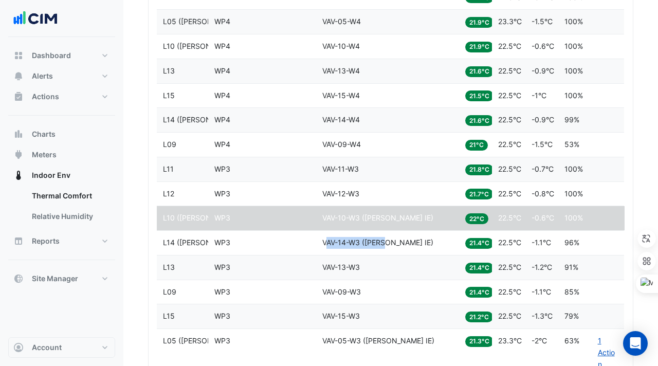
drag, startPoint x: 325, startPoint y: 244, endPoint x: 391, endPoint y: 242, distance: 65.3
click at [391, 242] on span "VAV-14-W3 ([PERSON_NAME] IE)" at bounding box center [377, 242] width 111 height 9
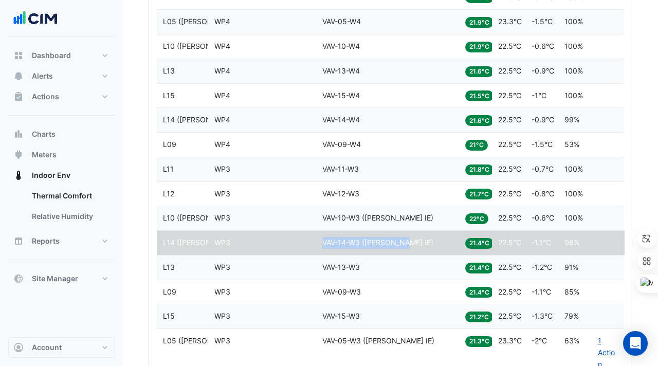
drag, startPoint x: 414, startPoint y: 242, endPoint x: 321, endPoint y: 243, distance: 93.1
click at [321, 242] on datatable-body-cell "Equipment VAV-14-W3 ([PERSON_NAME] IE)" at bounding box center [387, 243] width 143 height 24
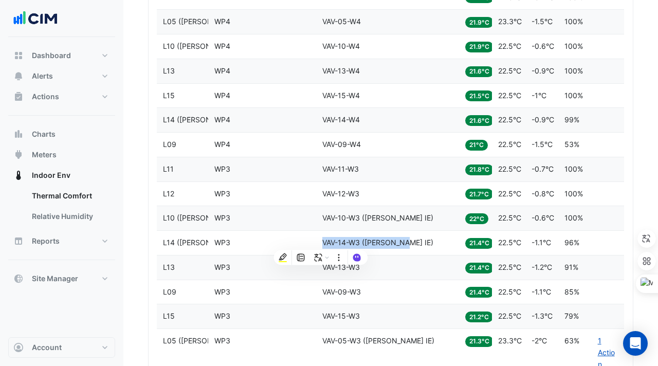
click at [346, 156] on datatable-body-cell "Equipment VAV-09-W4" at bounding box center [387, 145] width 143 height 24
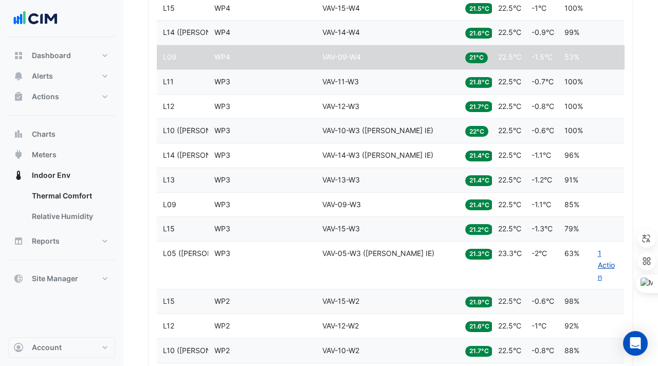
scroll to position [595, 0]
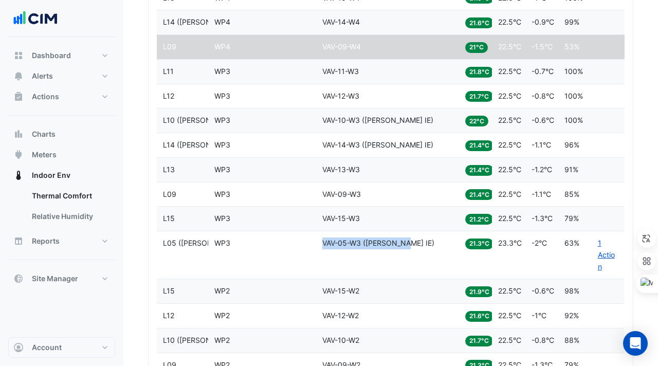
drag, startPoint x: 383, startPoint y: 242, endPoint x: 408, endPoint y: 242, distance: 25.2
click at [408, 242] on div "Equipment VAV-05-W3 ([PERSON_NAME] IE)" at bounding box center [387, 244] width 131 height 12
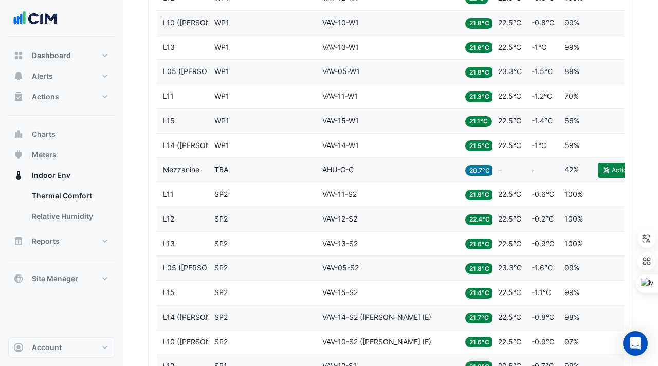
click at [371, 209] on datatable-body-cell "Equipment VAV-12-S2" at bounding box center [387, 219] width 143 height 24
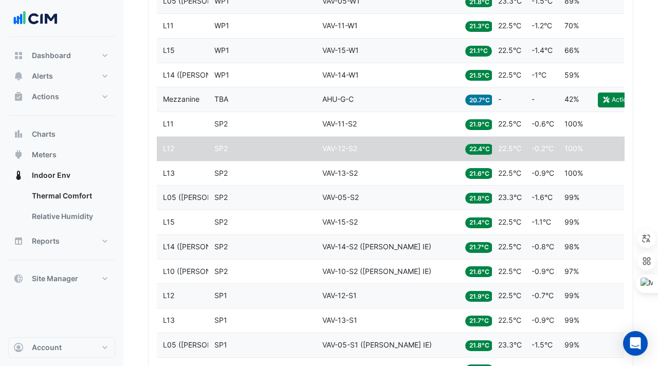
scroll to position [1197, 0]
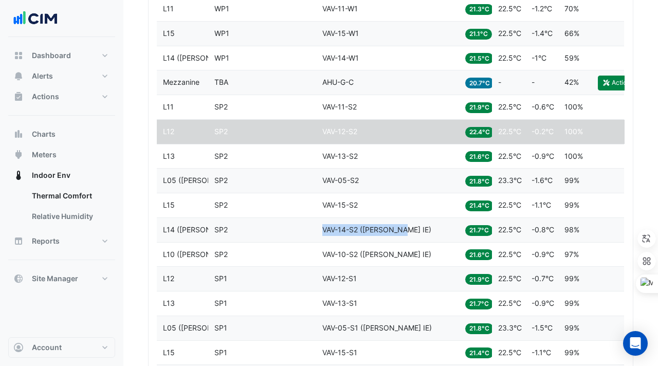
drag, startPoint x: 321, startPoint y: 229, endPoint x: 409, endPoint y: 231, distance: 87.9
click at [409, 231] on datatable-body-cell "Equipment VAV-14-S2 ([PERSON_NAME] IE)" at bounding box center [387, 230] width 143 height 24
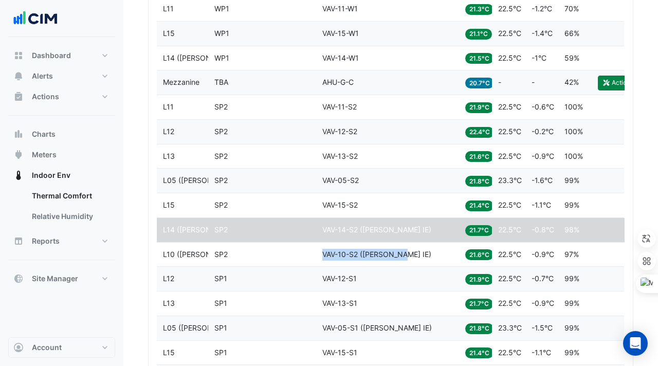
drag, startPoint x: 322, startPoint y: 254, endPoint x: 408, endPoint y: 259, distance: 86.0
click at [408, 259] on div "Equipment VAV-10-S2 ([PERSON_NAME] IE)" at bounding box center [387, 255] width 131 height 12
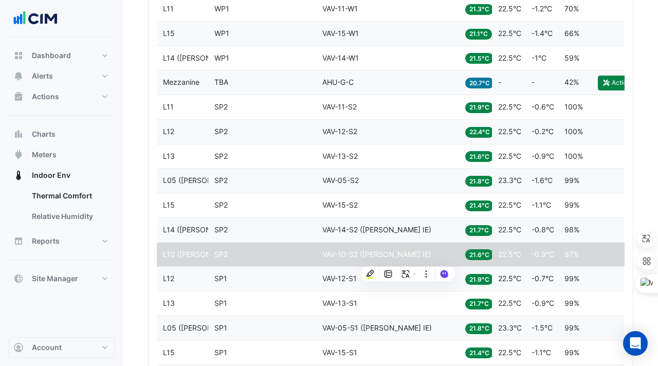
click at [275, 158] on div "Zone SP2" at bounding box center [262, 157] width 96 height 12
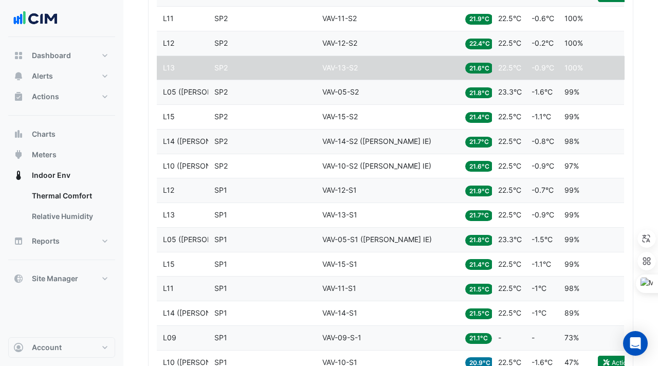
scroll to position [1309, 0]
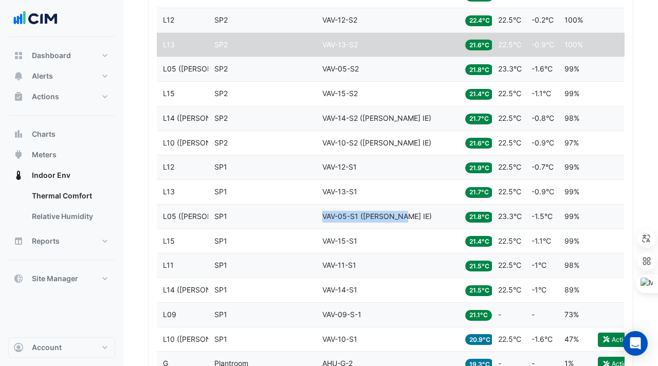
drag, startPoint x: 322, startPoint y: 216, endPoint x: 405, endPoint y: 220, distance: 82.8
click at [405, 220] on datatable-body-cell "Equipment VAV-05-S1 ([PERSON_NAME] IE)" at bounding box center [387, 217] width 143 height 24
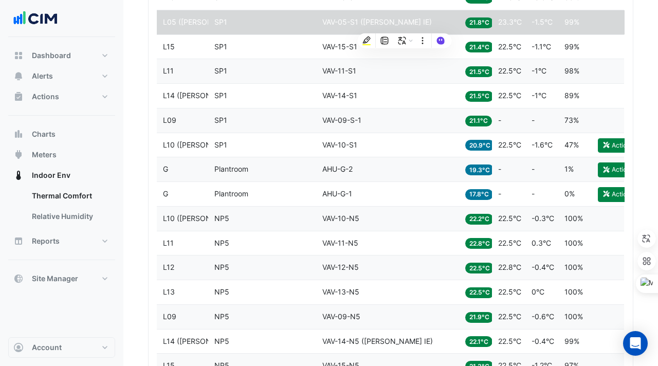
click at [306, 210] on datatable-body-cell "Zone NP5" at bounding box center [262, 219] width 108 height 24
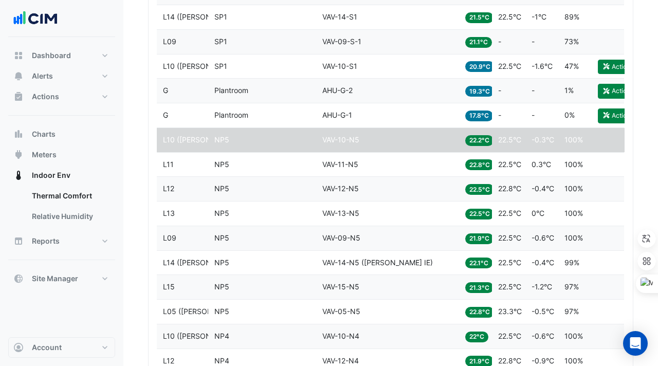
scroll to position [1598, 0]
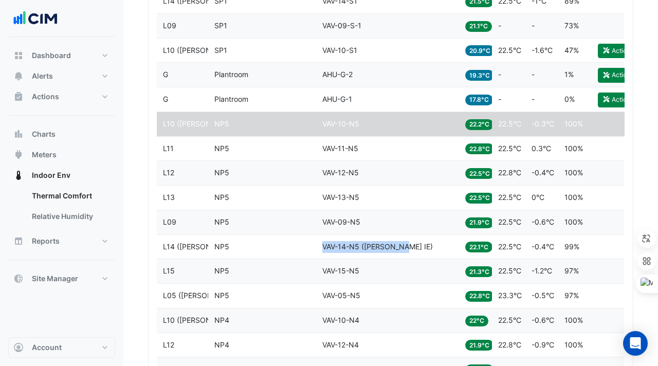
drag, startPoint x: 323, startPoint y: 246, endPoint x: 404, endPoint y: 247, distance: 80.2
click at [404, 247] on span "VAV-14-N5 ([PERSON_NAME] IE)" at bounding box center [377, 246] width 111 height 9
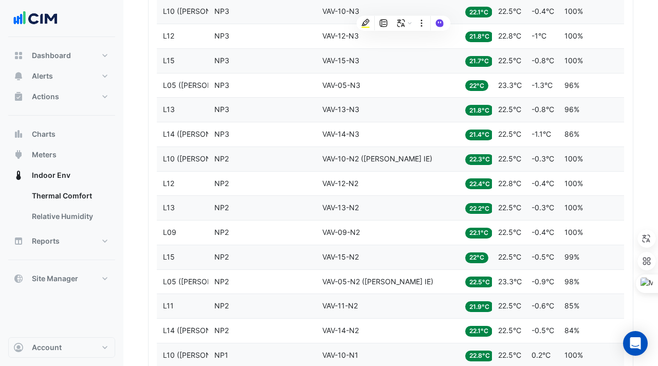
scroll to position [2152, 0]
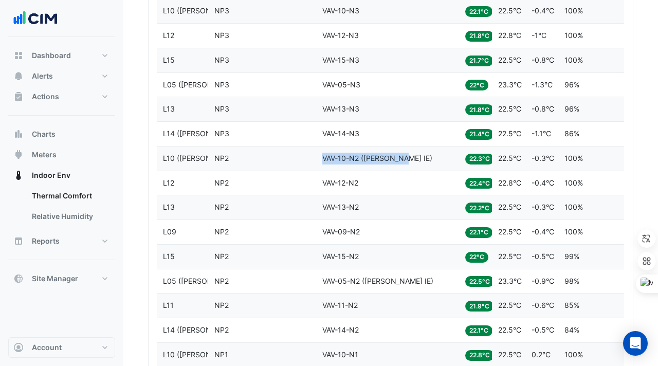
drag, startPoint x: 321, startPoint y: 155, endPoint x: 405, endPoint y: 157, distance: 83.3
click at [405, 157] on datatable-body-cell "Equipment VAV-10-N2 ([PERSON_NAME] IE)" at bounding box center [387, 159] width 143 height 24
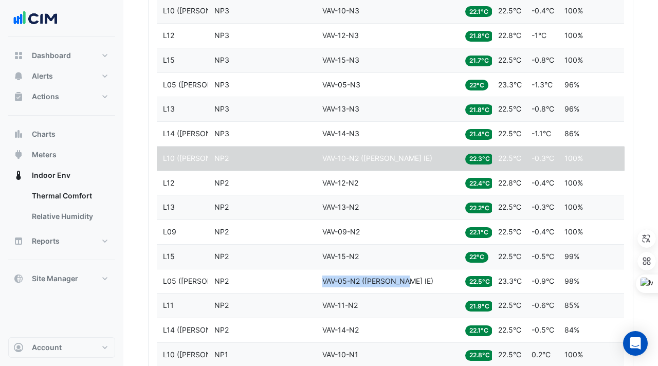
drag, startPoint x: 322, startPoint y: 284, endPoint x: 407, endPoint y: 283, distance: 84.3
click at [407, 283] on div "Equipment VAV-05-N2 ([PERSON_NAME] IE)" at bounding box center [387, 282] width 131 height 12
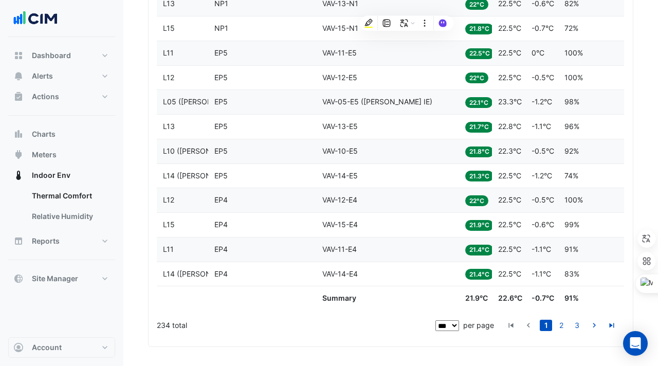
scroll to position [2650, 0]
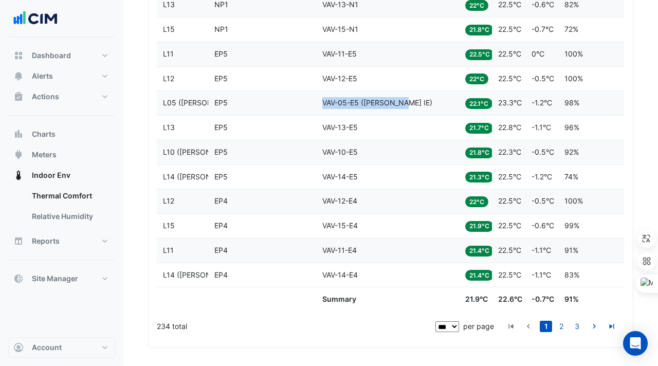
drag, startPoint x: 323, startPoint y: 99, endPoint x: 406, endPoint y: 105, distance: 83.5
click at [406, 105] on div "Equipment VAV-05-E5 ([PERSON_NAME] IE)" at bounding box center [387, 103] width 131 height 12
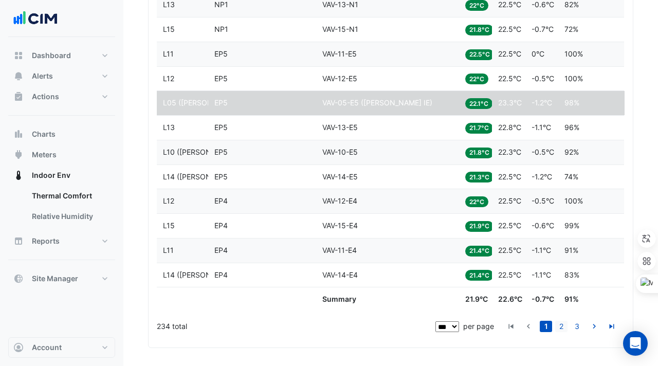
click at [556, 324] on link "2" at bounding box center [561, 326] width 12 height 11
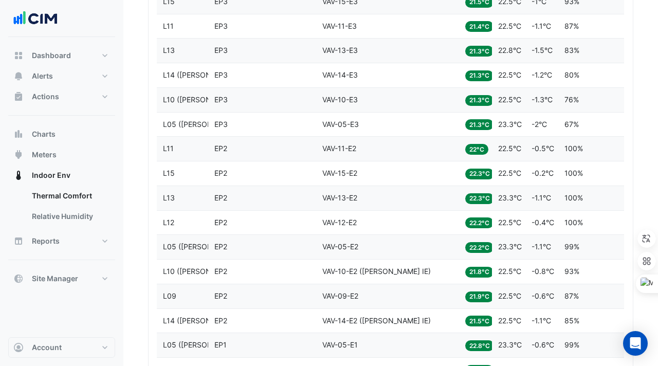
scroll to position [568, 0]
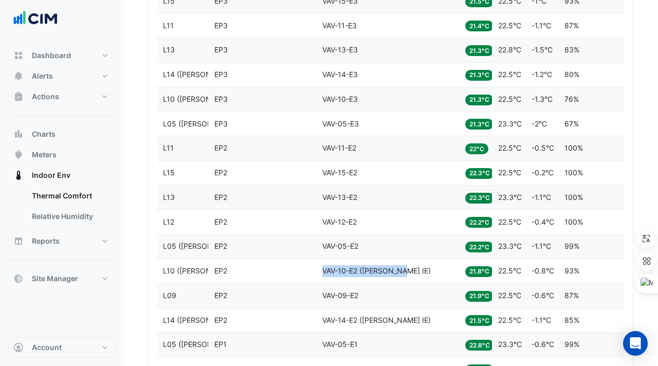
drag, startPoint x: 322, startPoint y: 269, endPoint x: 405, endPoint y: 271, distance: 83.3
click at [405, 271] on div "Equipment VAV-10-E2 ([PERSON_NAME] IE)" at bounding box center [387, 271] width 131 height 12
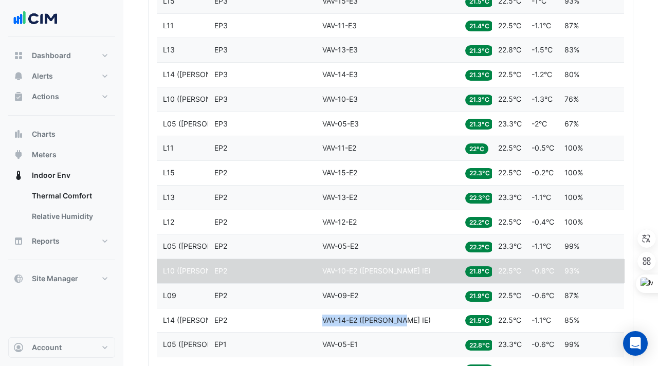
drag, startPoint x: 322, startPoint y: 321, endPoint x: 409, endPoint y: 322, distance: 86.9
click at [409, 322] on div "Equipment VAV-14-E2 ([PERSON_NAME] IE)" at bounding box center [387, 321] width 131 height 12
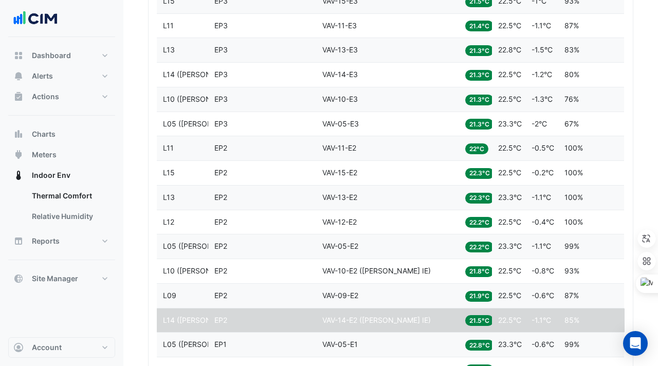
click at [398, 221] on div "Equipment VAV-12-E2" at bounding box center [387, 222] width 131 height 12
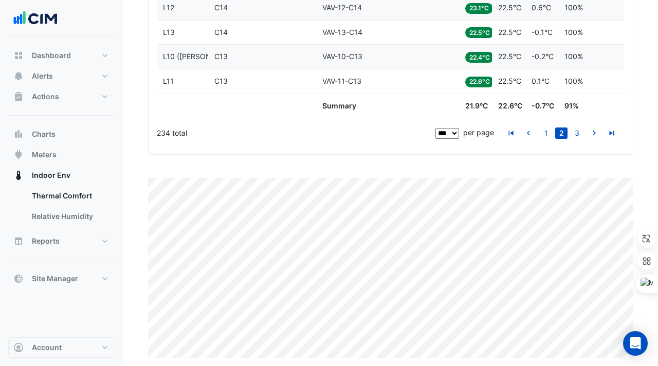
scroll to position [2812, 0]
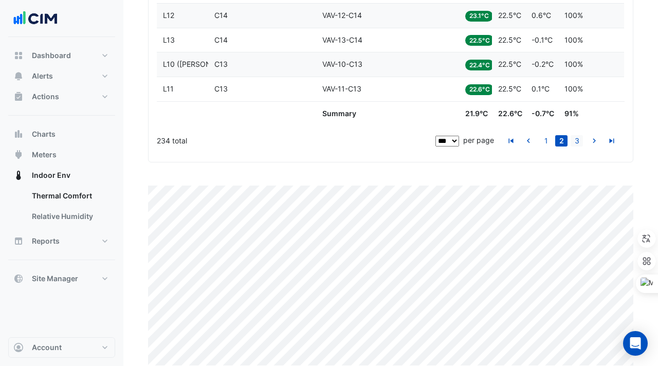
click at [573, 137] on link "3" at bounding box center [577, 140] width 12 height 11
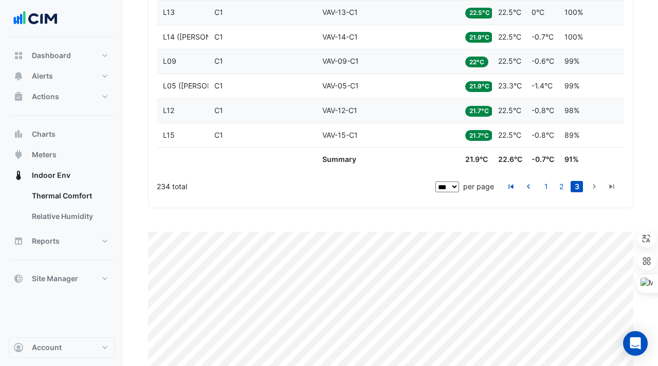
scroll to position [1125, 0]
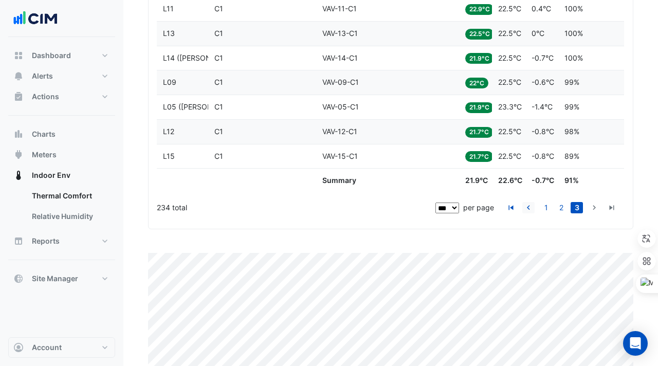
click at [533, 210] on icon "go to previous page" at bounding box center [528, 209] width 12 height 11
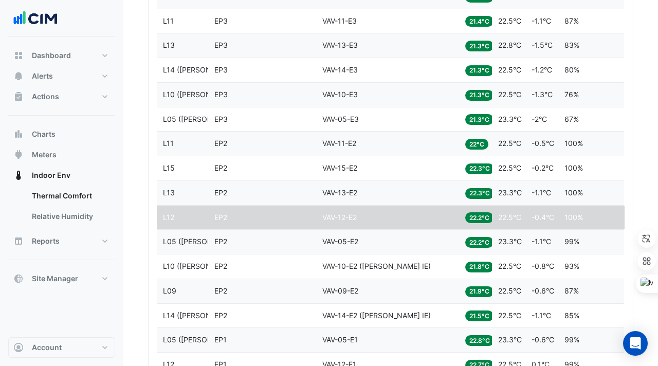
scroll to position [603, 0]
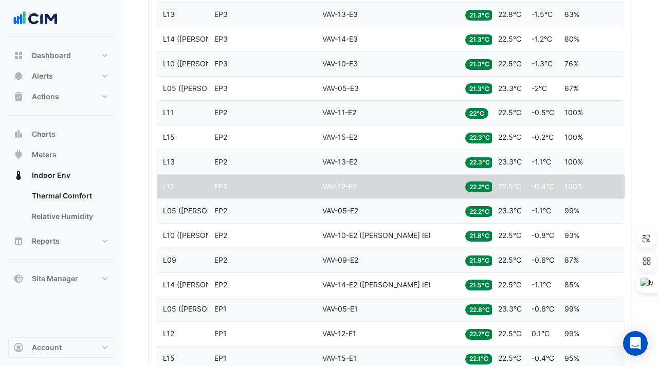
click at [410, 300] on datatable-body-cell "Equipment VAV-05-E1" at bounding box center [387, 309] width 143 height 24
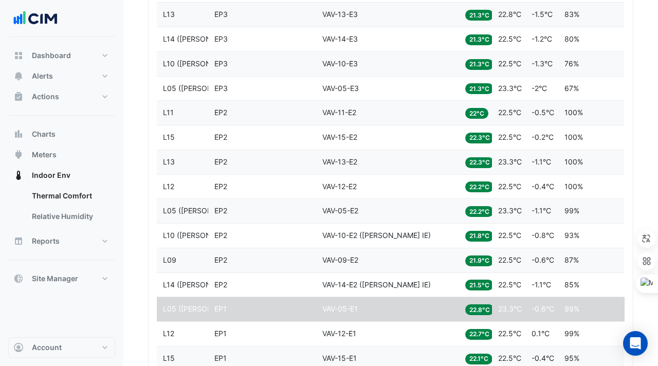
click at [396, 284] on span "VAV-14-E2 ([PERSON_NAME] IE)" at bounding box center [376, 284] width 108 height 9
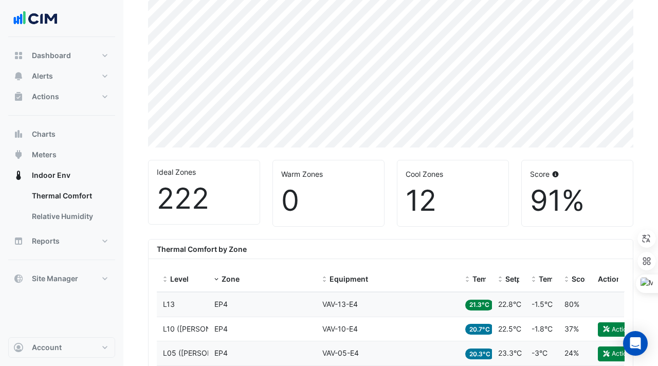
scroll to position [0, 0]
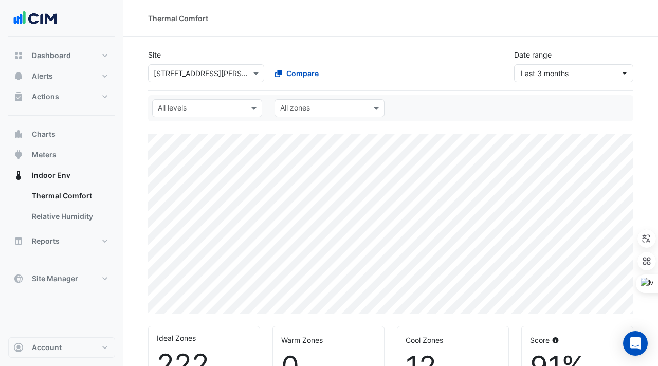
click at [179, 77] on input "text" at bounding box center [196, 73] width 84 height 11
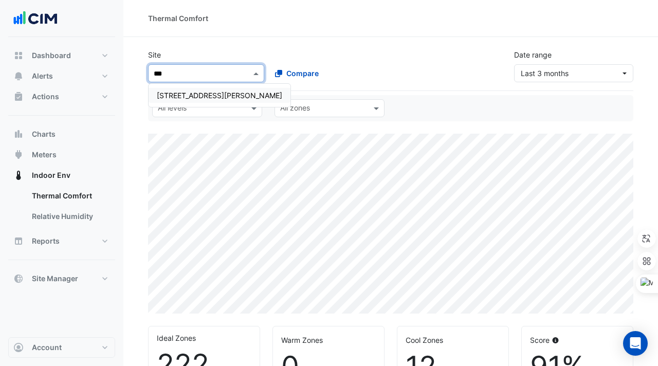
type input "***"
click at [194, 94] on span "[STREET_ADDRESS][PERSON_NAME]" at bounding box center [219, 95] width 125 height 9
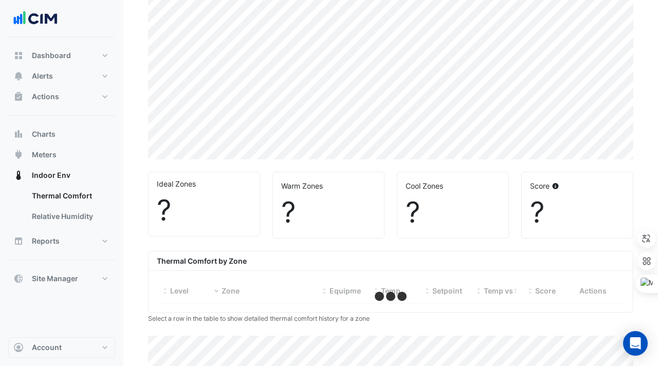
scroll to position [164, 0]
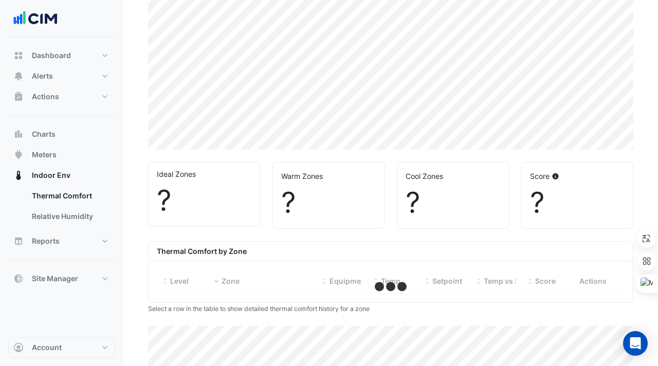
select select "***"
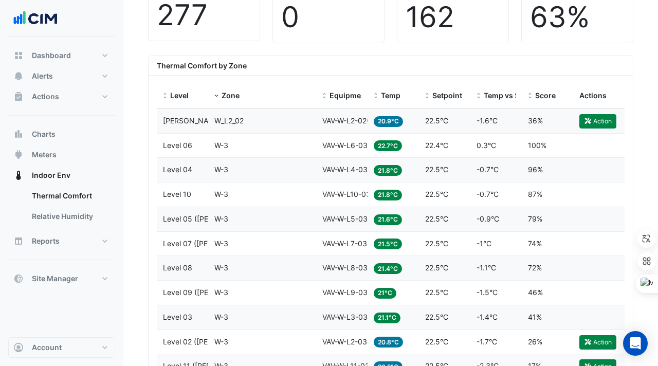
scroll to position [332, 0]
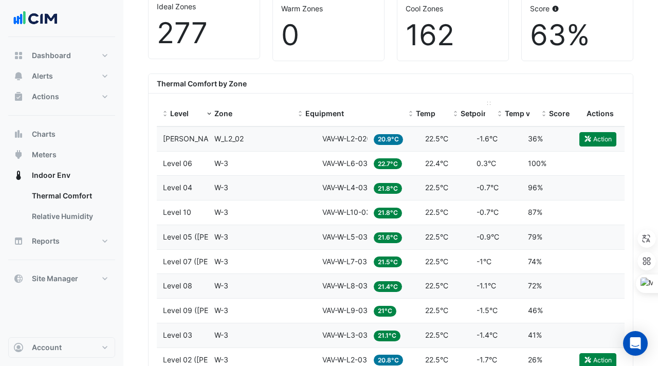
drag, startPoint x: 364, startPoint y: 101, endPoint x: 450, endPoint y: 106, distance: 86.5
click at [450, 106] on div "Level Zone Equipment Temp Setpoint Temp vs Setpoint Score Actions" at bounding box center [391, 114] width 468 height 25
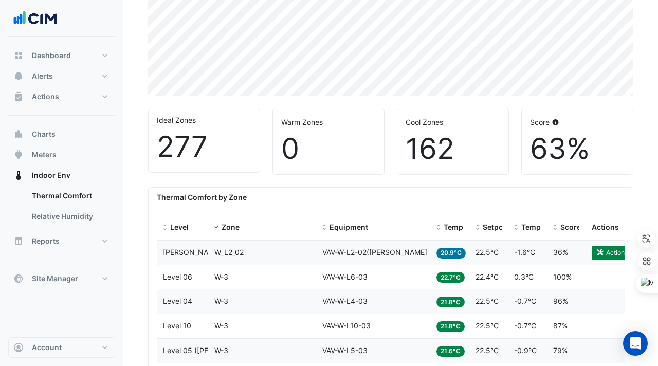
scroll to position [227, 0]
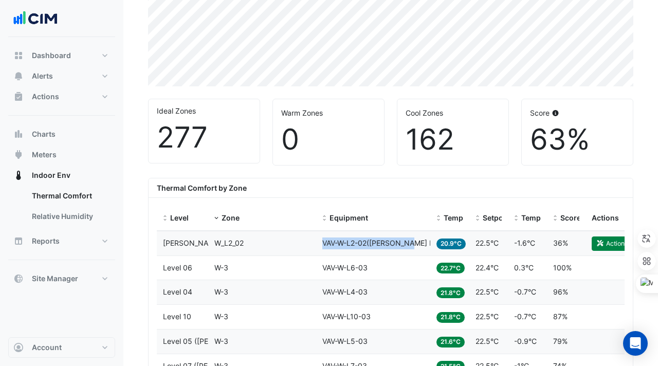
drag, startPoint x: 414, startPoint y: 247, endPoint x: 323, endPoint y: 245, distance: 91.0
click at [323, 245] on div "Equipment VAV-W-L2-02([PERSON_NAME] IE)" at bounding box center [373, 244] width 102 height 12
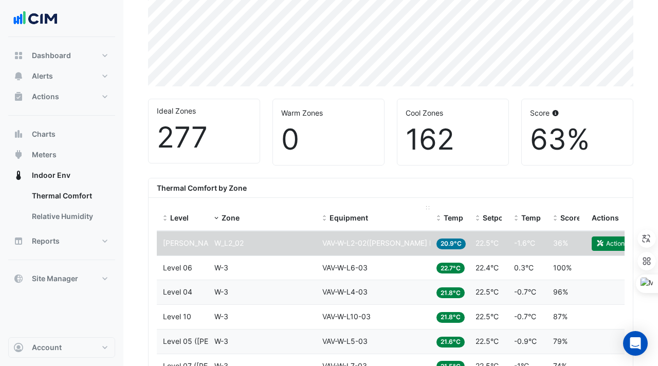
click at [401, 225] on datatable-header-cell "Equipment" at bounding box center [373, 218] width 114 height 25
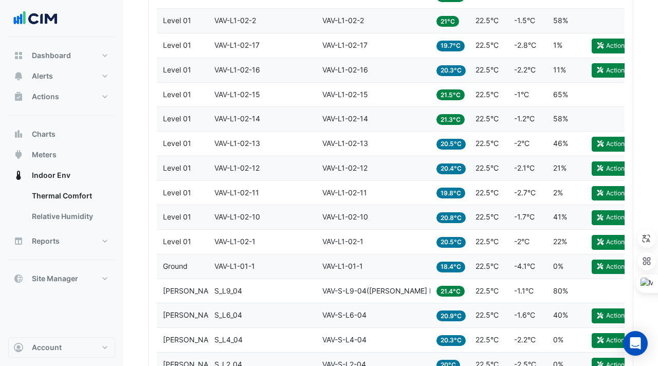
scroll to position [1573, 0]
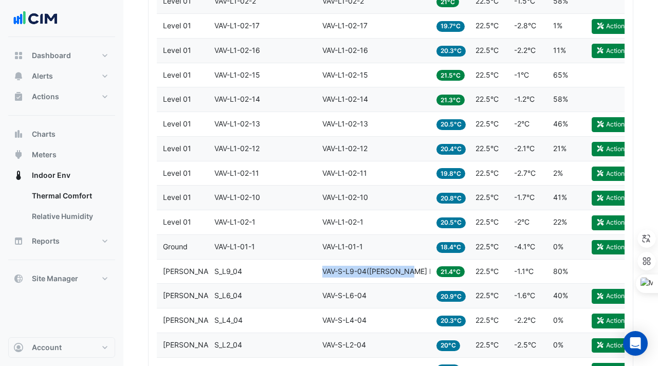
drag, startPoint x: 324, startPoint y: 272, endPoint x: 410, endPoint y: 271, distance: 85.9
click at [410, 271] on div "Equipment VAV-S-L9-04([PERSON_NAME] IE)" at bounding box center [373, 272] width 102 height 12
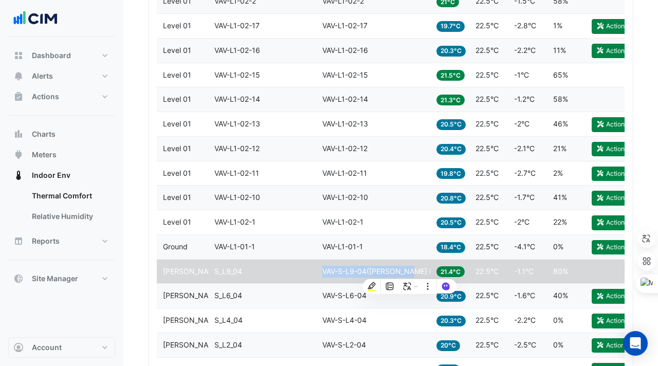
click at [408, 217] on div "Equipment VAV-L1-02-1" at bounding box center [373, 222] width 102 height 12
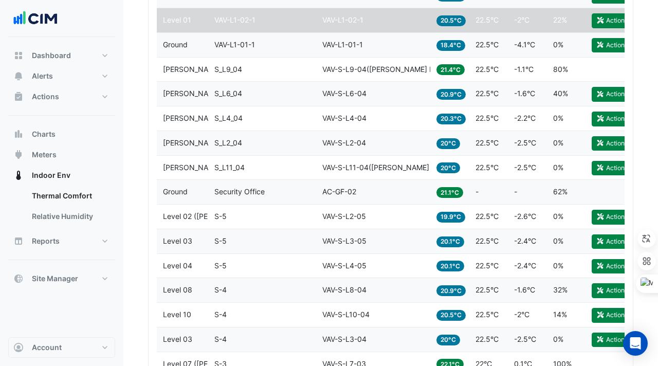
scroll to position [1818, 0]
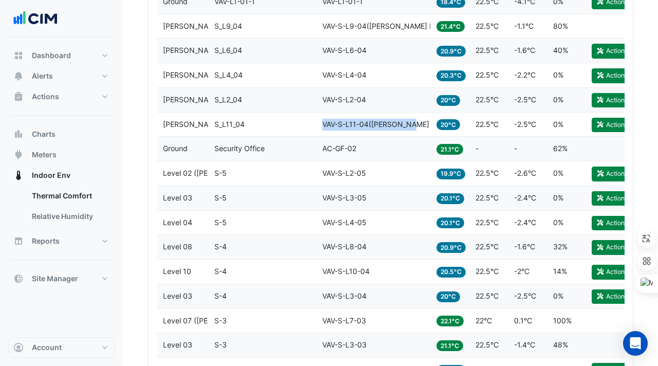
drag, startPoint x: 324, startPoint y: 122, endPoint x: 414, endPoint y: 126, distance: 90.6
click at [414, 126] on div "Equipment VAV-S-L11-04([PERSON_NAME] IE)" at bounding box center [373, 125] width 102 height 12
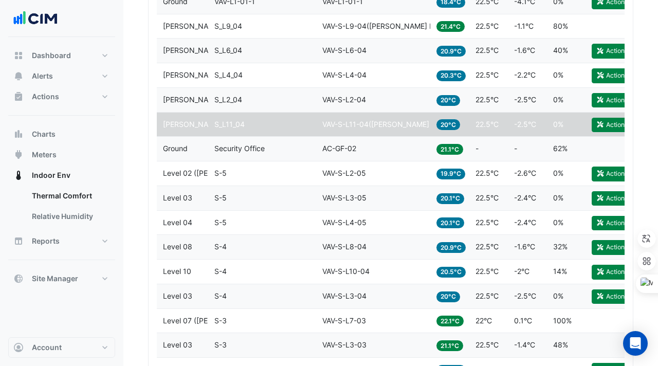
click at [339, 189] on datatable-body-cell "Equipment VAV-S-L3-05" at bounding box center [373, 198] width 114 height 24
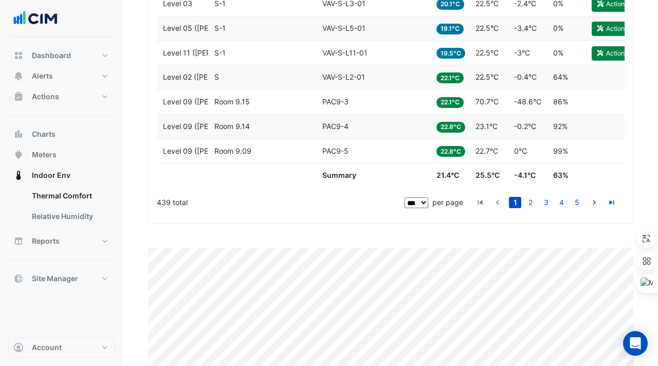
scroll to position [2768, 0]
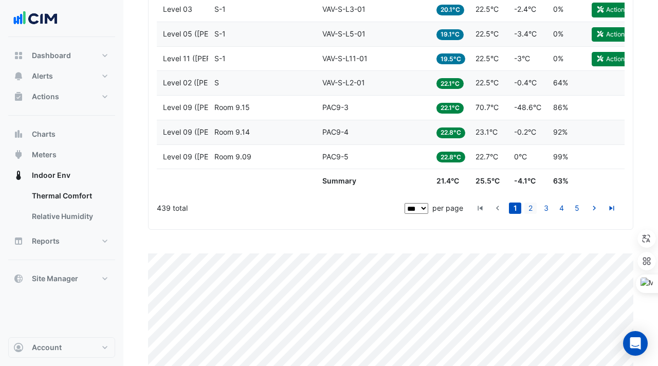
click at [530, 206] on link "2" at bounding box center [530, 208] width 12 height 11
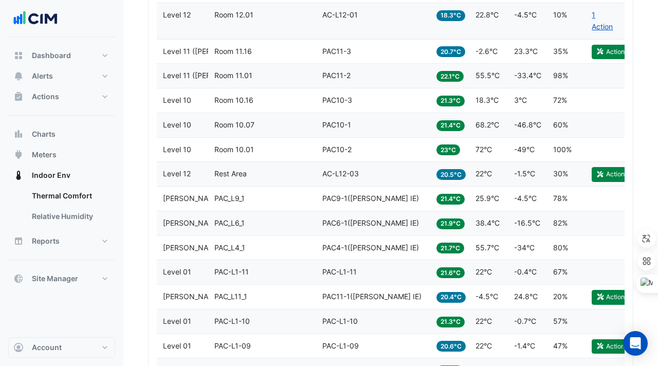
scroll to position [1118, 0]
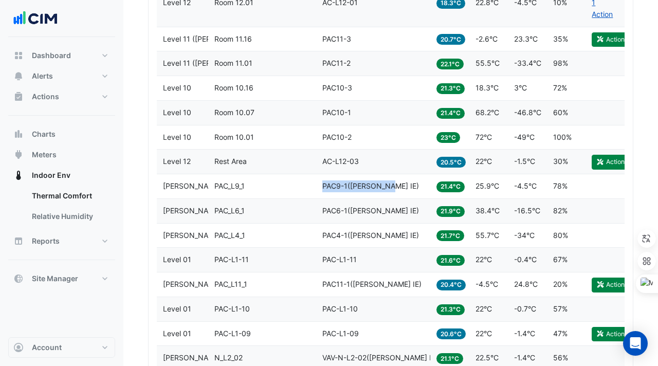
drag, startPoint x: 322, startPoint y: 186, endPoint x: 393, endPoint y: 189, distance: 71.0
click at [393, 189] on div "Equipment PAC9-1([PERSON_NAME] IE)" at bounding box center [373, 186] width 102 height 12
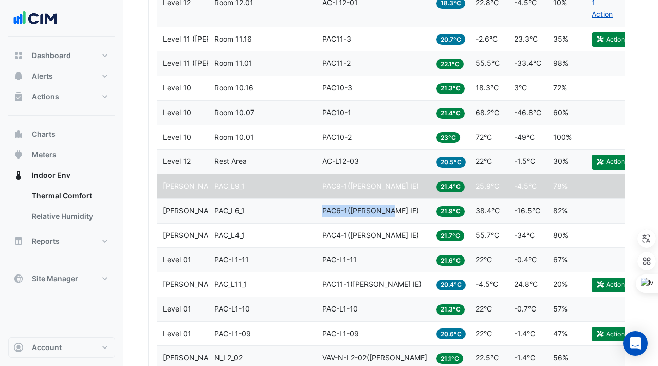
drag, startPoint x: 322, startPoint y: 209, endPoint x: 393, endPoint y: 209, distance: 71.0
click at [393, 209] on datatable-body-cell "Equipment PAC6-1([PERSON_NAME] IE)" at bounding box center [373, 211] width 114 height 24
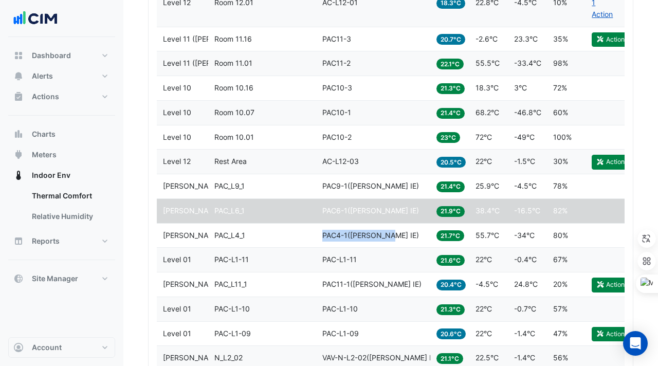
drag, startPoint x: 321, startPoint y: 234, endPoint x: 393, endPoint y: 234, distance: 72.0
click at [393, 234] on datatable-body-cell "Equipment PAC4-1([PERSON_NAME] IE)" at bounding box center [373, 236] width 114 height 24
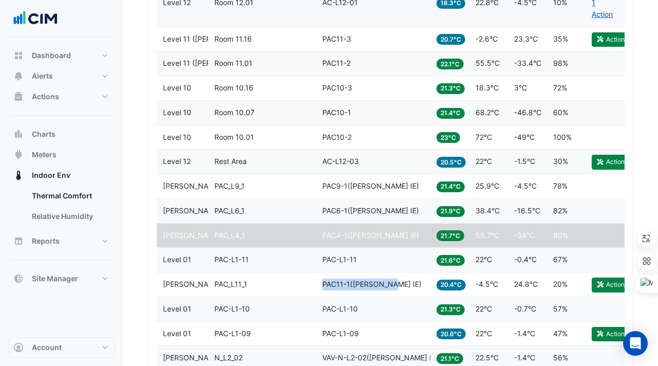
drag, startPoint x: 328, startPoint y: 285, endPoint x: 390, endPoint y: 284, distance: 62.2
click at [392, 284] on datatable-body-cell "Equipment PAC11-1([PERSON_NAME] IE)" at bounding box center [373, 285] width 114 height 24
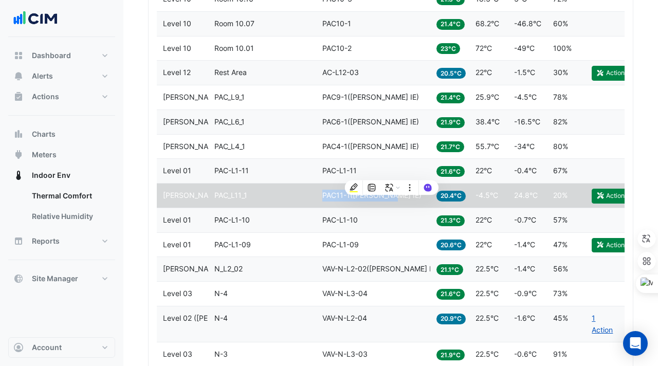
scroll to position [1232, 0]
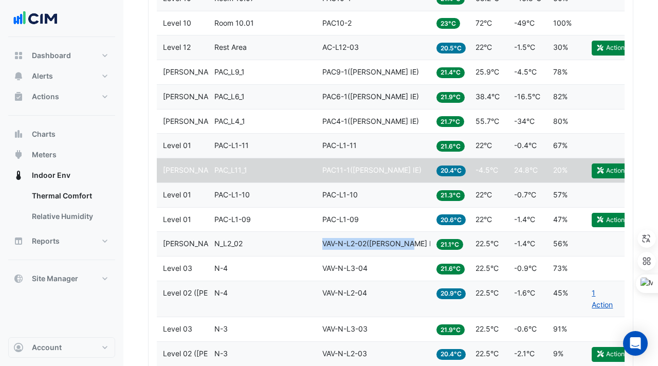
drag, startPoint x: 320, startPoint y: 244, endPoint x: 412, endPoint y: 242, distance: 91.5
click at [412, 242] on datatable-body-cell "Equipment VAV-N-L2-02([PERSON_NAME] IE)" at bounding box center [373, 244] width 114 height 24
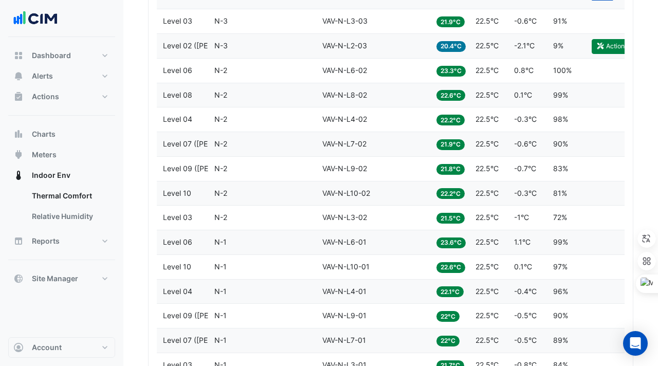
click at [394, 275] on datatable-body-cell "Equipment VAV-N-L10-01" at bounding box center [373, 267] width 114 height 24
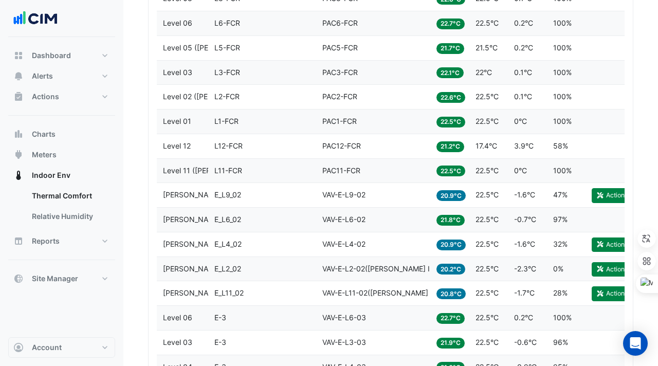
scroll to position [2055, 0]
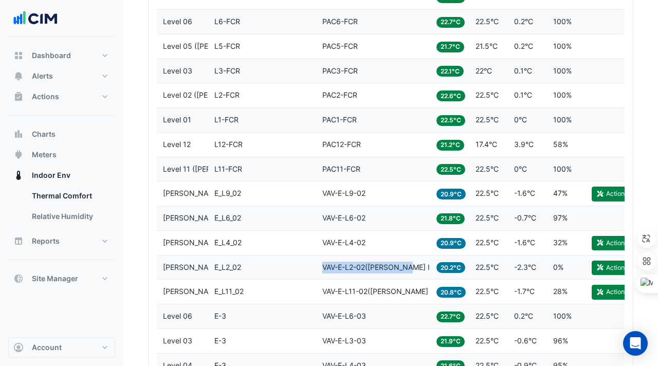
drag, startPoint x: 321, startPoint y: 266, endPoint x: 410, endPoint y: 266, distance: 89.0
click at [410, 266] on datatable-body-cell "Equipment VAV-E-L2-02([PERSON_NAME] IE)" at bounding box center [373, 268] width 114 height 24
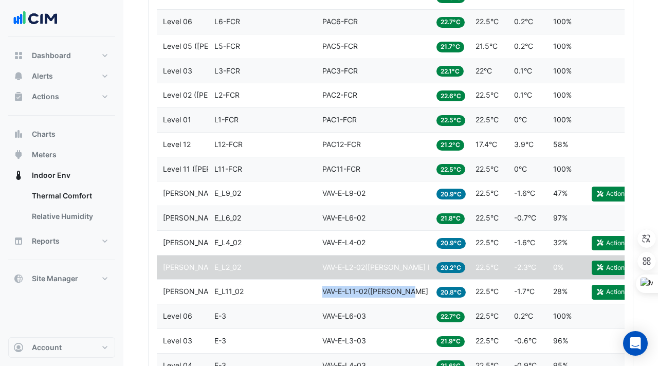
drag, startPoint x: 323, startPoint y: 289, endPoint x: 413, endPoint y: 290, distance: 90.5
click at [413, 290] on div "Equipment VAV-E-L11-02([PERSON_NAME] IE)" at bounding box center [373, 292] width 102 height 12
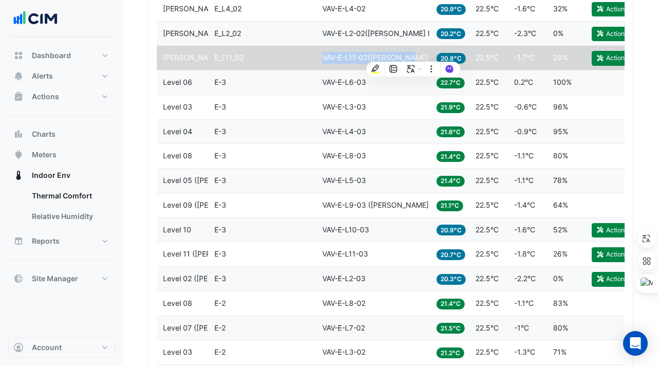
scroll to position [2292, 0]
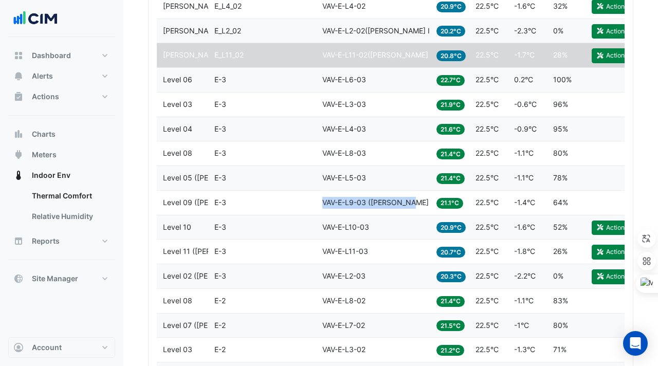
drag, startPoint x: 319, startPoint y: 200, endPoint x: 411, endPoint y: 204, distance: 92.1
click at [411, 204] on datatable-body-cell "Equipment VAV-E-L9-03 ([PERSON_NAME] IE)" at bounding box center [373, 203] width 114 height 24
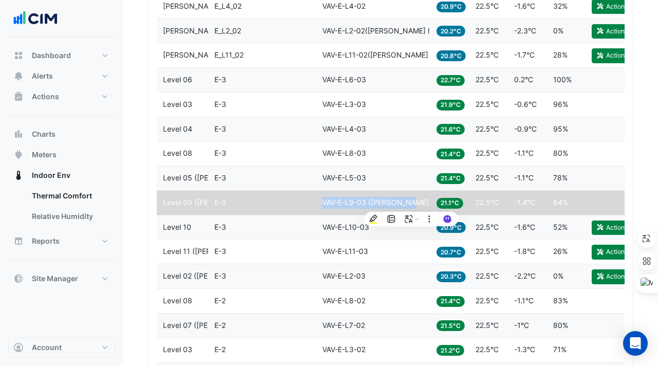
click at [302, 240] on datatable-body-cell "Zone E-3" at bounding box center [262, 252] width 108 height 24
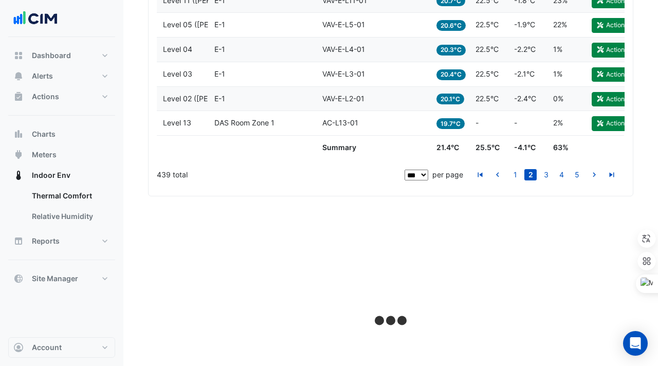
scroll to position [2813, 0]
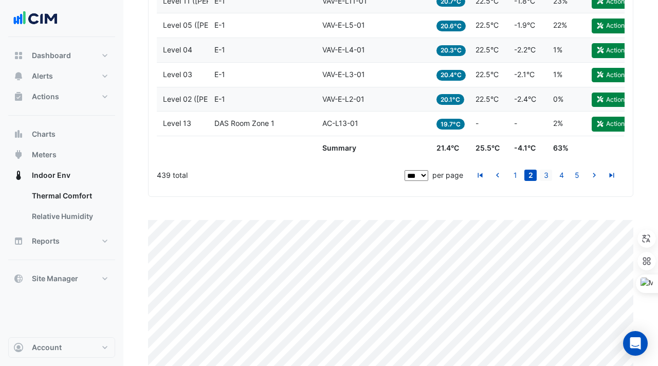
click at [542, 176] on link "3" at bounding box center [546, 175] width 12 height 11
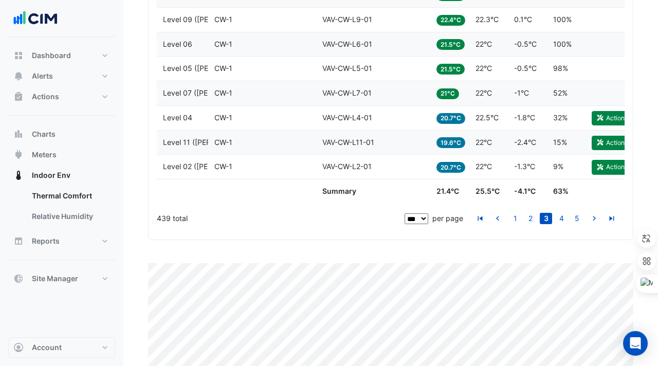
scroll to position [2859, 0]
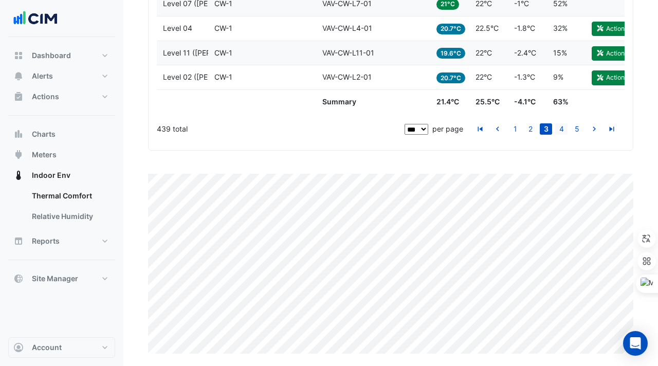
click at [564, 129] on link "4" at bounding box center [561, 128] width 12 height 11
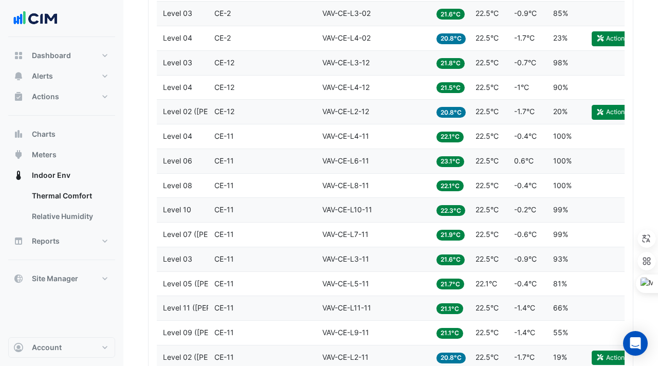
scroll to position [2452, 0]
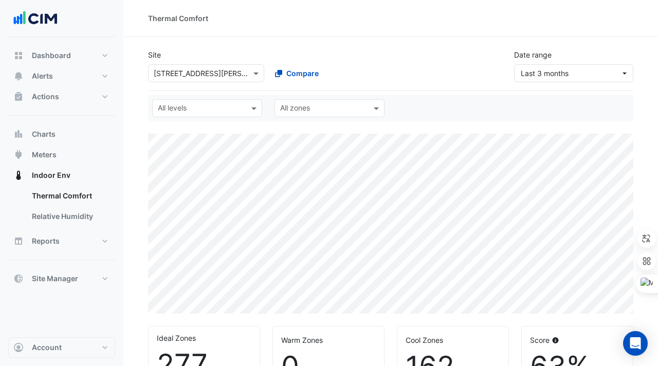
select select "***"
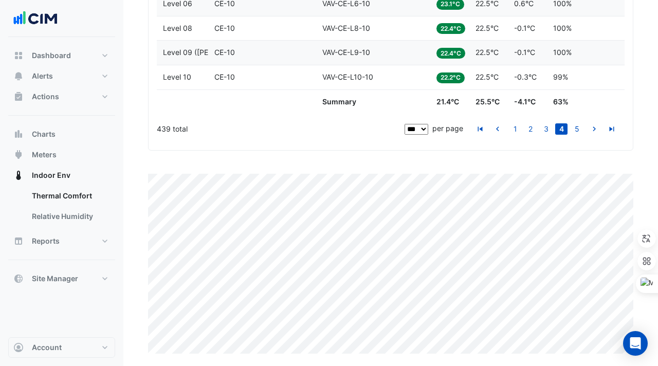
scroll to position [2824, 0]
click at [578, 131] on link "5" at bounding box center [577, 128] width 12 height 11
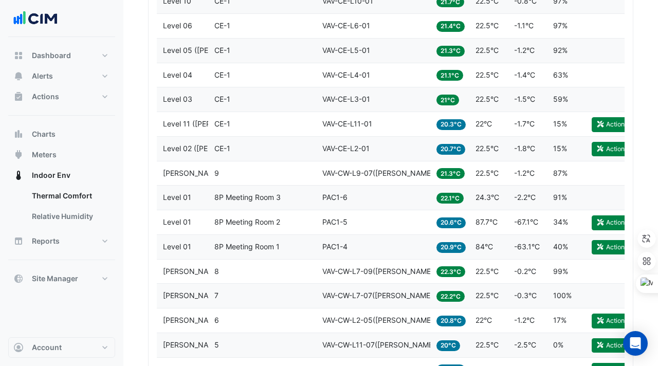
scroll to position [635, 0]
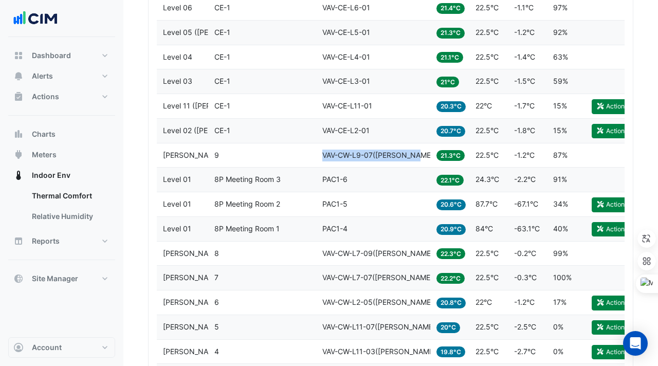
drag, startPoint x: 321, startPoint y: 154, endPoint x: 423, endPoint y: 160, distance: 102.0
click at [423, 160] on datatable-body-cell "Equipment VAV-CW-L9-07(NABERS IE)" at bounding box center [373, 155] width 114 height 24
copy span "VAV-CW-L9-07(NABERS IE)"
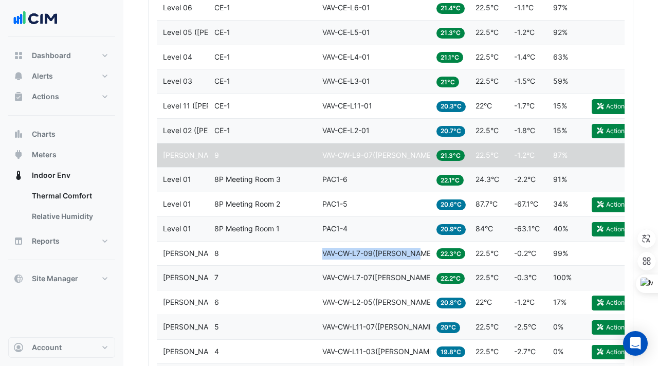
copy span "VAV-CW-L7-09(NABERS IE)"
drag, startPoint x: 324, startPoint y: 255, endPoint x: 422, endPoint y: 258, distance: 98.2
click at [422, 258] on div "Equipment VAV-CW-L7-09(NABERS IE)" at bounding box center [373, 254] width 102 height 12
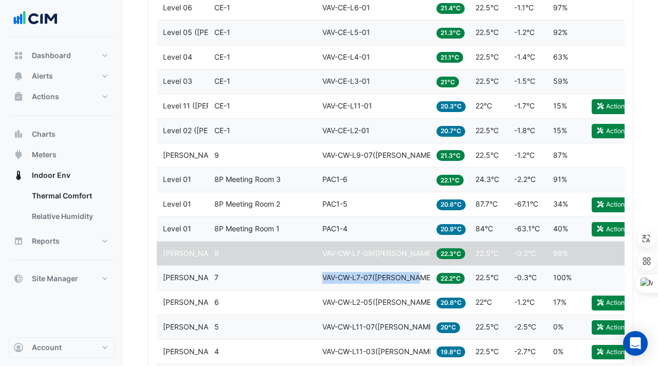
drag, startPoint x: 324, startPoint y: 277, endPoint x: 422, endPoint y: 281, distance: 97.8
click at [422, 281] on div "Equipment VAV-CW-L7-07(NABERS IE)" at bounding box center [373, 278] width 102 height 12
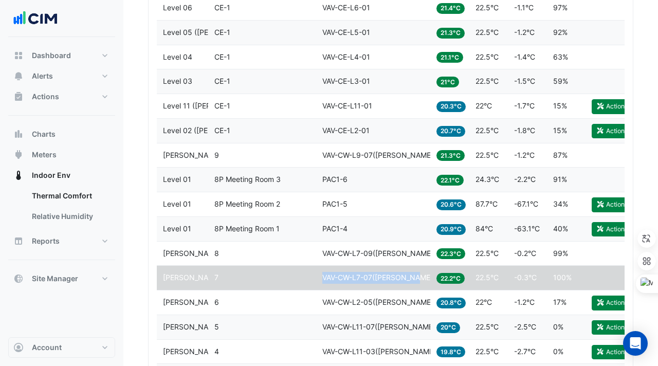
copy span "VAV-CW-L7-07(NABERS IE)"
drag, startPoint x: 321, startPoint y: 301, endPoint x: 420, endPoint y: 299, distance: 98.7
click at [420, 299] on datatable-body-cell "Equipment VAV-CW-L2-05(NABERS IE)" at bounding box center [373, 303] width 114 height 24
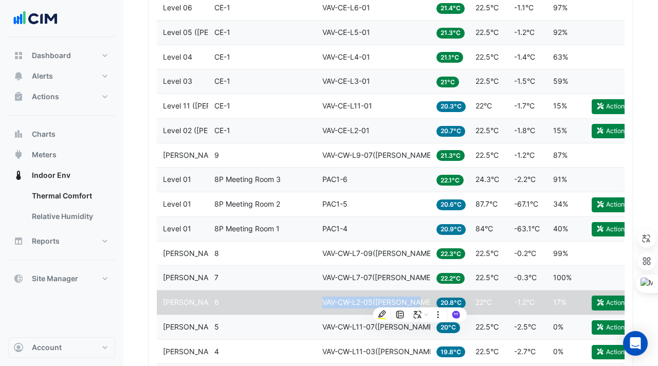
copy span "VAV-CW-L2-05(NABERS IE)"
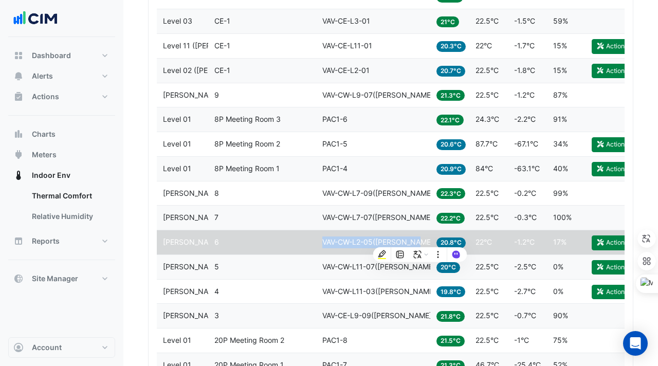
scroll to position [706, 0]
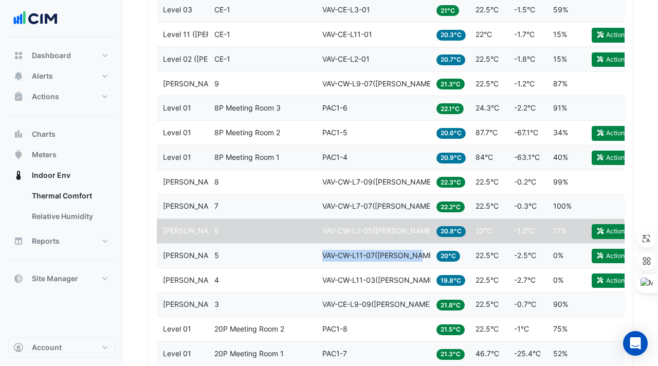
drag, startPoint x: 321, startPoint y: 257, endPoint x: 420, endPoint y: 260, distance: 99.3
click at [420, 260] on datatable-body-cell "Equipment VAV-CW-L11-07(NABERS IE)" at bounding box center [373, 256] width 114 height 24
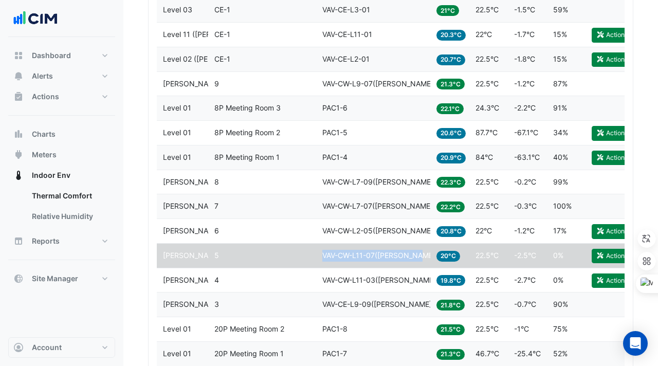
copy span "VAV-CW-L11-07(NABERS IE)"
drag, startPoint x: 321, startPoint y: 282, endPoint x: 420, endPoint y: 282, distance: 98.7
click at [420, 282] on datatable-body-cell "Equipment VAV-CW-L11-03(NABERS IE)" at bounding box center [373, 280] width 114 height 24
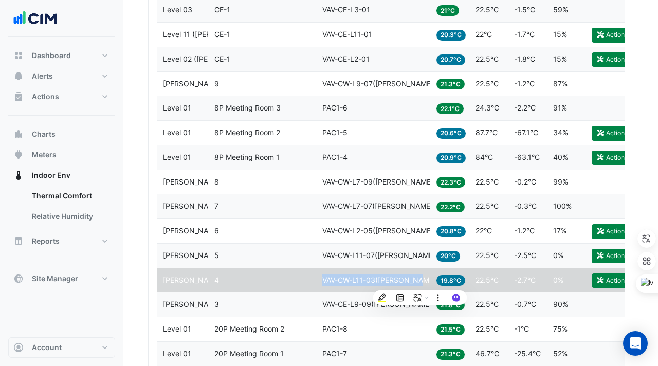
copy span "VAV-CW-L11-03(NABERS IE)"
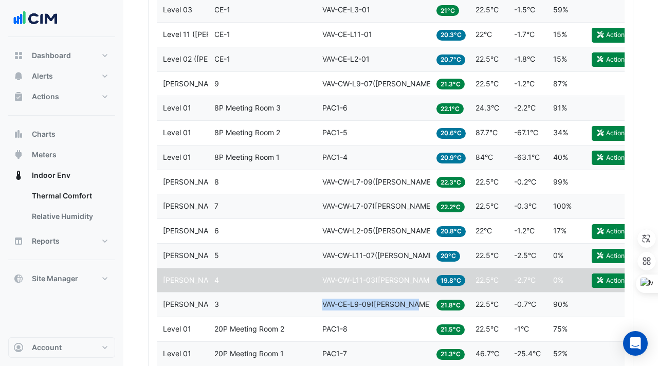
drag, startPoint x: 318, startPoint y: 304, endPoint x: 413, endPoint y: 305, distance: 95.1
click at [414, 305] on datatable-body-cell "Equipment VAV-CE-L9-09(NABERS IE)" at bounding box center [373, 305] width 114 height 24
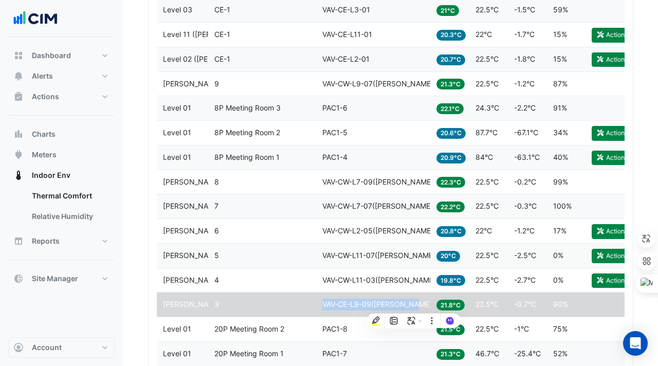
copy span "VAV-CE-L9-09(NABERS IE)"
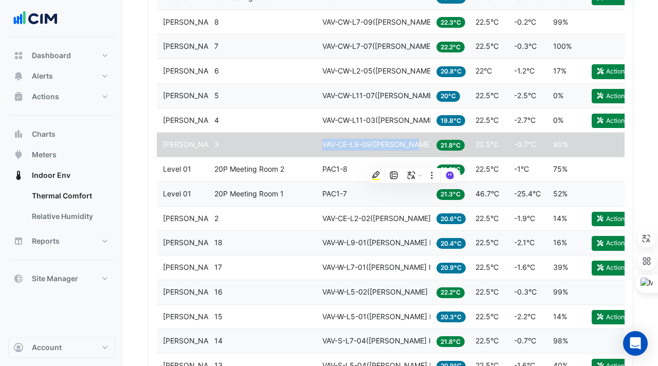
scroll to position [882, 0]
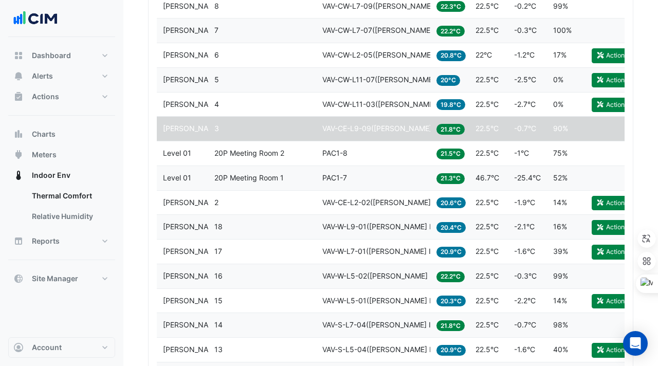
drag, startPoint x: 316, startPoint y: 202, endPoint x: 398, endPoint y: 203, distance: 82.3
click at [398, 203] on datatable-body-cell "Equipment VAV-CE-L2-02(NABERS IE)" at bounding box center [373, 203] width 114 height 24
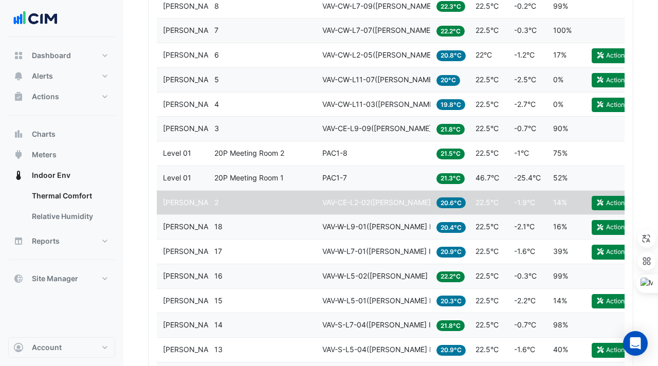
click at [398, 201] on span "VAV-CE-L2-02(NABERS IE)" at bounding box center [381, 202] width 119 height 9
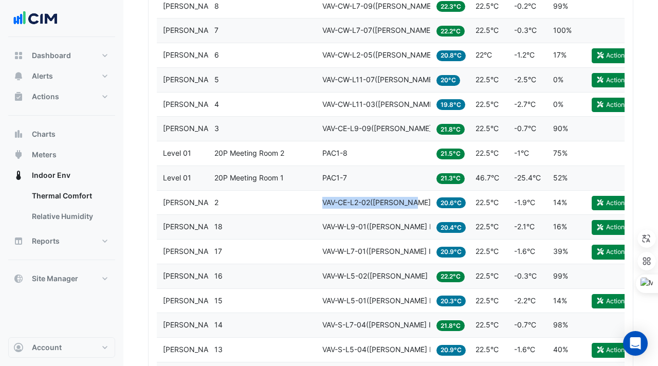
drag, startPoint x: 319, startPoint y: 200, endPoint x: 415, endPoint y: 202, distance: 96.2
click at [415, 202] on datatable-body-cell "Equipment VAV-CE-L2-02(NABERS IE)" at bounding box center [373, 203] width 114 height 24
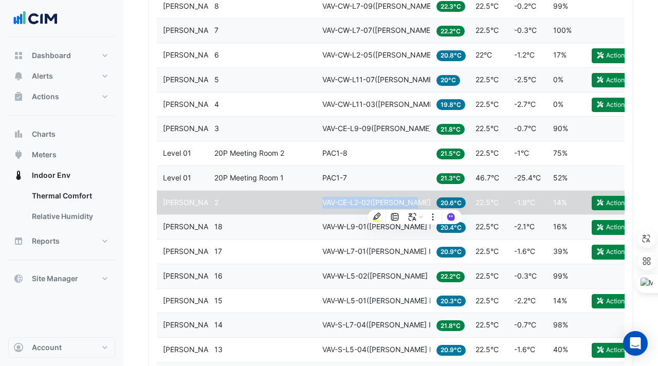
copy span "VAV-CE-L2-02(NABERS IE)"
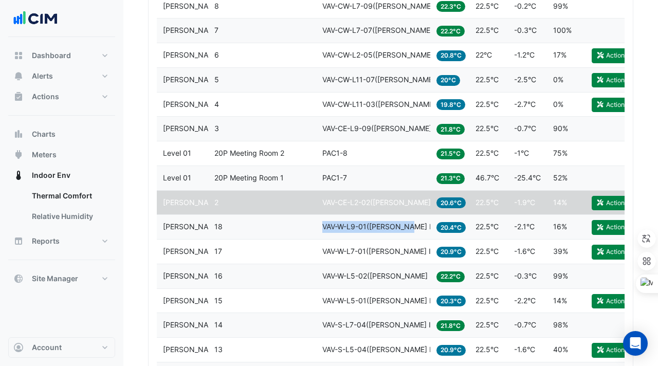
copy span "VAV-W-L9-01(NABERS IE)"
drag, startPoint x: 322, startPoint y: 225, endPoint x: 409, endPoint y: 225, distance: 86.9
click at [409, 225] on span "VAV-W-L9-01(NABERS IE)" at bounding box center [380, 226] width 116 height 9
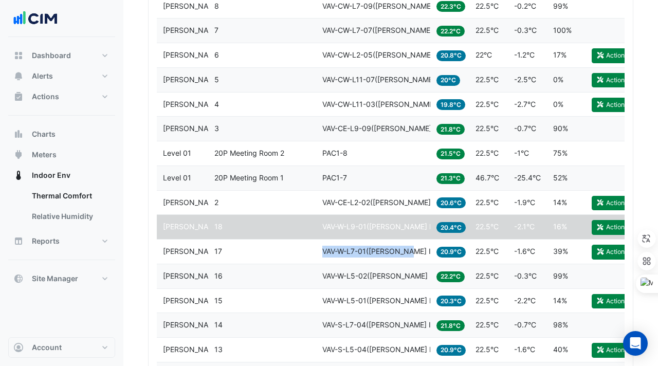
drag, startPoint x: 323, startPoint y: 256, endPoint x: 415, endPoint y: 256, distance: 91.5
click at [415, 256] on div "Equipment VAV-W-L7-01(NABERS IE)" at bounding box center [373, 252] width 102 height 12
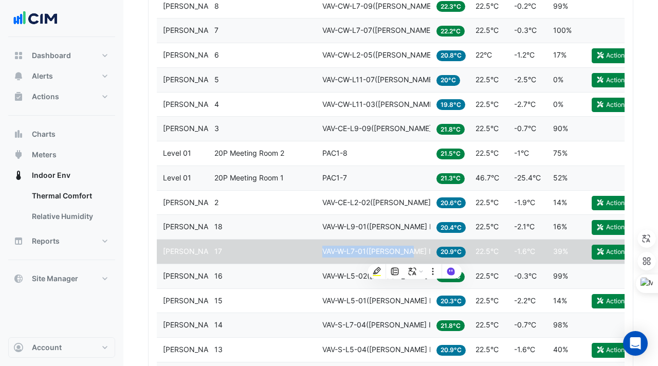
copy span "VAV-W-L7-01(NABERS IE)"
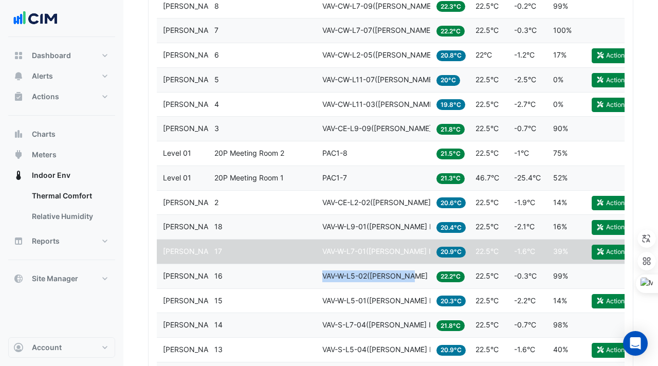
drag, startPoint x: 322, startPoint y: 275, endPoint x: 427, endPoint y: 279, distance: 105.5
click at [427, 279] on datatable-body-cell "Equipment VAV-W-L5-02(NABERS IE)" at bounding box center [373, 276] width 114 height 24
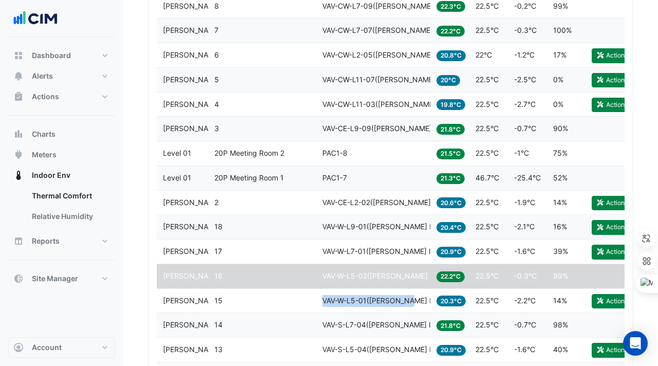
drag, startPoint x: 321, startPoint y: 300, endPoint x: 413, endPoint y: 303, distance: 92.6
click at [413, 303] on datatable-body-cell "Equipment VAV-W-L5-01(NABERS IE)" at bounding box center [373, 301] width 114 height 24
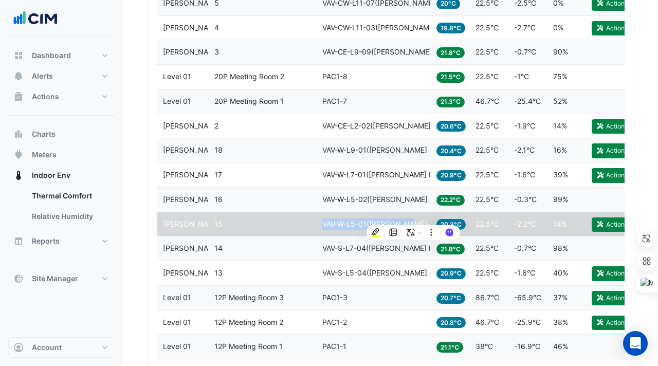
scroll to position [968, 0]
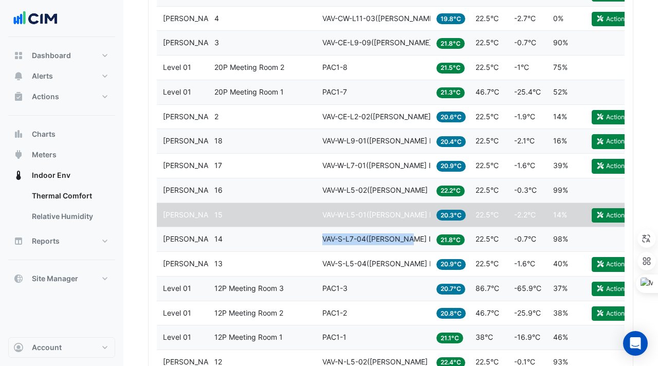
drag, startPoint x: 320, startPoint y: 240, endPoint x: 416, endPoint y: 241, distance: 96.2
click at [416, 241] on datatable-body-cell "Equipment VAV-S-L7-04(NABERS IE)" at bounding box center [373, 239] width 114 height 24
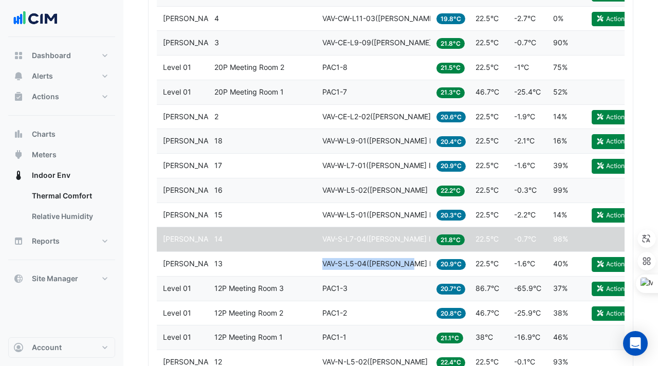
drag, startPoint x: 317, startPoint y: 261, endPoint x: 415, endPoint y: 258, distance: 97.7
click at [415, 258] on datatable-body-cell "Equipment VAV-S-L5-04(NABERS IE)" at bounding box center [373, 264] width 114 height 24
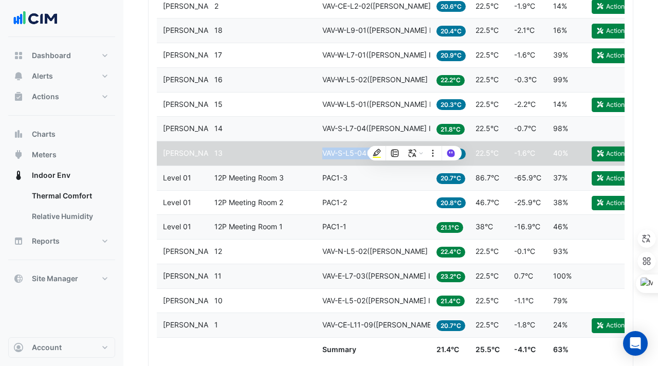
scroll to position [1088, 0]
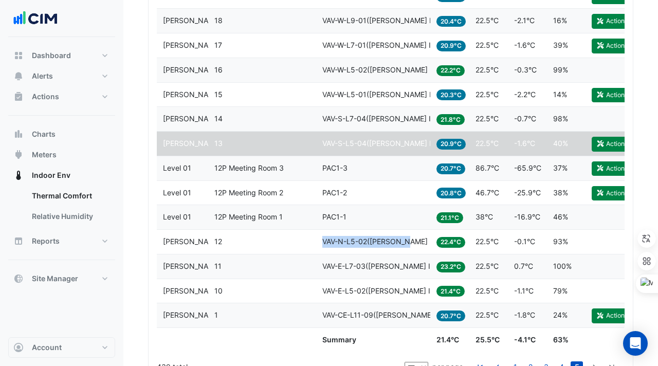
drag, startPoint x: 332, startPoint y: 238, endPoint x: 409, endPoint y: 240, distance: 76.6
click at [409, 240] on datatable-body-cell "Equipment VAV-N-L5-02(NABERS IE)" at bounding box center [373, 242] width 114 height 24
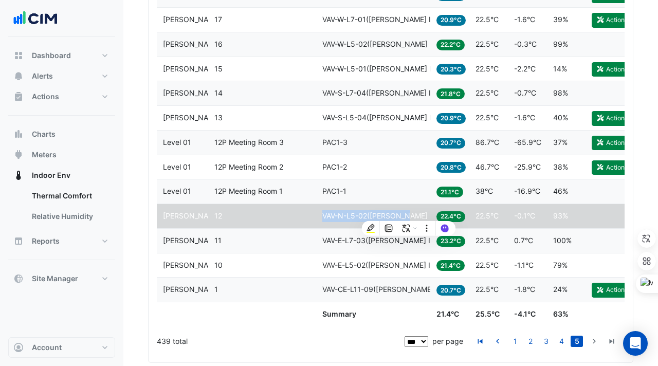
scroll to position [1115, 0]
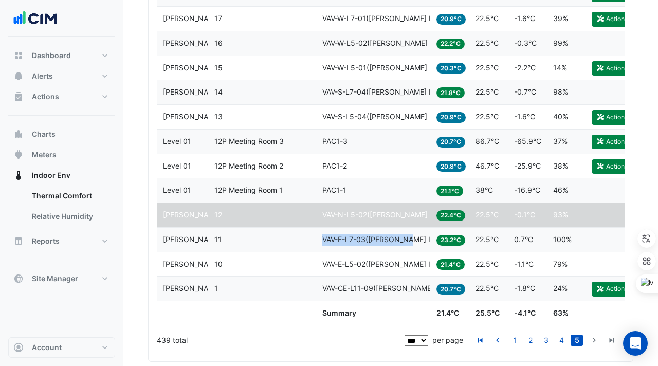
drag, startPoint x: 318, startPoint y: 238, endPoint x: 410, endPoint y: 238, distance: 92.0
click at [410, 238] on datatable-body-cell "Equipment VAV-E-L7-03(NABERS IE)" at bounding box center [373, 240] width 114 height 24
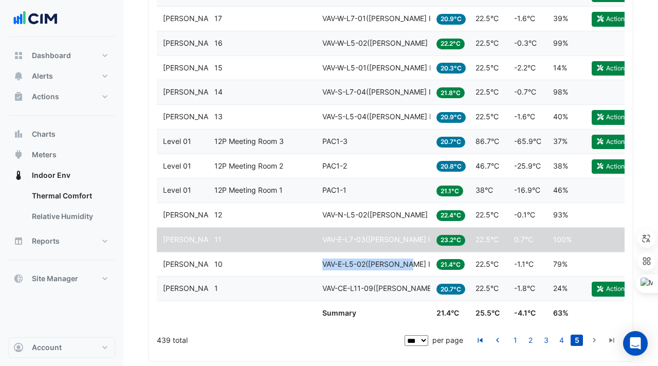
drag, startPoint x: 315, startPoint y: 263, endPoint x: 414, endPoint y: 268, distance: 99.4
click at [414, 268] on div "Level NABERS IE Zone 10 Equipment VAV-E-L5-02(NABERS IE) Temp 21.4°C Setpoint 2…" at bounding box center [391, 264] width 468 height 24
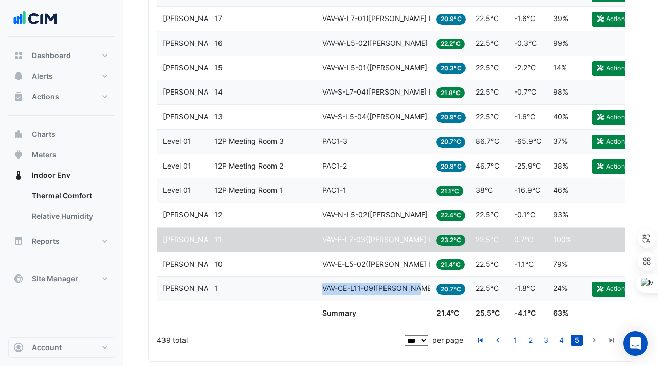
drag, startPoint x: 322, startPoint y: 289, endPoint x: 419, endPoint y: 288, distance: 96.7
click at [419, 288] on div "Equipment VAV-CE-L11-09(NABERS IE)" at bounding box center [373, 289] width 102 height 12
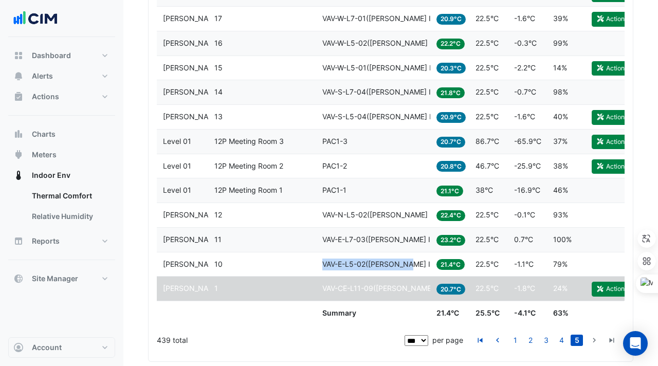
drag, startPoint x: 314, startPoint y: 259, endPoint x: 412, endPoint y: 261, distance: 97.7
click at [412, 261] on div "Level NABERS IE Zone 10 Equipment VAV-E-L5-02(NABERS IE) Temp 21.4°C Setpoint 2…" at bounding box center [391, 264] width 468 height 24
click at [271, 337] on div "439 total" at bounding box center [280, 341] width 246 height 26
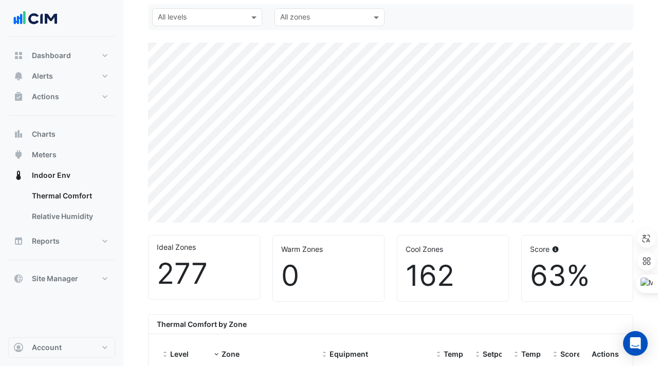
scroll to position [0, 0]
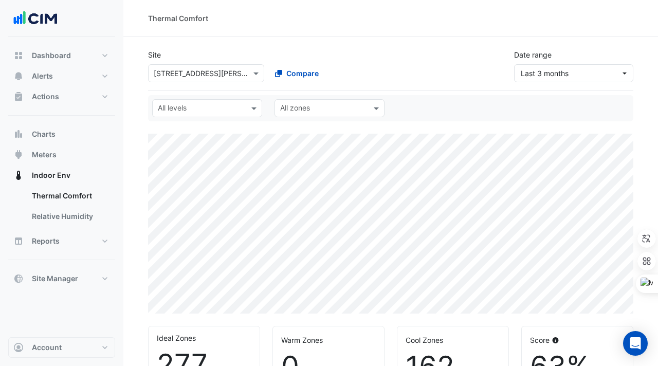
click at [203, 75] on input "text" at bounding box center [196, 73] width 84 height 11
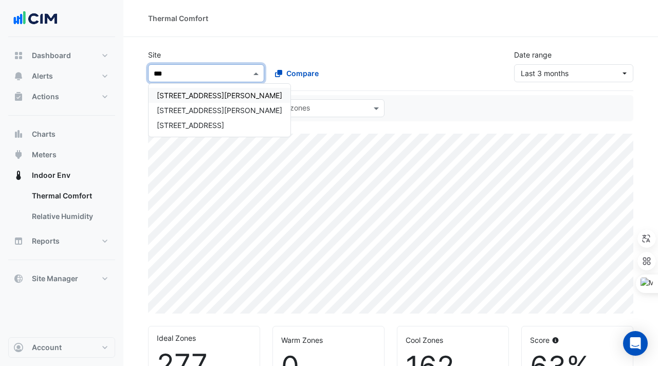
type input "****"
click at [205, 97] on span "[STREET_ADDRESS][PERSON_NAME]" at bounding box center [219, 95] width 125 height 9
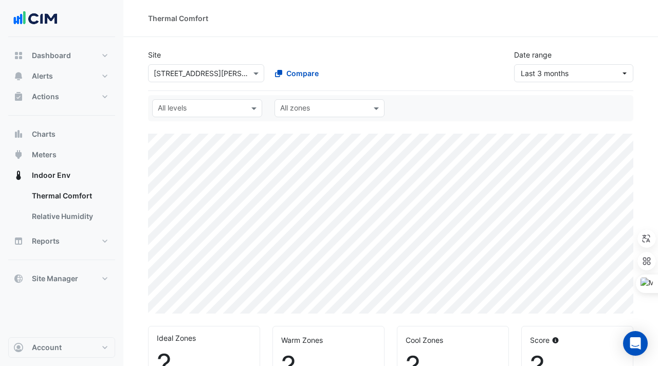
select select "***"
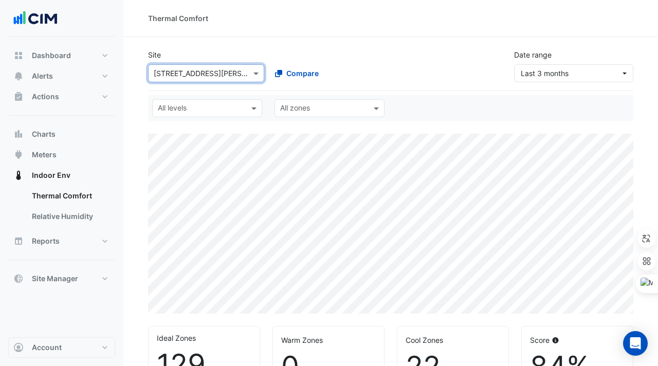
click at [188, 74] on input "text" at bounding box center [196, 73] width 84 height 11
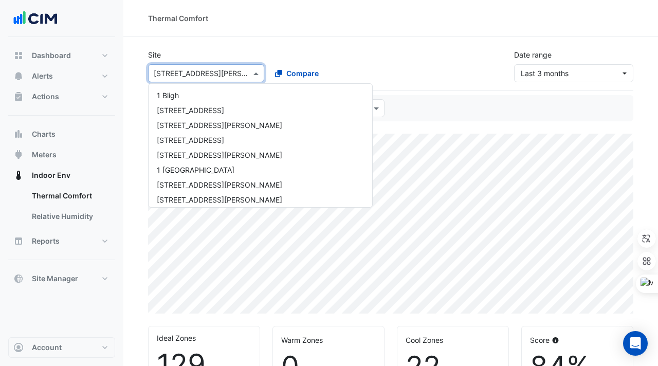
scroll to position [466, 0]
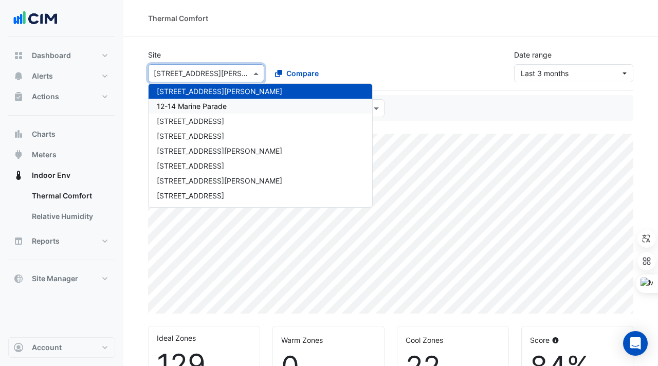
click at [198, 100] on div "12-14 Marine Parade" at bounding box center [261, 106] width 224 height 15
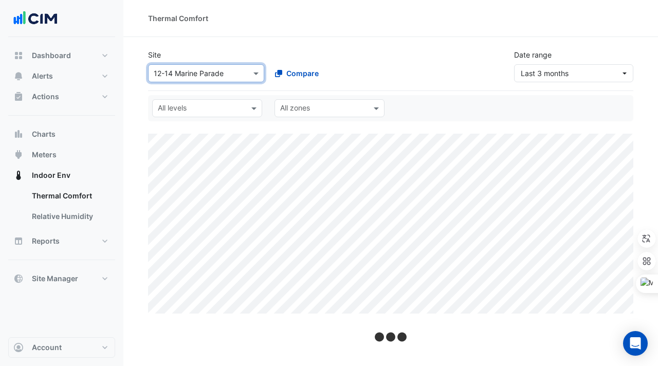
click at [192, 69] on input "text" at bounding box center [196, 73] width 84 height 11
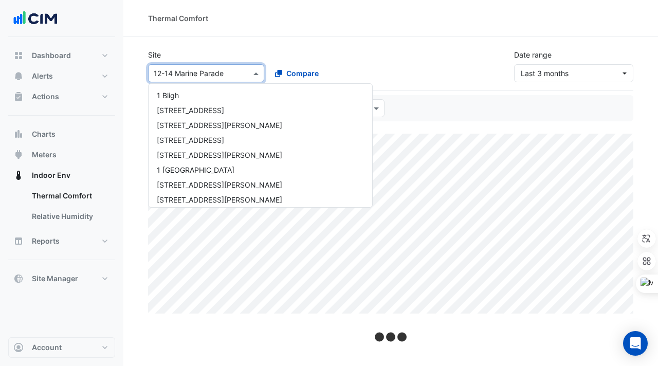
scroll to position [481, 0]
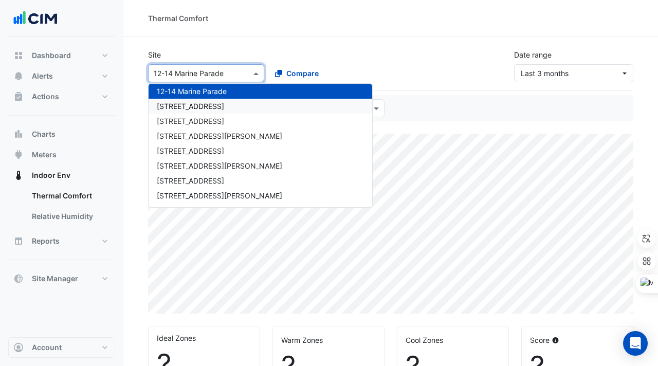
select select "***"
type input "**"
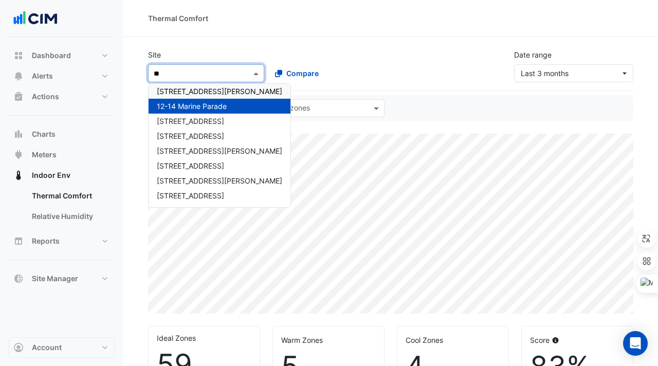
scroll to position [19, 0]
click at [191, 88] on span "[STREET_ADDRESS][PERSON_NAME]" at bounding box center [219, 91] width 125 height 9
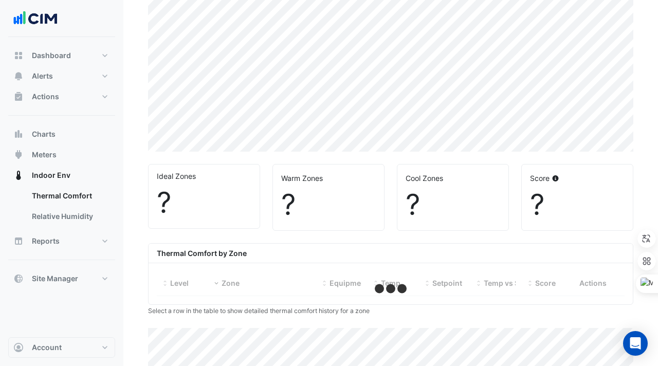
select select "***"
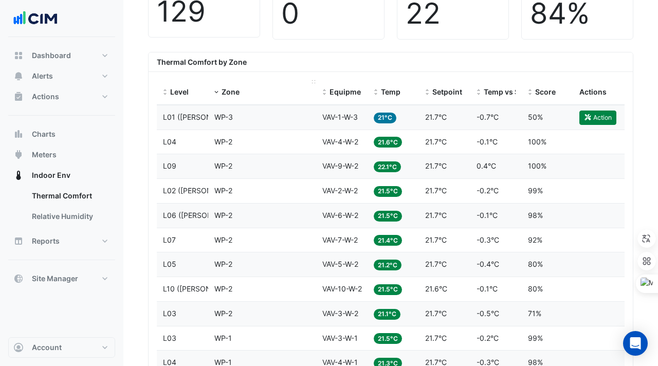
scroll to position [354, 0]
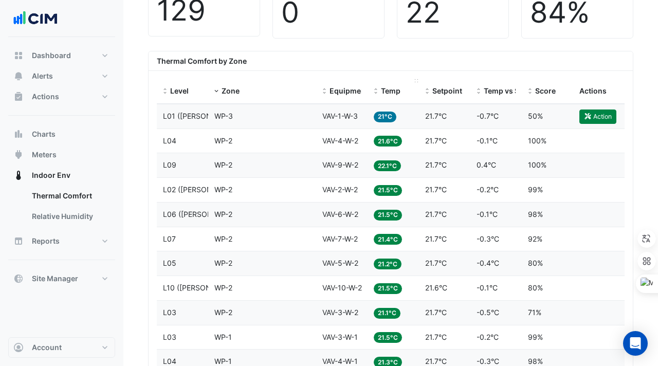
drag, startPoint x: 364, startPoint y: 79, endPoint x: 437, endPoint y: 79, distance: 73.0
click at [433, 79] on div "Level Zone Equipment Temp Setpoint Temp vs Setpoint Score Actions" at bounding box center [391, 91] width 468 height 25
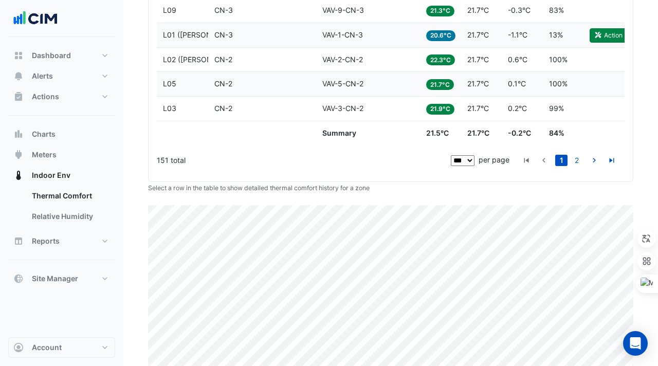
scroll to position [2785, 0]
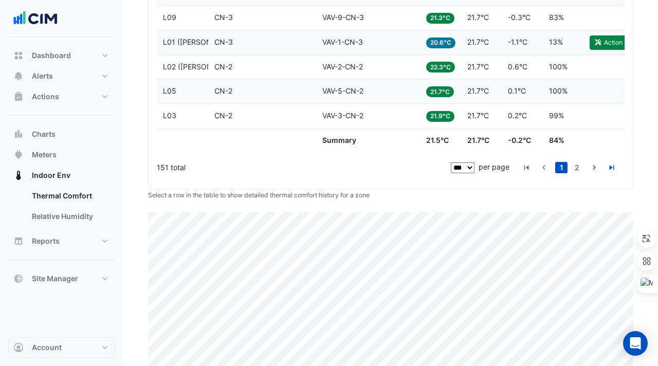
click at [568, 164] on li "1" at bounding box center [561, 167] width 15 height 11
click at [573, 164] on link "2" at bounding box center [577, 167] width 12 height 11
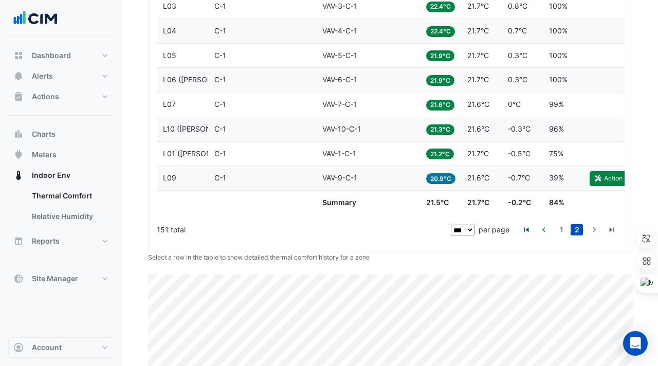
scroll to position [1621, 0]
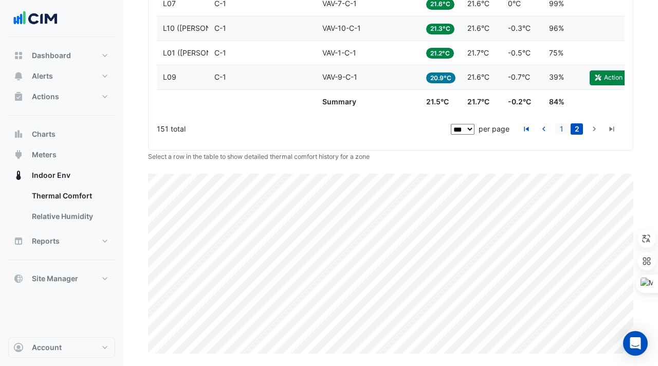
click at [565, 130] on link "1" at bounding box center [561, 128] width 12 height 11
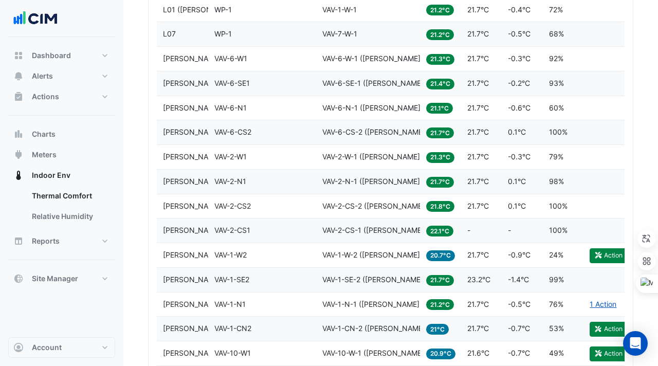
scroll to position [776, 0]
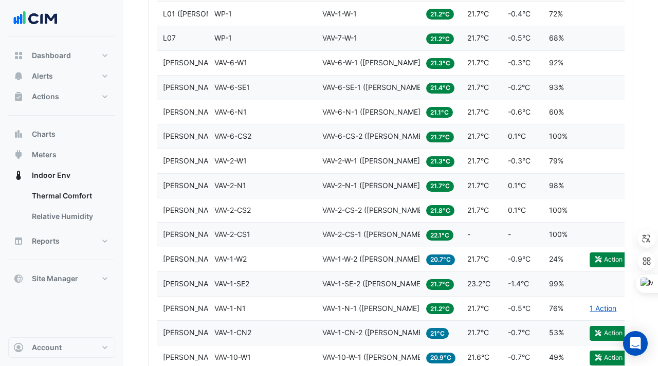
drag, startPoint x: 161, startPoint y: 60, endPoint x: 518, endPoint y: 119, distance: 362.3
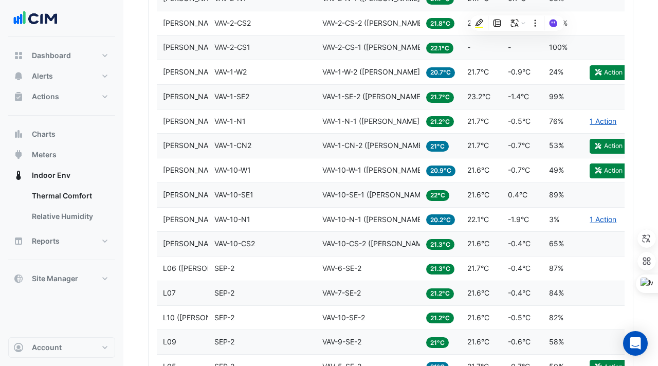
scroll to position [964, 0]
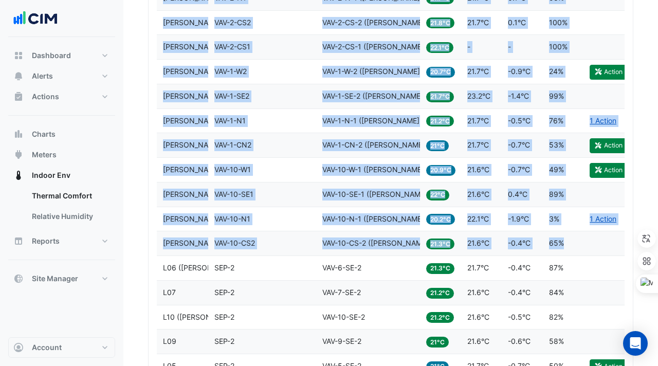
click at [568, 243] on div "Score 65%" at bounding box center [563, 244] width 29 height 12
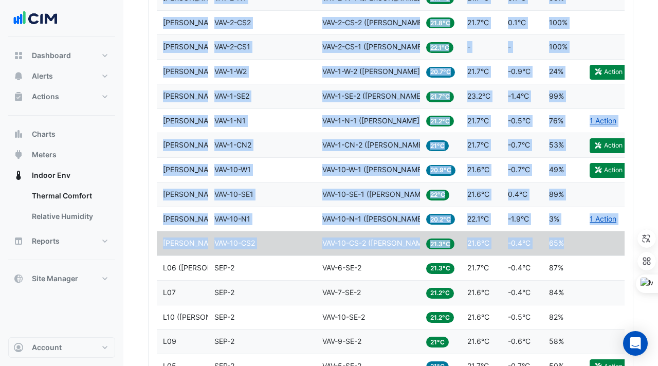
click at [293, 175] on div "Zone VAV-10-W1" at bounding box center [262, 170] width 96 height 12
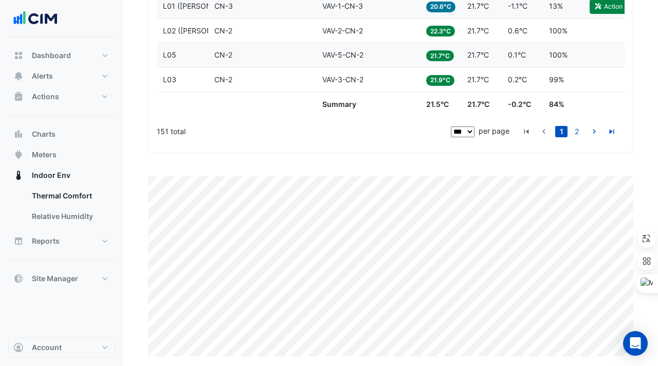
scroll to position [2824, 0]
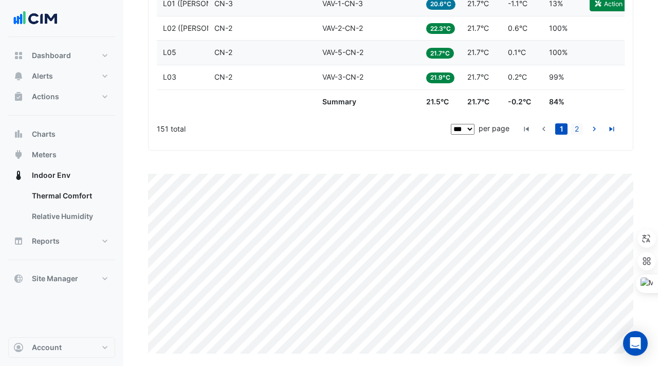
click at [579, 129] on link "2" at bounding box center [577, 128] width 12 height 11
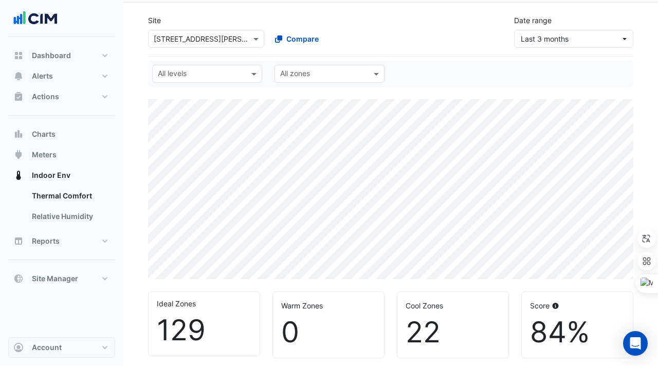
scroll to position [0, 0]
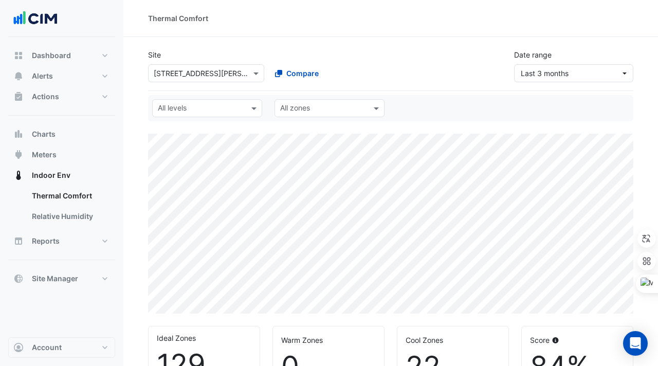
click at [223, 75] on input "text" at bounding box center [196, 73] width 84 height 11
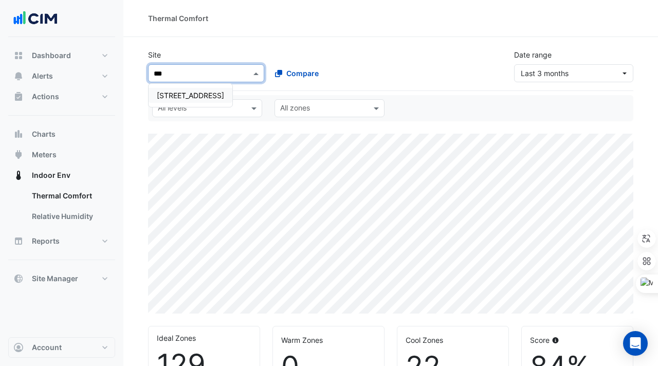
type input "***"
click at [195, 94] on span "[STREET_ADDRESS]" at bounding box center [190, 95] width 67 height 9
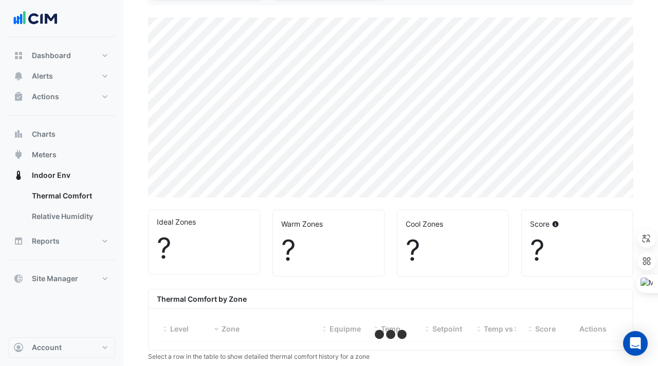
scroll to position [117, 0]
select select "***"
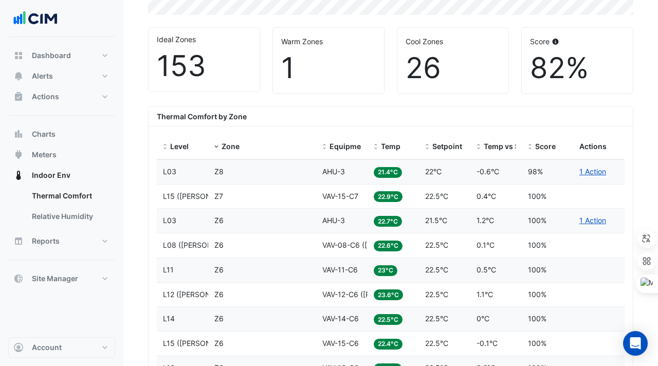
scroll to position [302, 0]
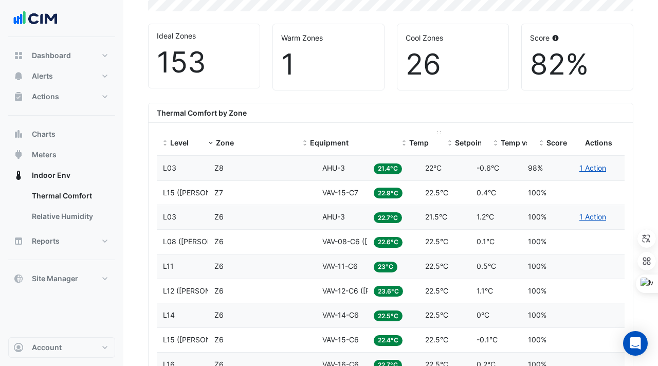
drag, startPoint x: 366, startPoint y: 132, endPoint x: 428, endPoint y: 133, distance: 62.2
click at [428, 133] on div "Level Zone Equipment Temp Setpoint Temp vs Setpoint Score Actions" at bounding box center [391, 143] width 468 height 25
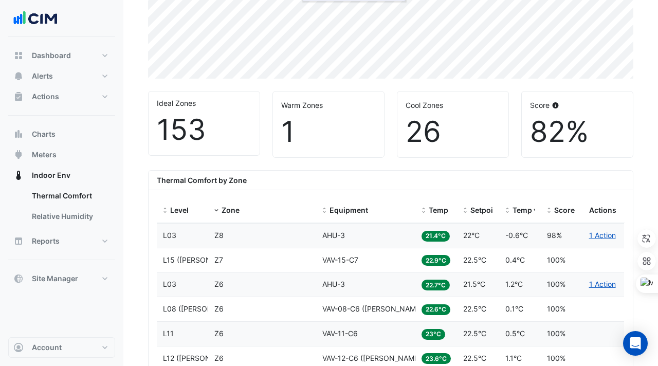
scroll to position [347, 0]
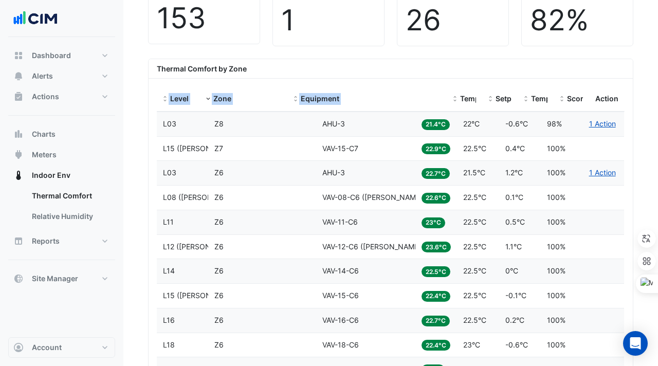
drag, startPoint x: 413, startPoint y: 88, endPoint x: 536, endPoint y: 80, distance: 123.2
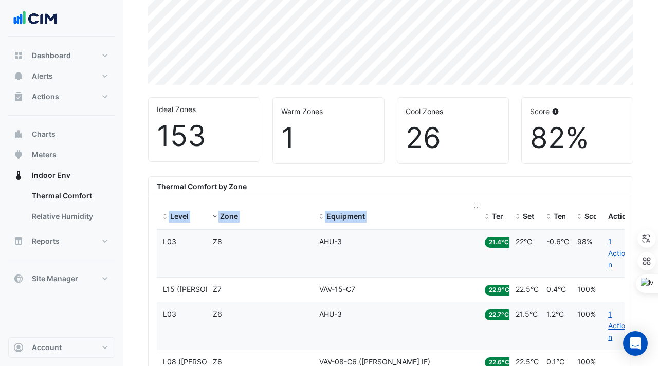
scroll to position [251, 0]
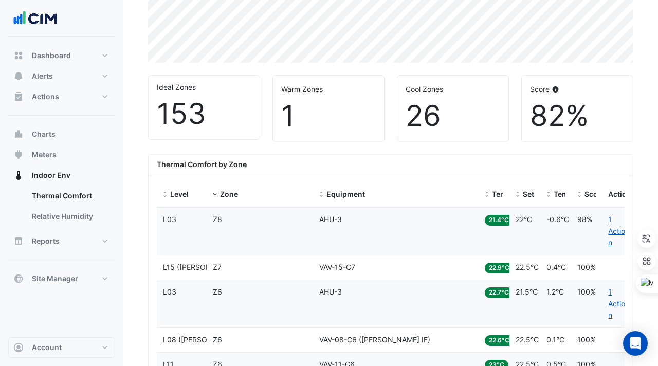
click at [377, 170] on div "Thermal Comfort by Zone" at bounding box center [391, 165] width 484 height 20
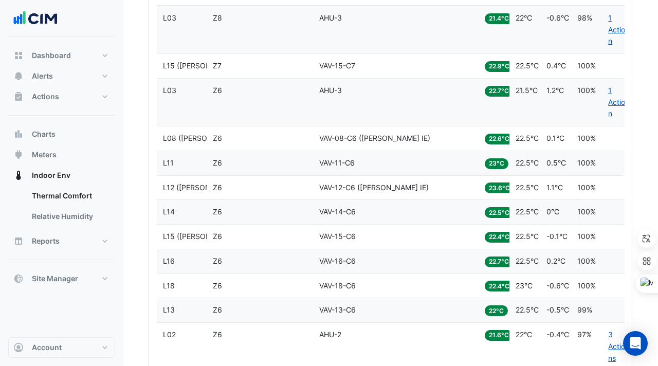
scroll to position [453, 0]
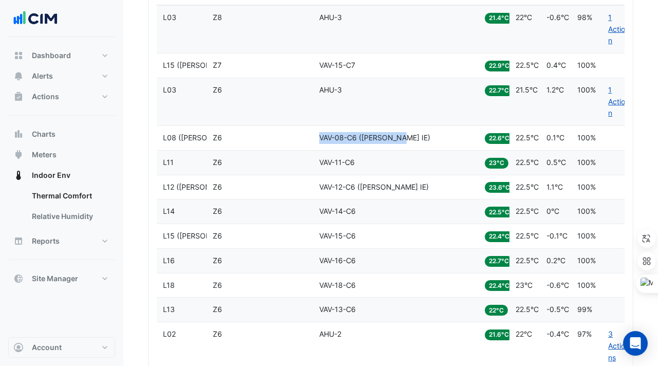
drag, startPoint x: 320, startPoint y: 140, endPoint x: 403, endPoint y: 140, distance: 82.8
click at [403, 140] on div "Equipment VAV-08-C6 (NABERS IE)" at bounding box center [396, 138] width 154 height 12
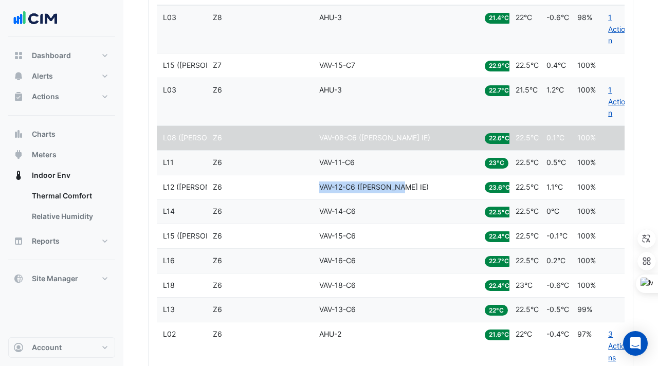
drag, startPoint x: 319, startPoint y: 187, endPoint x: 398, endPoint y: 189, distance: 79.2
click at [401, 190] on div "Equipment VAV-12-C6 (NABERS IE)" at bounding box center [396, 188] width 154 height 12
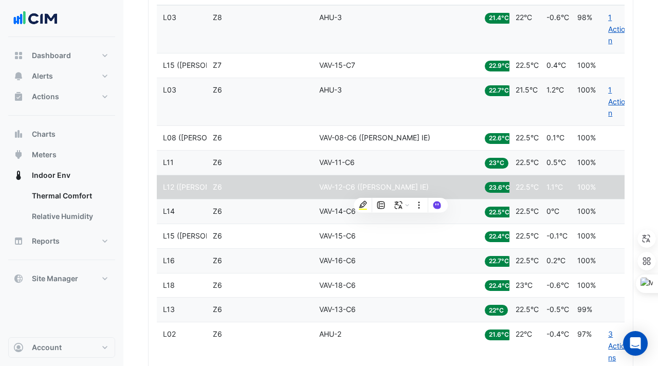
click at [309, 170] on datatable-body-cell "Zone Z6" at bounding box center [260, 163] width 106 height 24
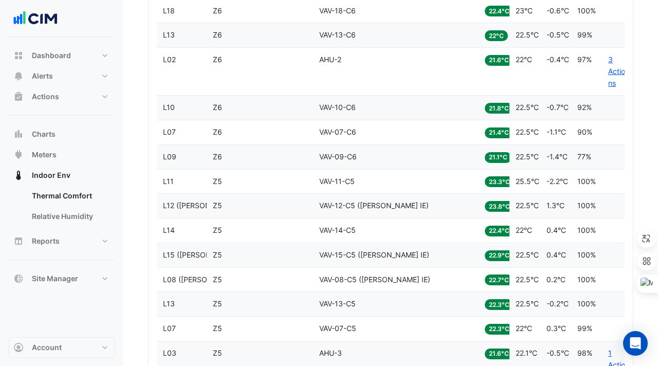
scroll to position [739, 0]
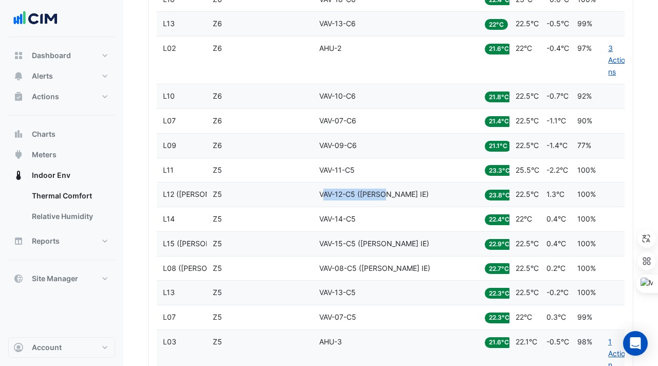
drag, startPoint x: 321, startPoint y: 192, endPoint x: 388, endPoint y: 192, distance: 66.8
click at [388, 192] on span "VAV-12-C5 (NABERS IE)" at bounding box center [374, 194] width 110 height 9
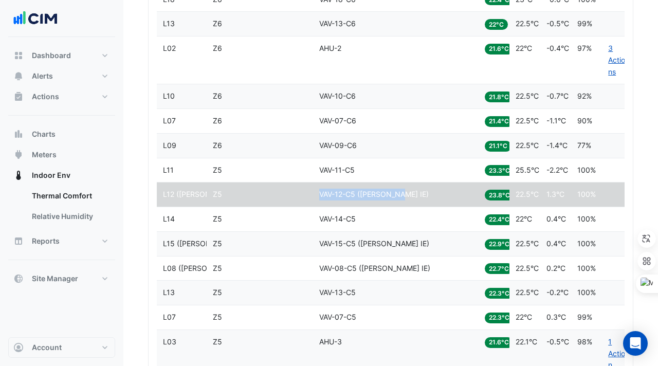
drag, startPoint x: 407, startPoint y: 191, endPoint x: 317, endPoint y: 191, distance: 90.0
click at [317, 191] on datatable-body-cell "Equipment VAV-12-C5 (NABERS IE)" at bounding box center [396, 195] width 166 height 24
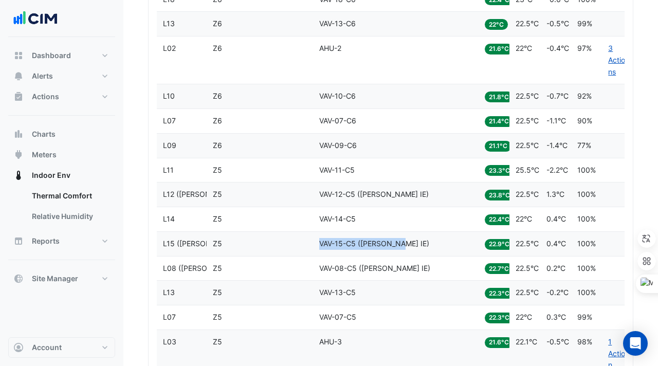
drag, startPoint x: 402, startPoint y: 246, endPoint x: 319, endPoint y: 246, distance: 82.8
click at [319, 246] on div "Equipment VAV-15-C5 (NABERS IE)" at bounding box center [396, 244] width 154 height 12
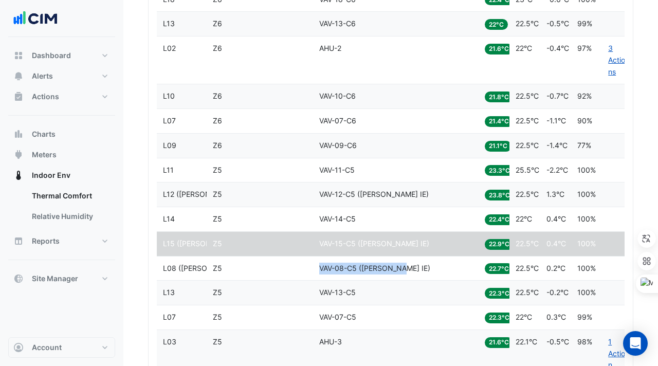
drag, startPoint x: 408, startPoint y: 267, endPoint x: 313, endPoint y: 266, distance: 95.1
click at [313, 266] on datatable-body-cell "Equipment VAV-08-C5 (NABERS IE)" at bounding box center [396, 269] width 166 height 24
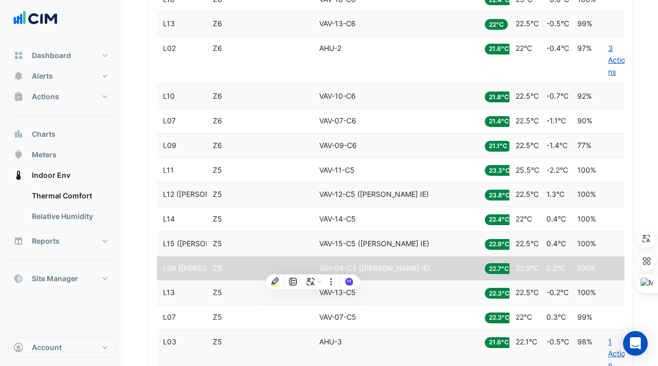
click at [386, 216] on div "Equipment VAV-14-C5" at bounding box center [396, 219] width 154 height 12
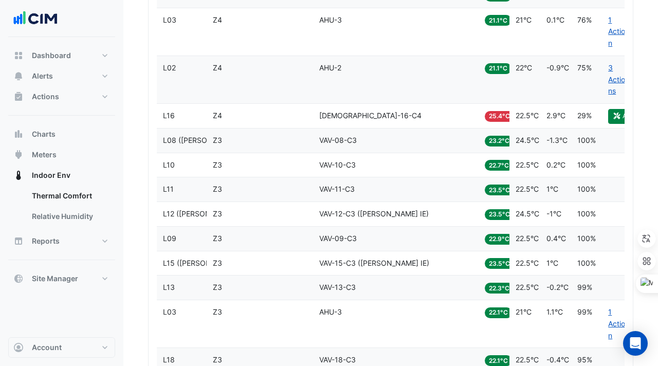
scroll to position [1578, 0]
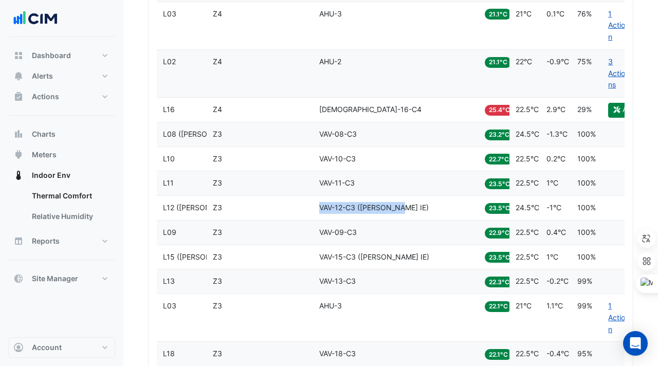
drag, startPoint x: 409, startPoint y: 206, endPoint x: 314, endPoint y: 206, distance: 95.6
click at [314, 206] on datatable-body-cell "Equipment VAV-12-C3 (NABERS IE)" at bounding box center [396, 208] width 166 height 24
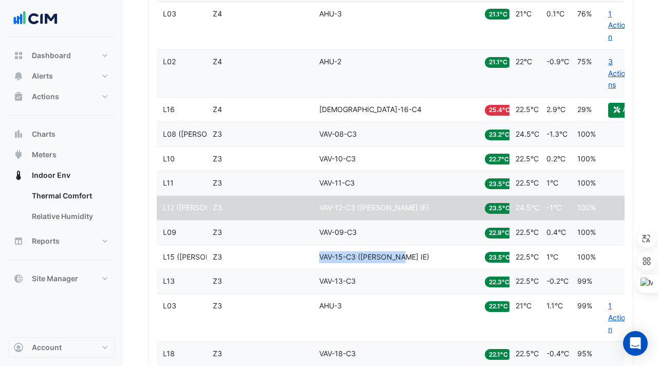
drag, startPoint x: 402, startPoint y: 255, endPoint x: 320, endPoint y: 255, distance: 82.3
click at [320, 255] on div "Equipment VAV-15-C3 (NABERS IE)" at bounding box center [396, 257] width 154 height 12
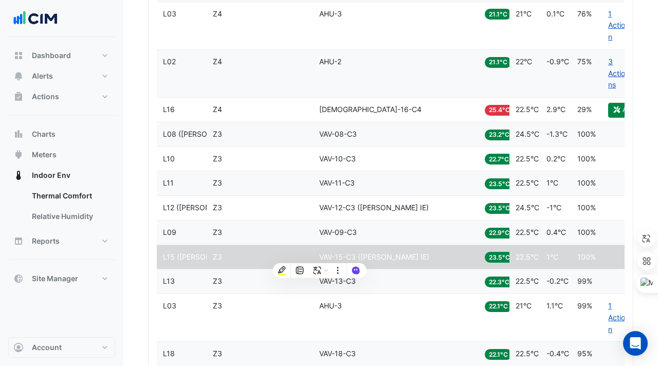
click at [349, 189] on datatable-body-cell "Equipment VAV-11-C3" at bounding box center [396, 183] width 166 height 24
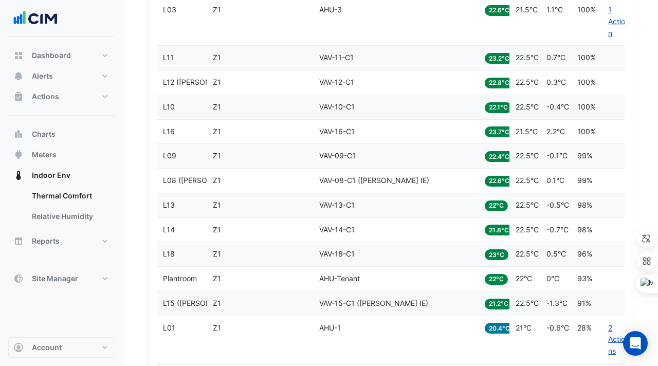
scroll to position [2585, 0]
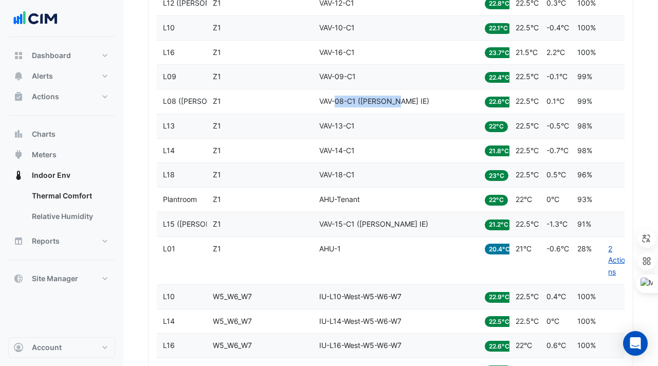
drag, startPoint x: 396, startPoint y: 97, endPoint x: 335, endPoint y: 97, distance: 61.2
click at [335, 97] on span "VAV-08-C1 (NABERS IE)" at bounding box center [374, 101] width 110 height 9
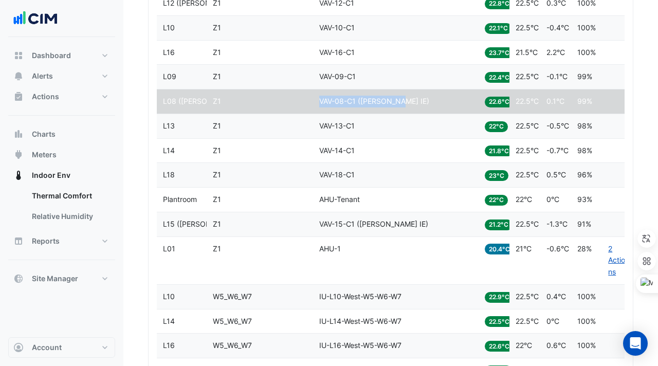
drag, startPoint x: 416, startPoint y: 100, endPoint x: 316, endPoint y: 100, distance: 100.3
click at [316, 100] on datatable-body-cell "Equipment VAV-08-C1 (NABERS IE)" at bounding box center [396, 101] width 166 height 24
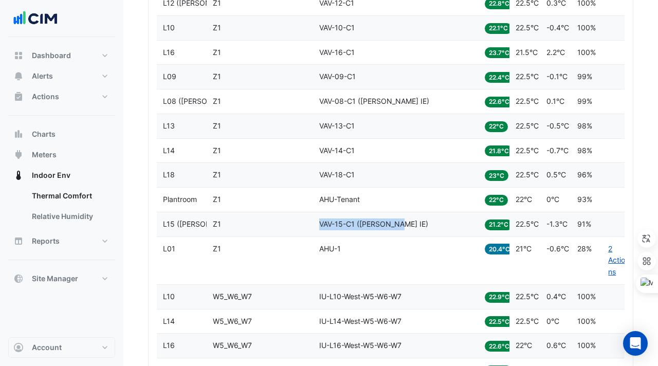
drag, startPoint x: 404, startPoint y: 217, endPoint x: 401, endPoint y: 222, distance: 6.0
click at [401, 222] on datatable-body-cell "Equipment VAV-15-C1 (NABERS IE)" at bounding box center [396, 224] width 166 height 24
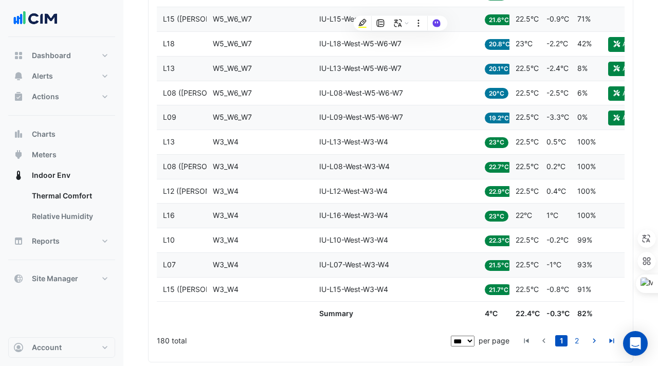
scroll to position [3064, 0]
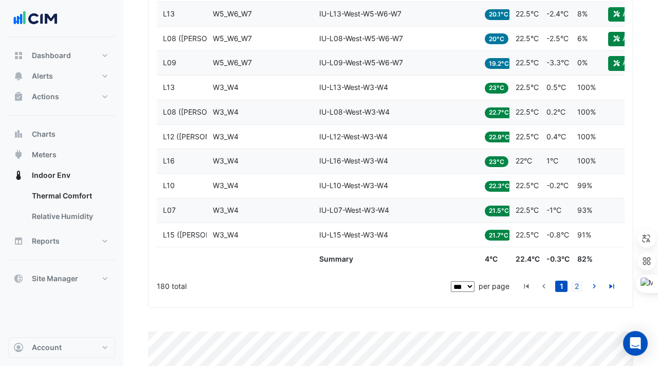
click at [574, 290] on link "2" at bounding box center [577, 286] width 12 height 11
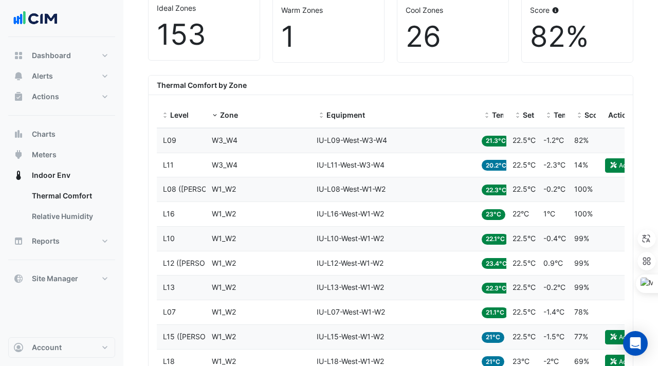
scroll to position [333, 0]
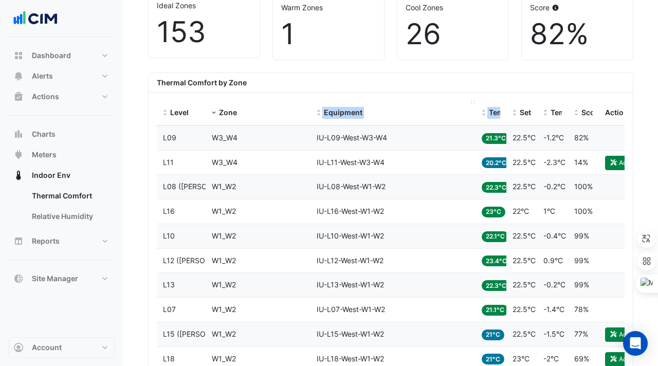
drag, startPoint x: 509, startPoint y: 101, endPoint x: 428, endPoint y: 101, distance: 80.2
click at [428, 101] on div "Level Zone Equipment Temp Setpoint Temp vs Setpoint Score Actions" at bounding box center [395, 113] width 476 height 25
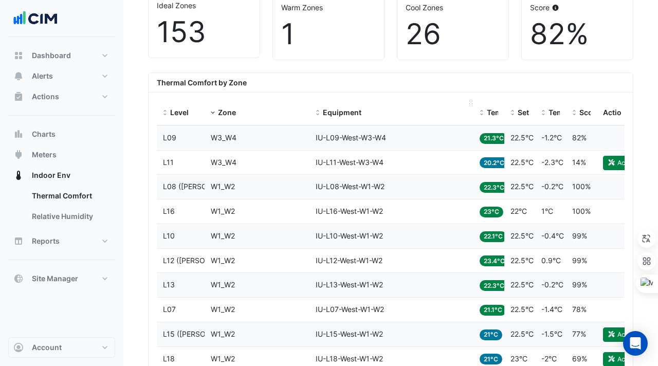
click at [439, 104] on datatable-header-cell "Equipment" at bounding box center [392, 113] width 164 height 25
drag, startPoint x: 472, startPoint y: 101, endPoint x: 443, endPoint y: 102, distance: 28.8
click at [444, 101] on span at bounding box center [445, 102] width 4 height 3
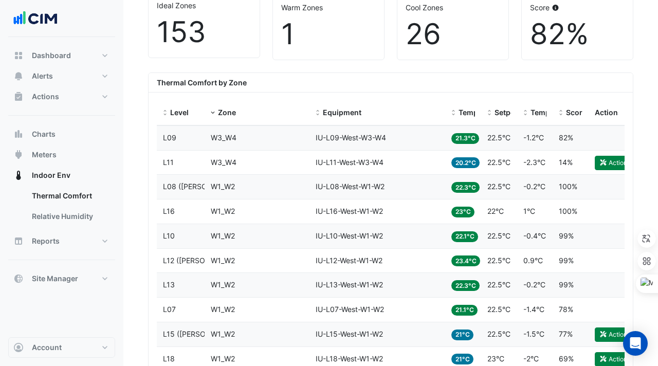
scroll to position [367, 0]
